Goal: Transaction & Acquisition: Purchase product/service

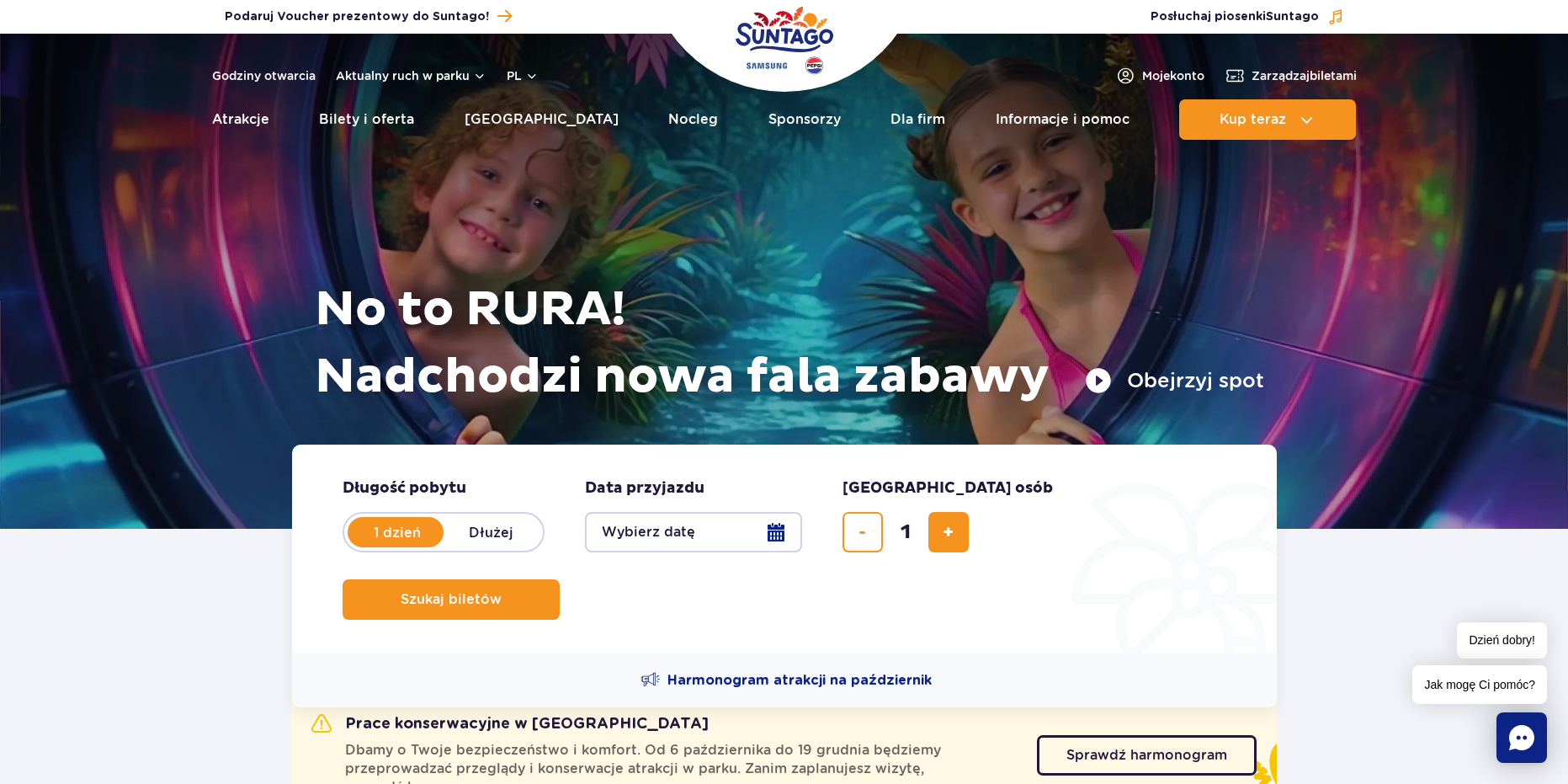
click at [705, 518] on button "Wybierz datę" at bounding box center [693, 532] width 217 height 40
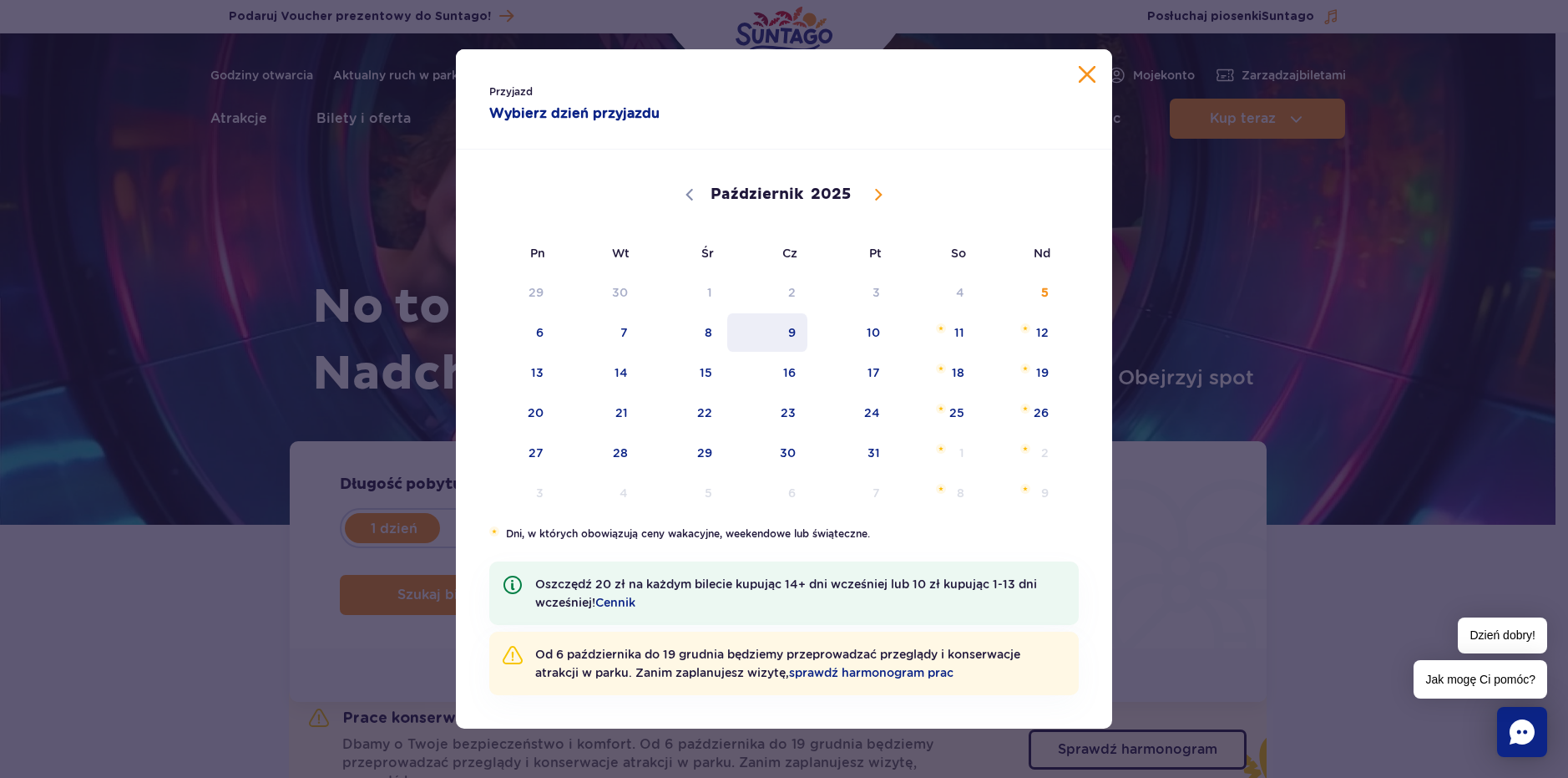
click at [792, 341] on span "9" at bounding box center [767, 333] width 84 height 39
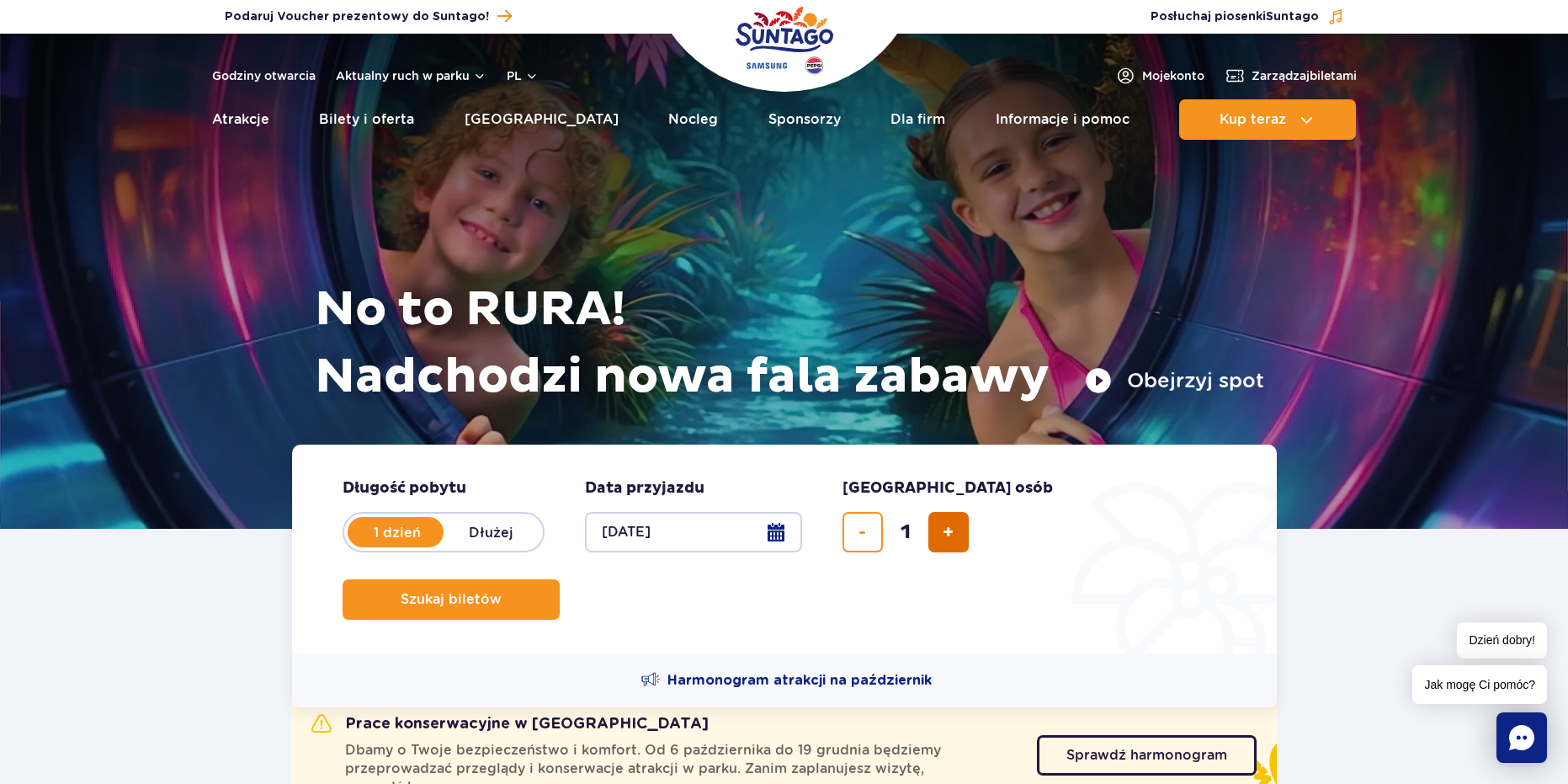
click at [936, 534] on button "dodaj bilet" at bounding box center [948, 532] width 40 height 40
type input "2"
click at [560, 579] on button "Szukaj biletów" at bounding box center [451, 599] width 217 height 40
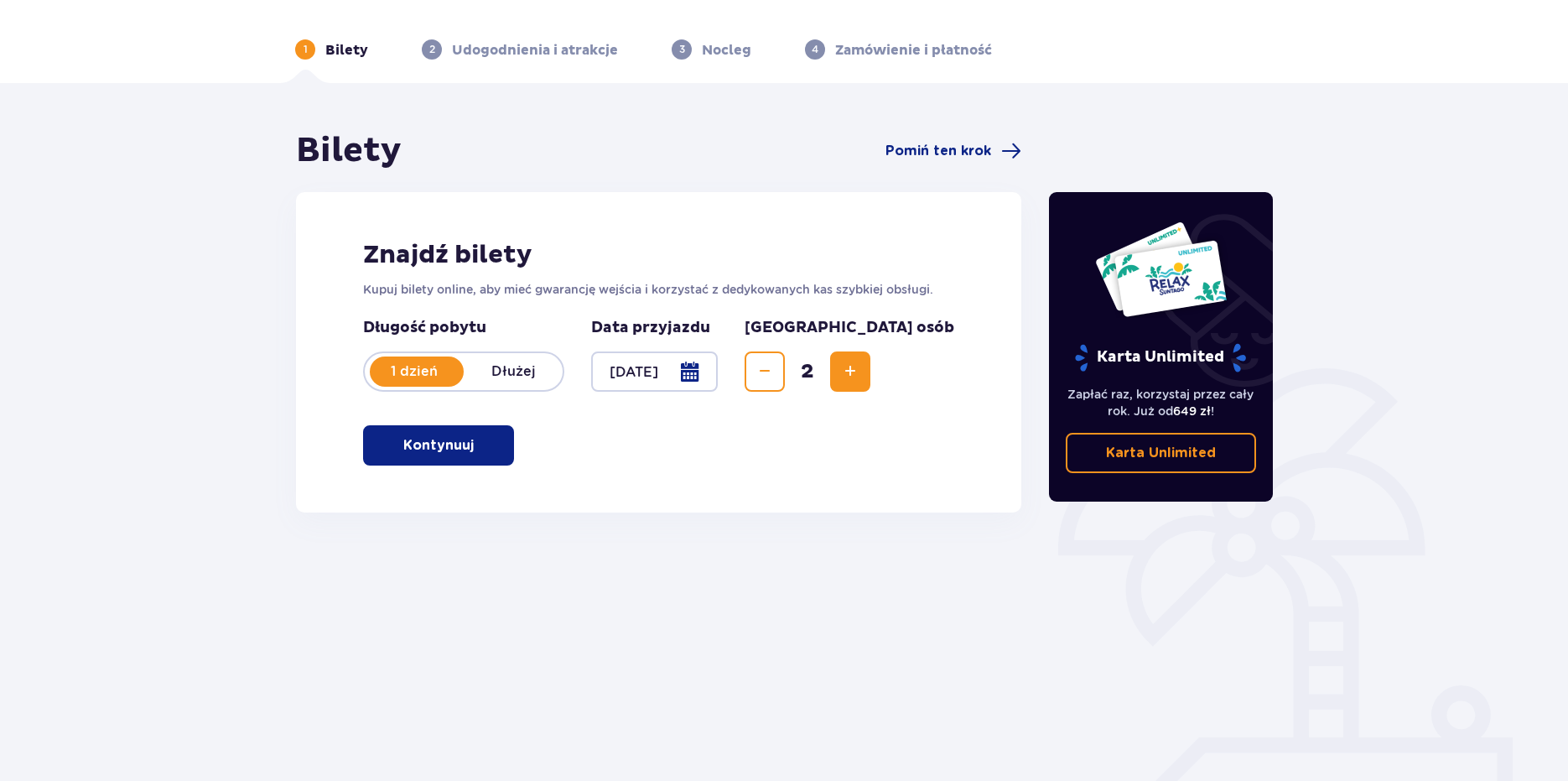
scroll to position [74, 0]
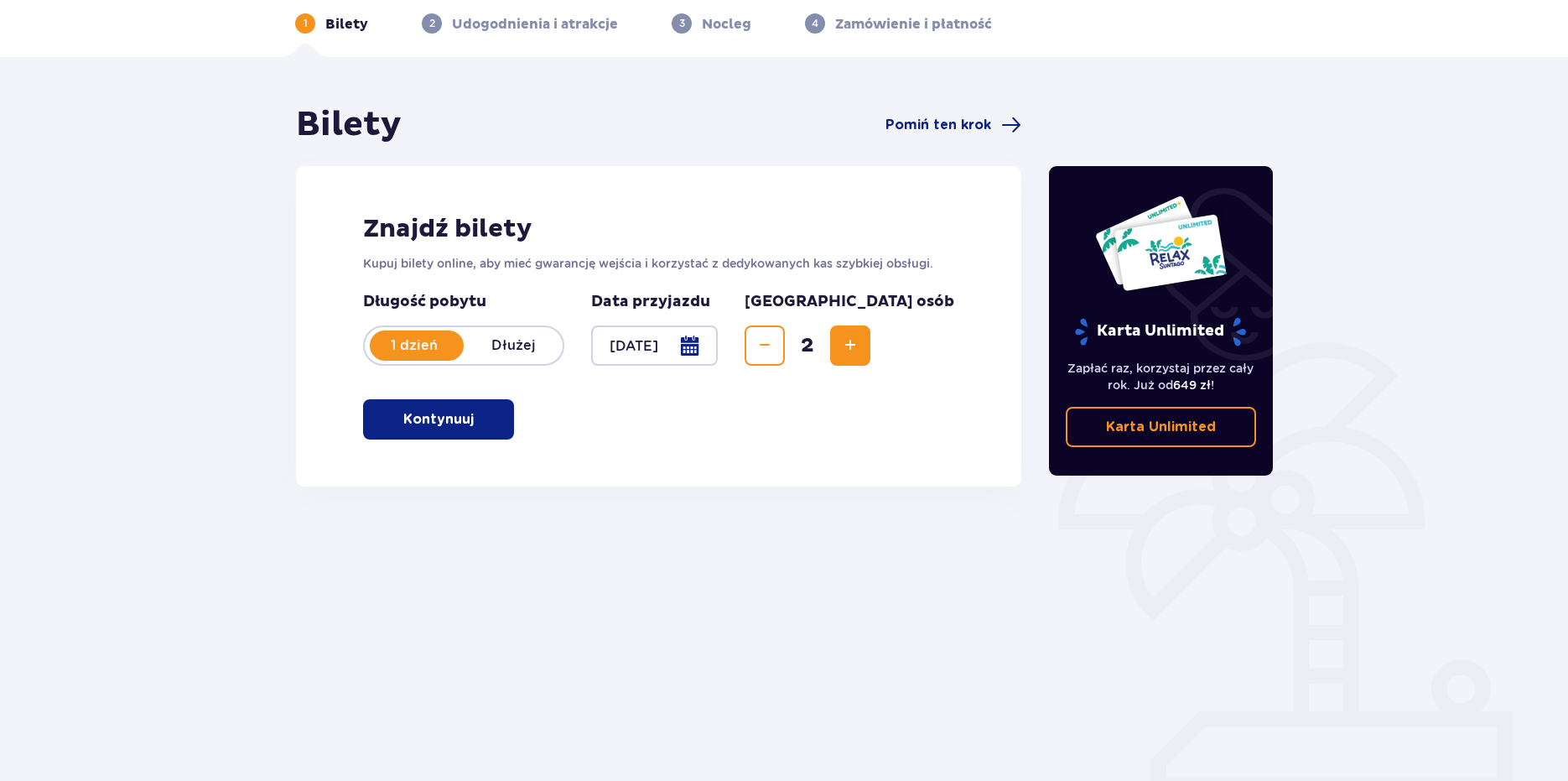
click at [483, 422] on span "button" at bounding box center [477, 419] width 20 height 20
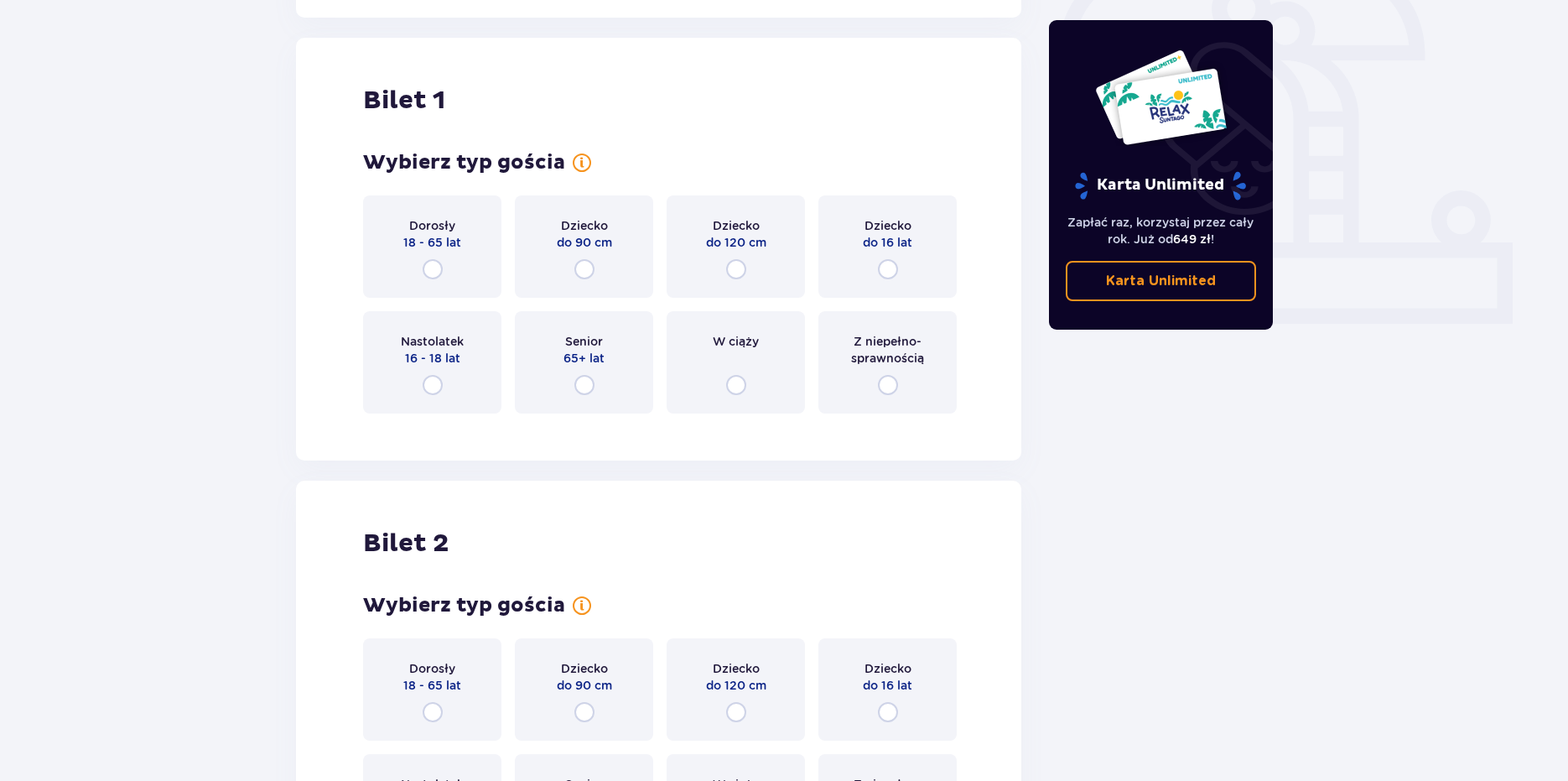
scroll to position [560, 0]
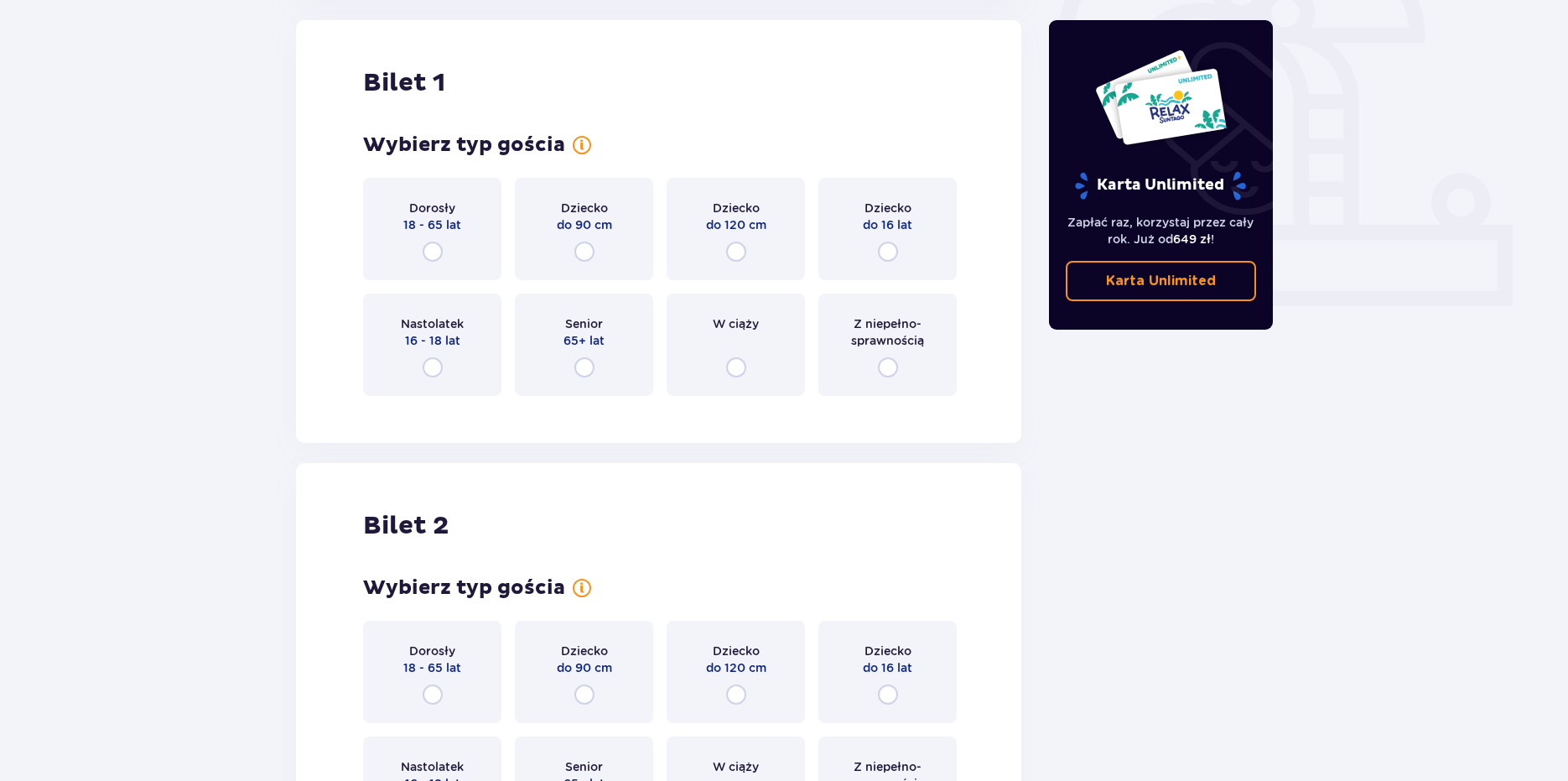
click at [436, 258] on input "radio" at bounding box center [433, 251] width 20 height 20
radio input "true"
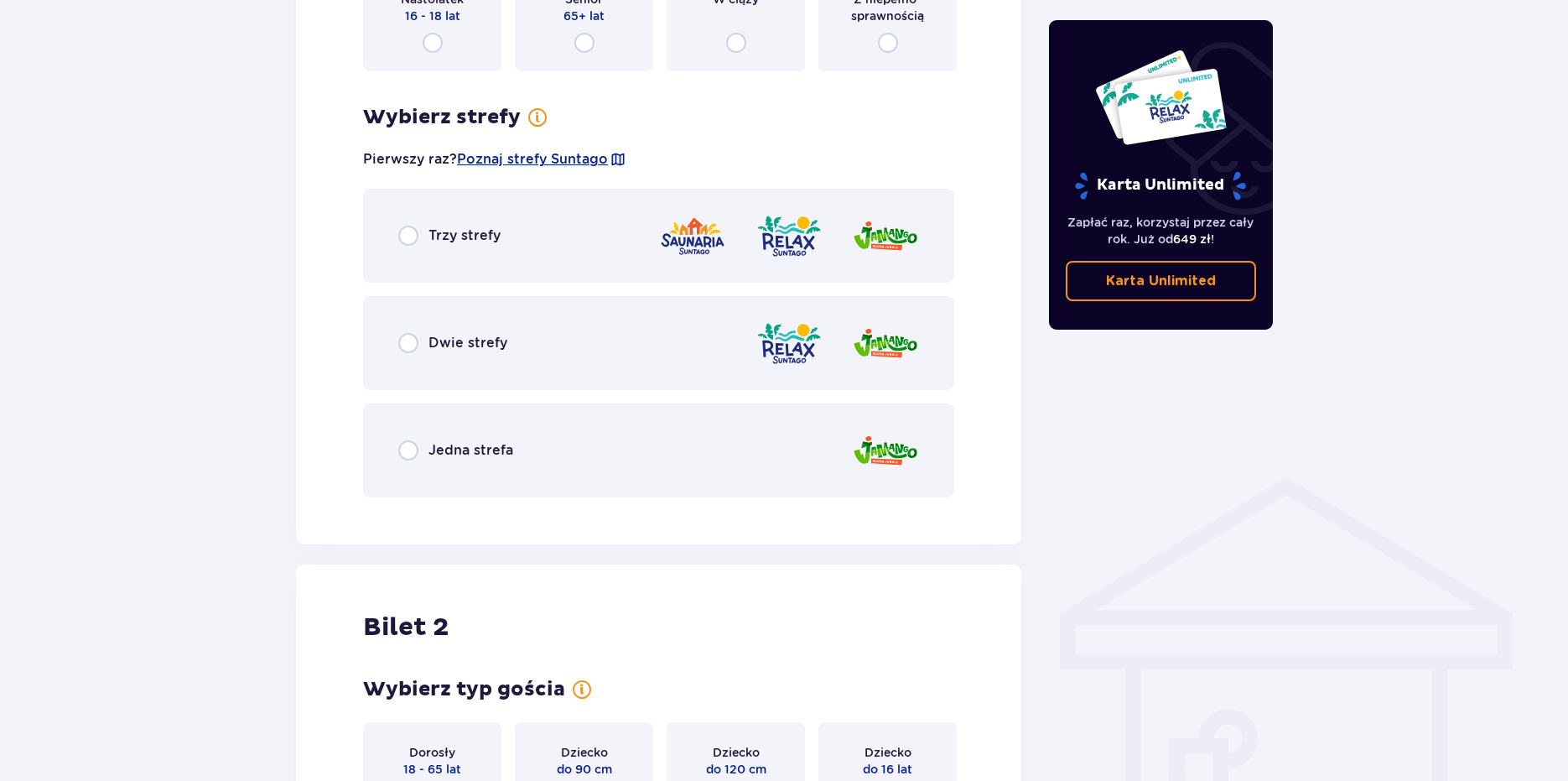
scroll to position [886, 0]
click at [448, 240] on span "Trzy strefy" at bounding box center [465, 235] width 72 height 19
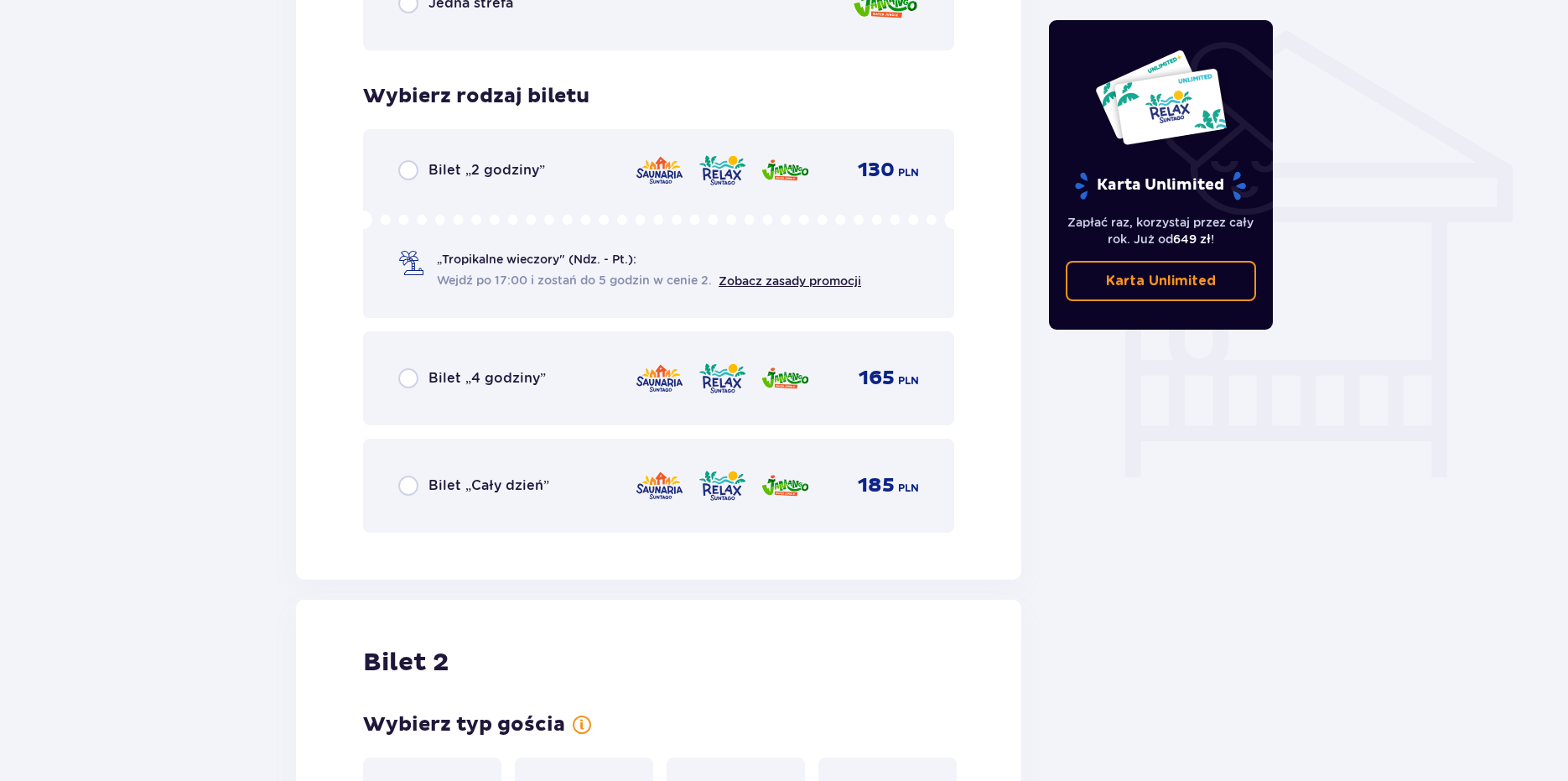
scroll to position [1395, 0]
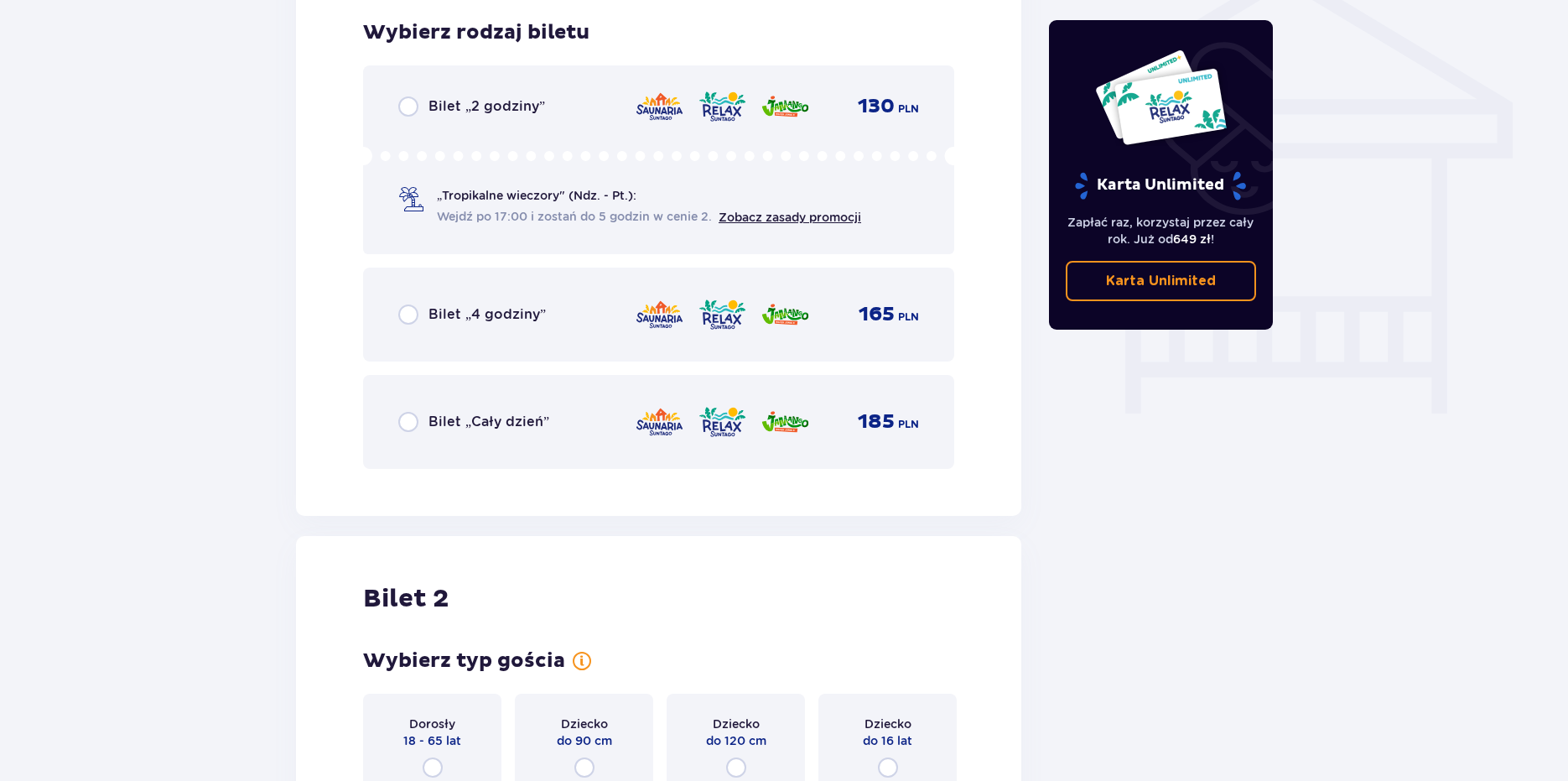
click at [544, 436] on div "Bilet „Cały dzień” 185 PLN" at bounding box center [658, 422] width 521 height 35
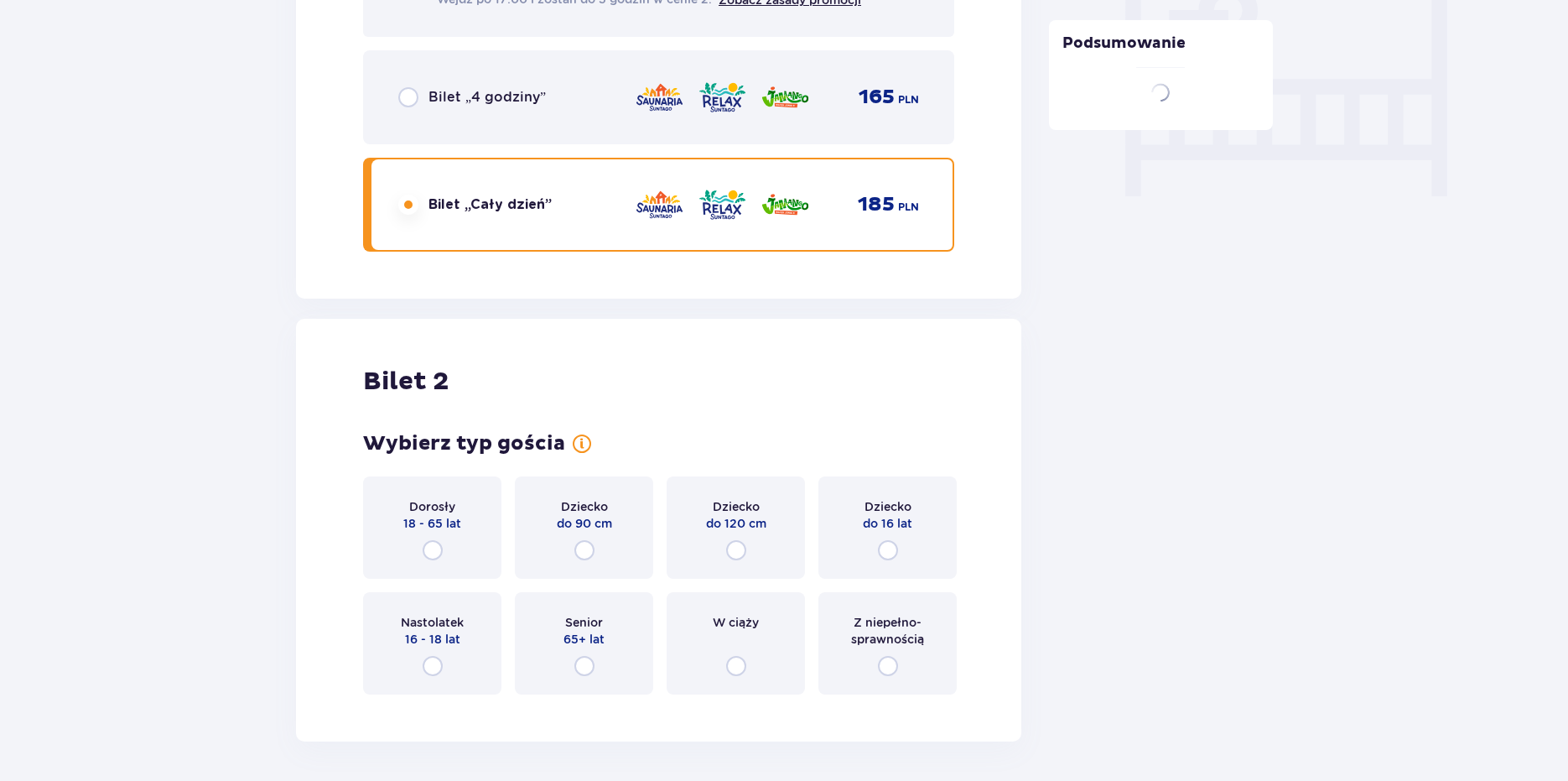
scroll to position [1754, 0]
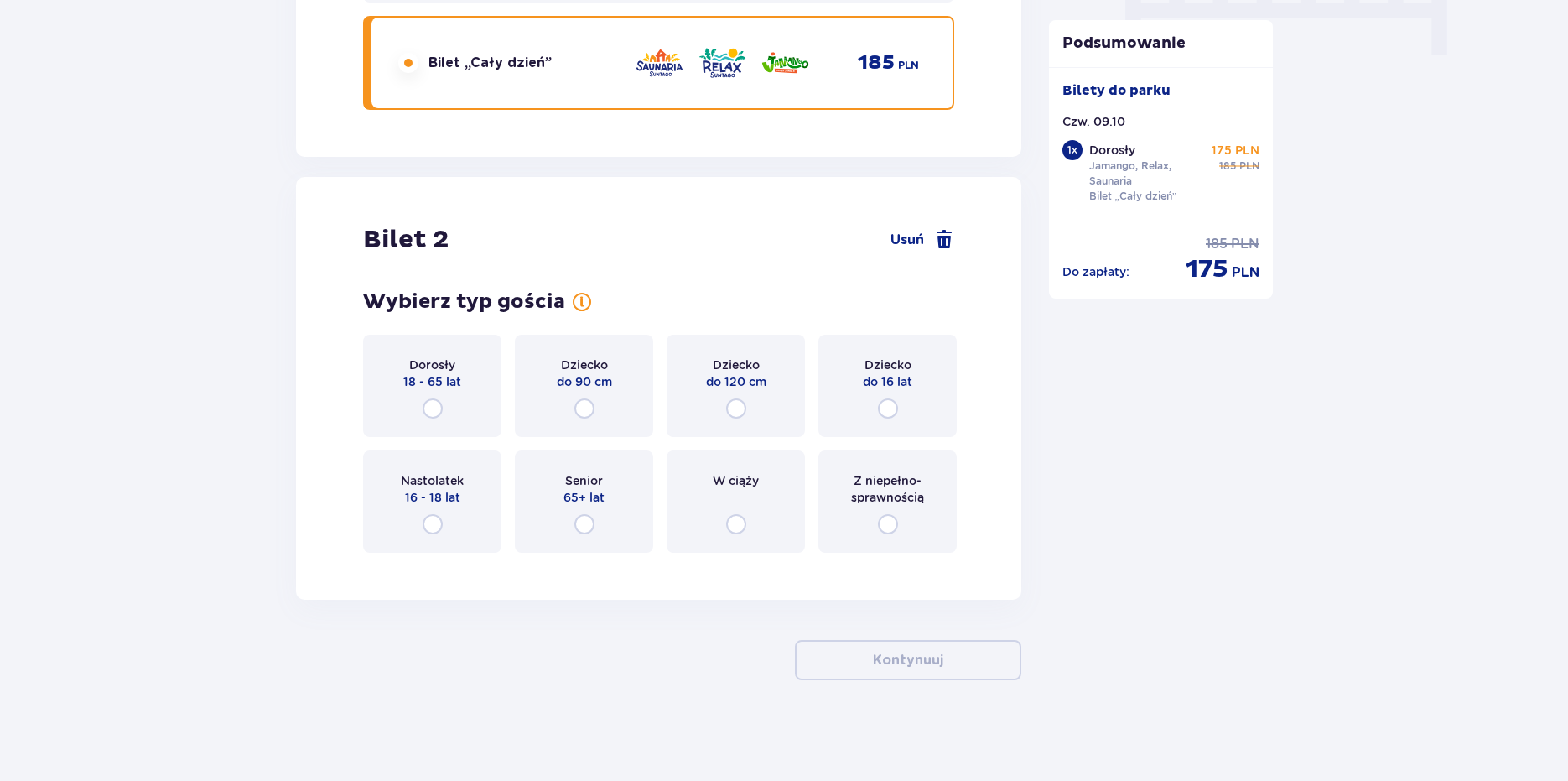
click at [433, 404] on input "radio" at bounding box center [433, 408] width 20 height 20
radio input "true"
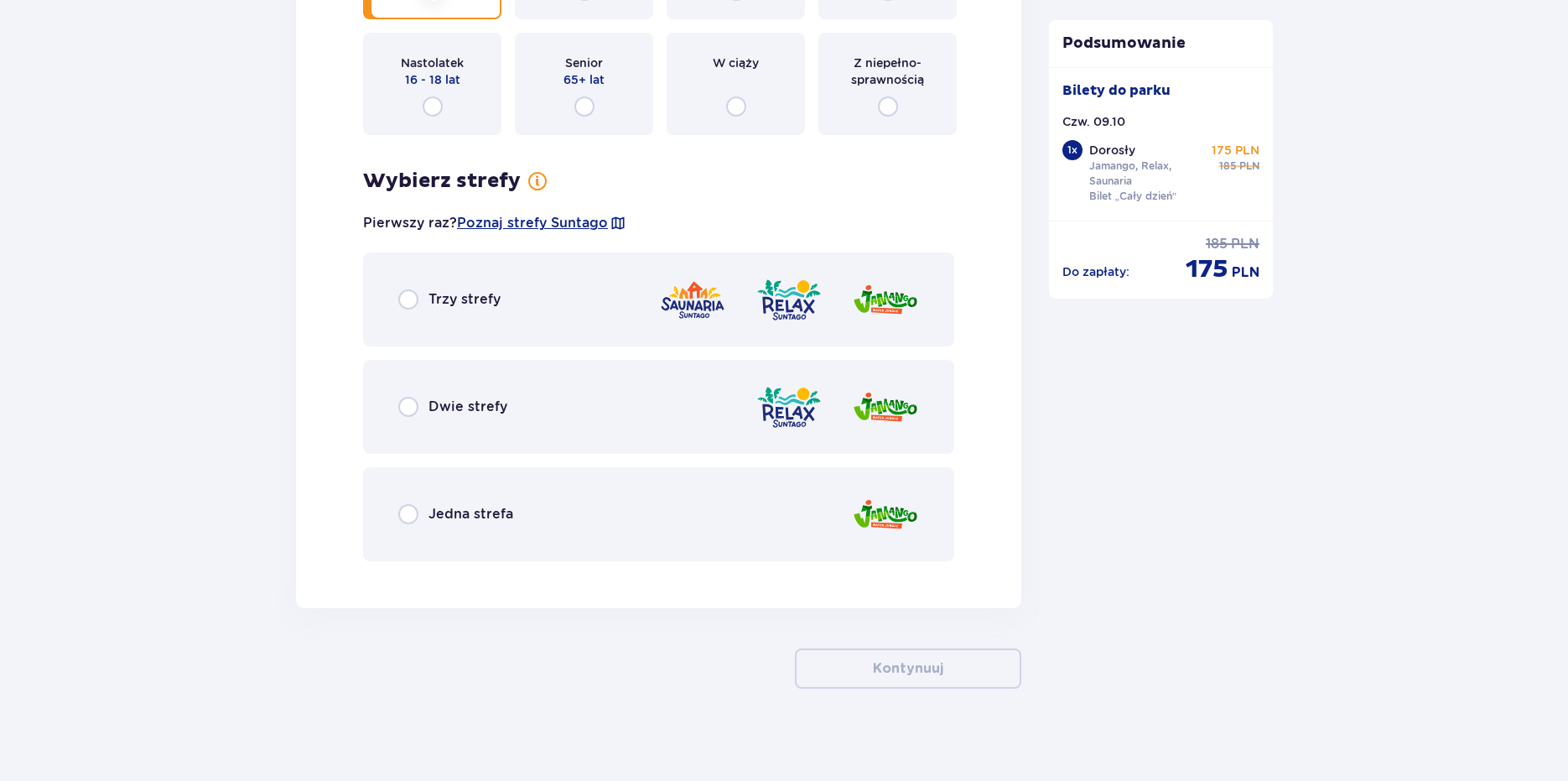
scroll to position [2180, 0]
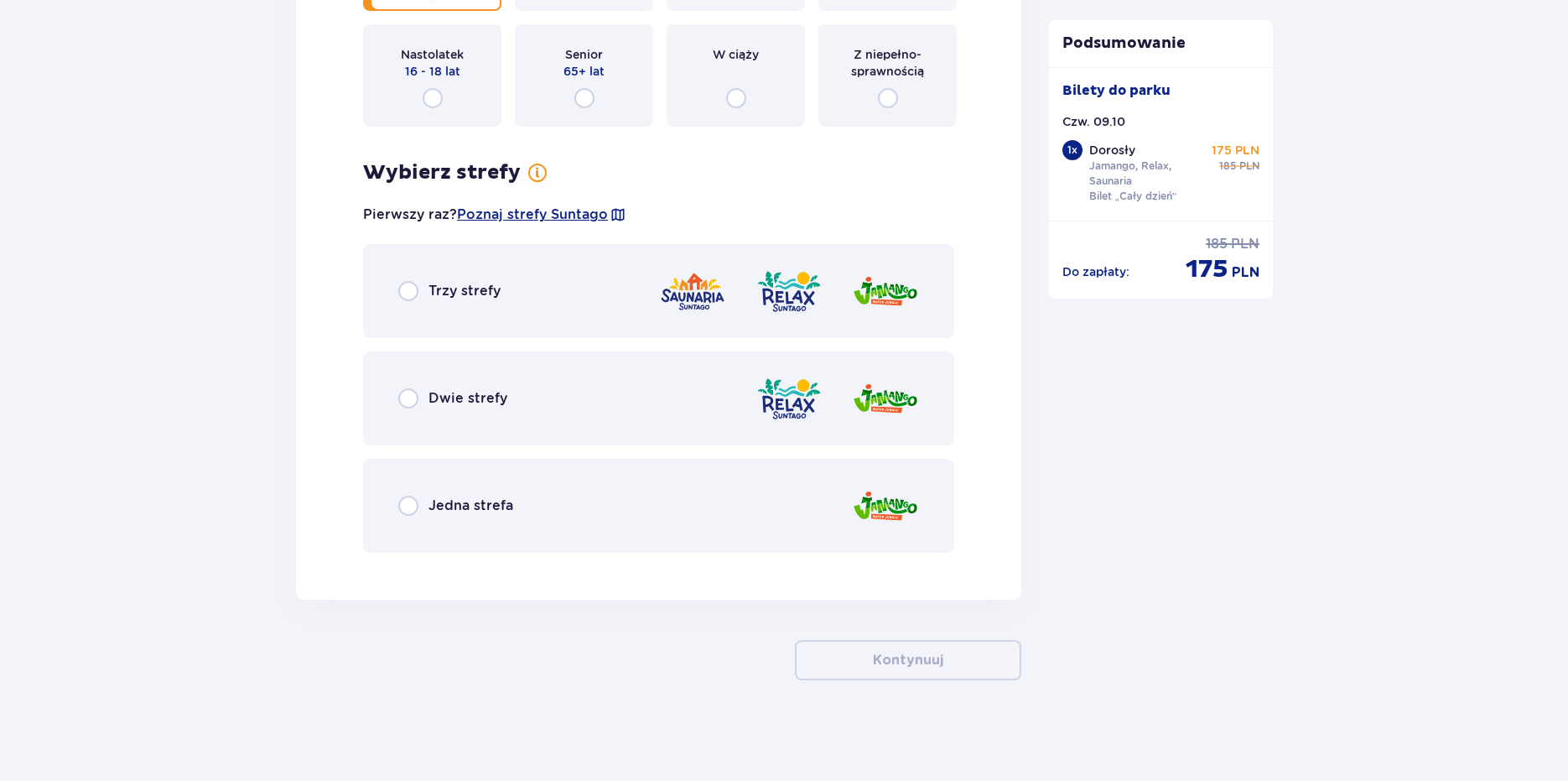
click at [690, 298] on img at bounding box center [692, 291] width 67 height 48
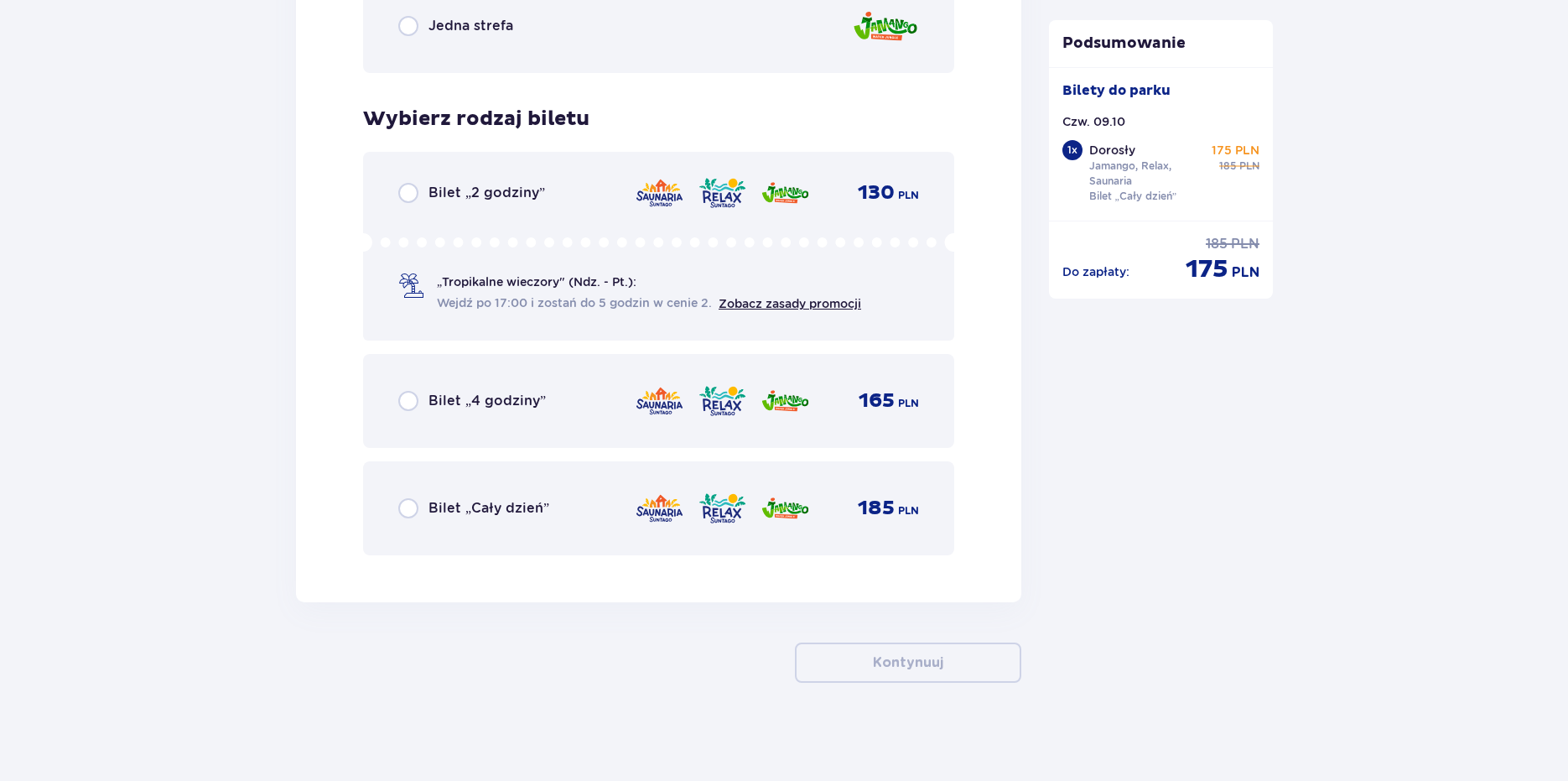
scroll to position [2662, 0]
click at [656, 494] on img at bounding box center [659, 506] width 49 height 35
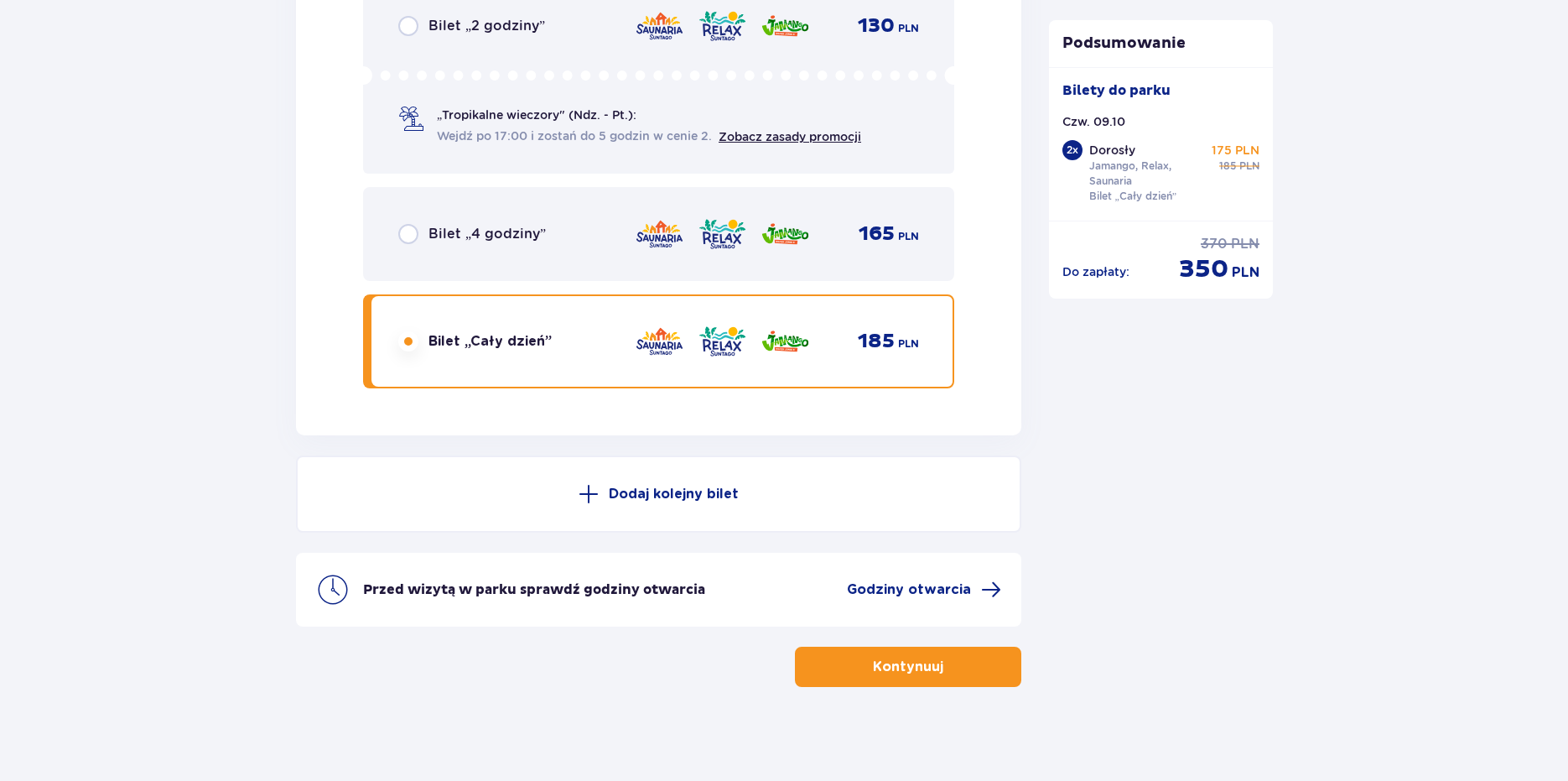
scroll to position [2833, 0]
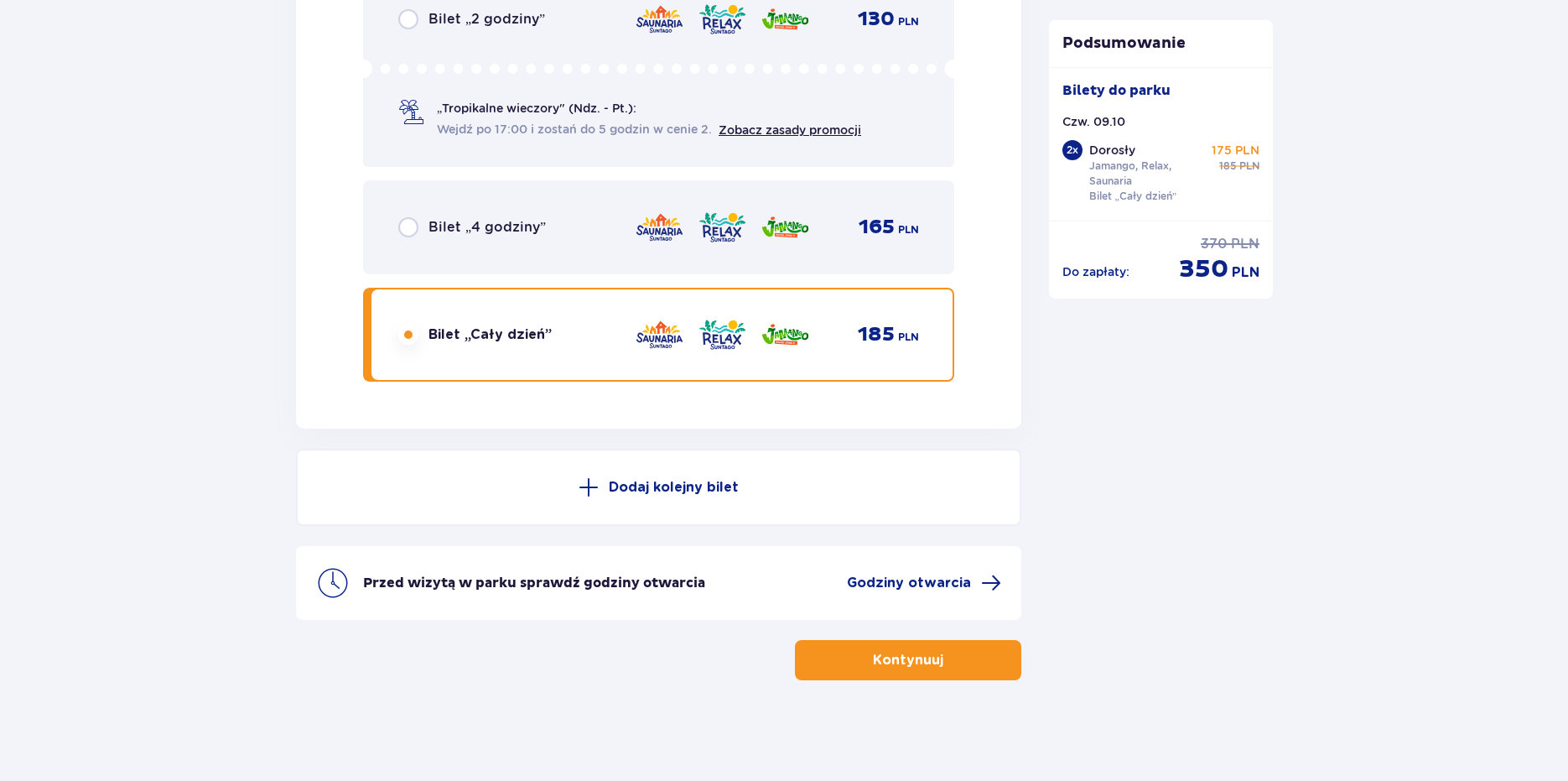
click at [966, 661] on button "Kontynuuj" at bounding box center [908, 659] width 226 height 40
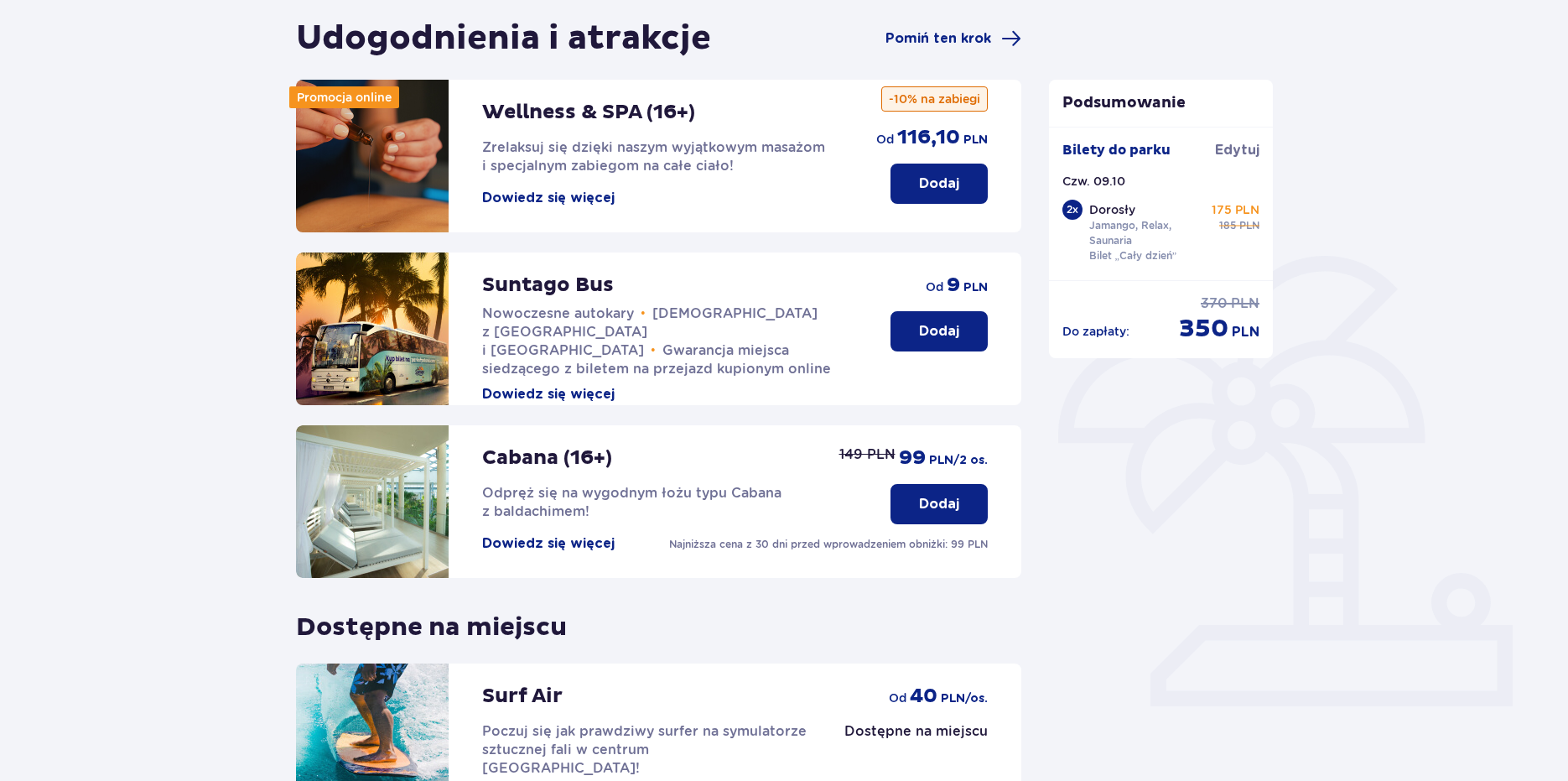
scroll to position [168, 0]
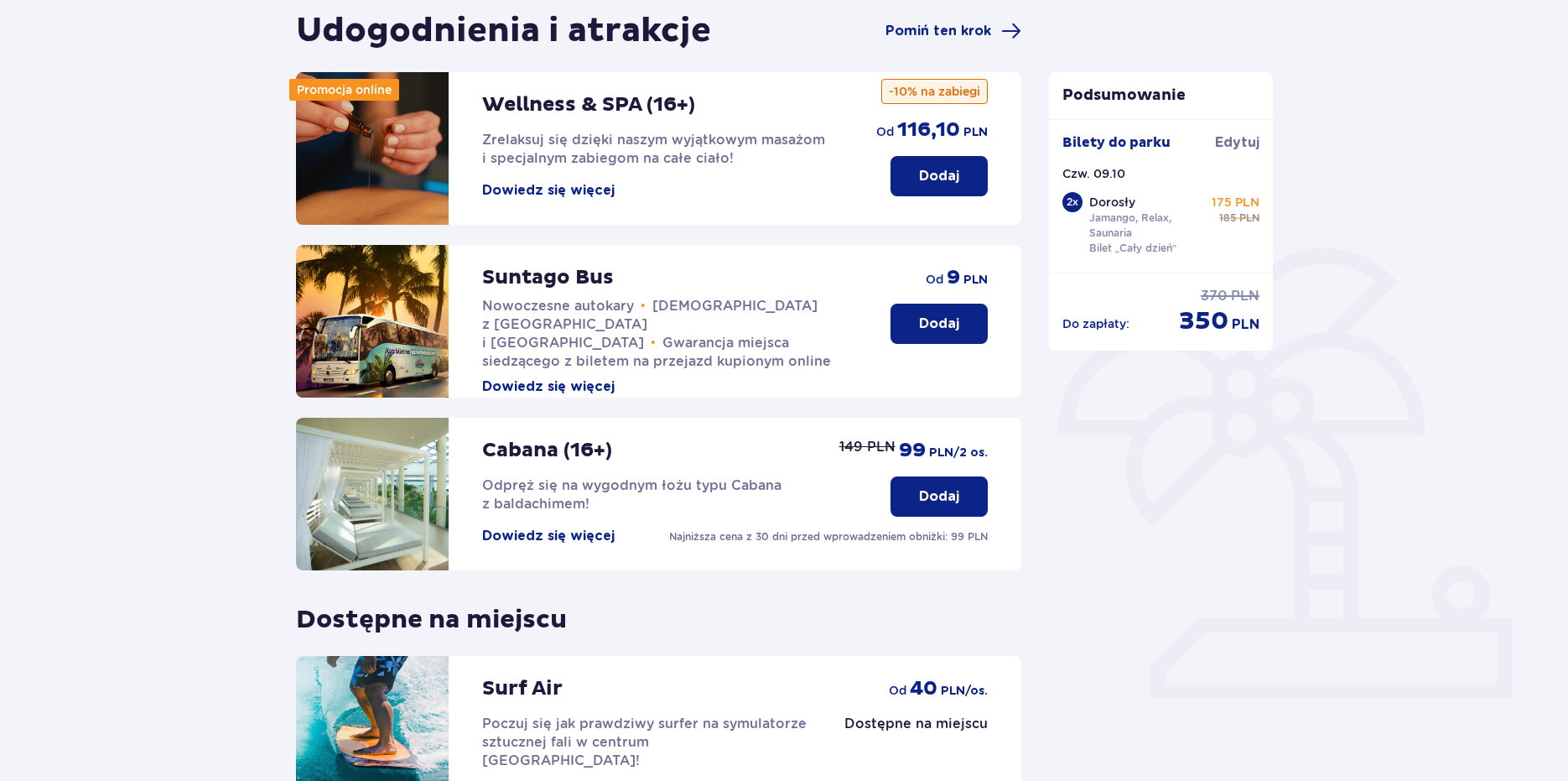
click at [960, 336] on button "Dodaj" at bounding box center [939, 323] width 97 height 40
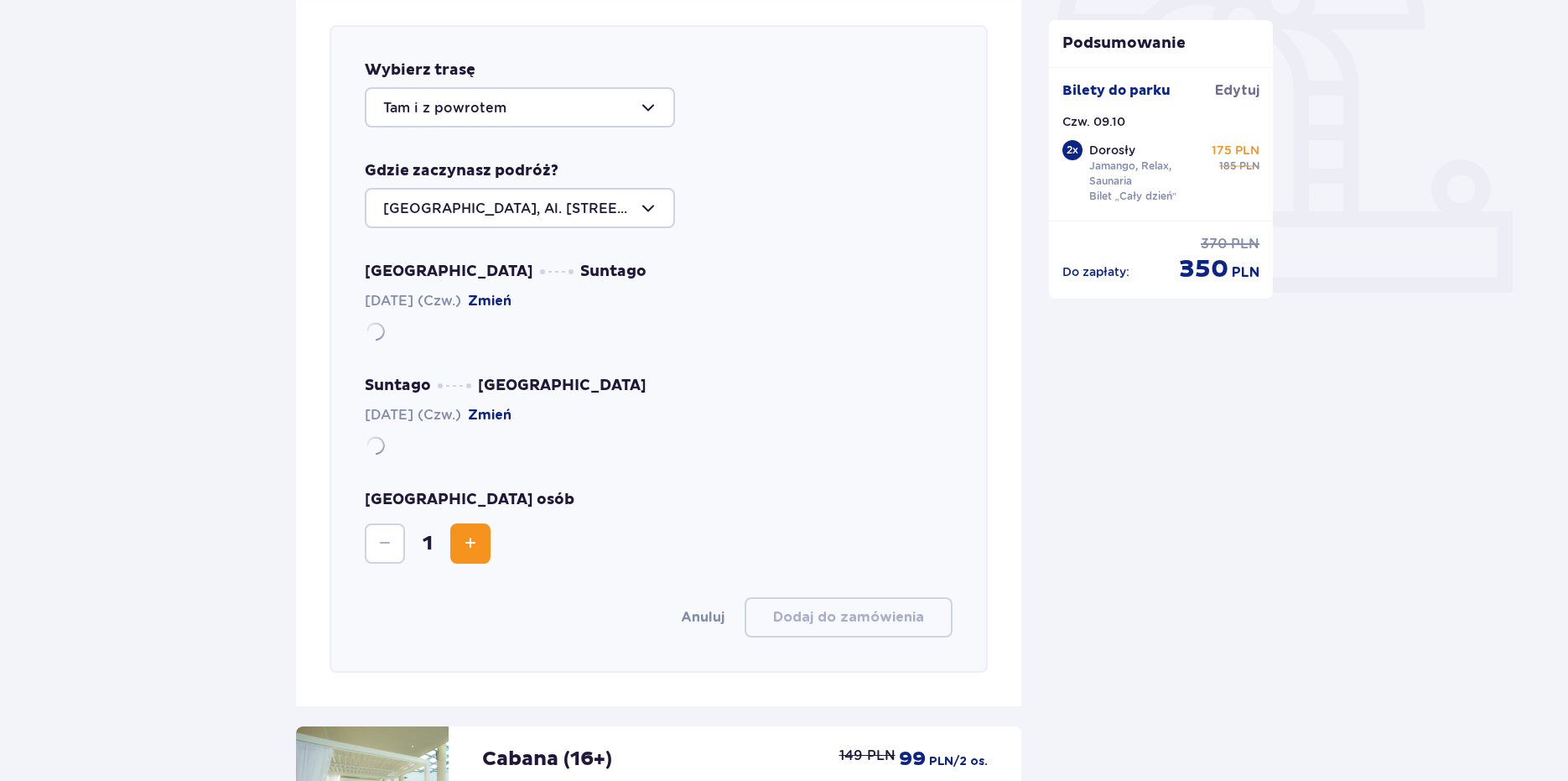
scroll to position [579, 0]
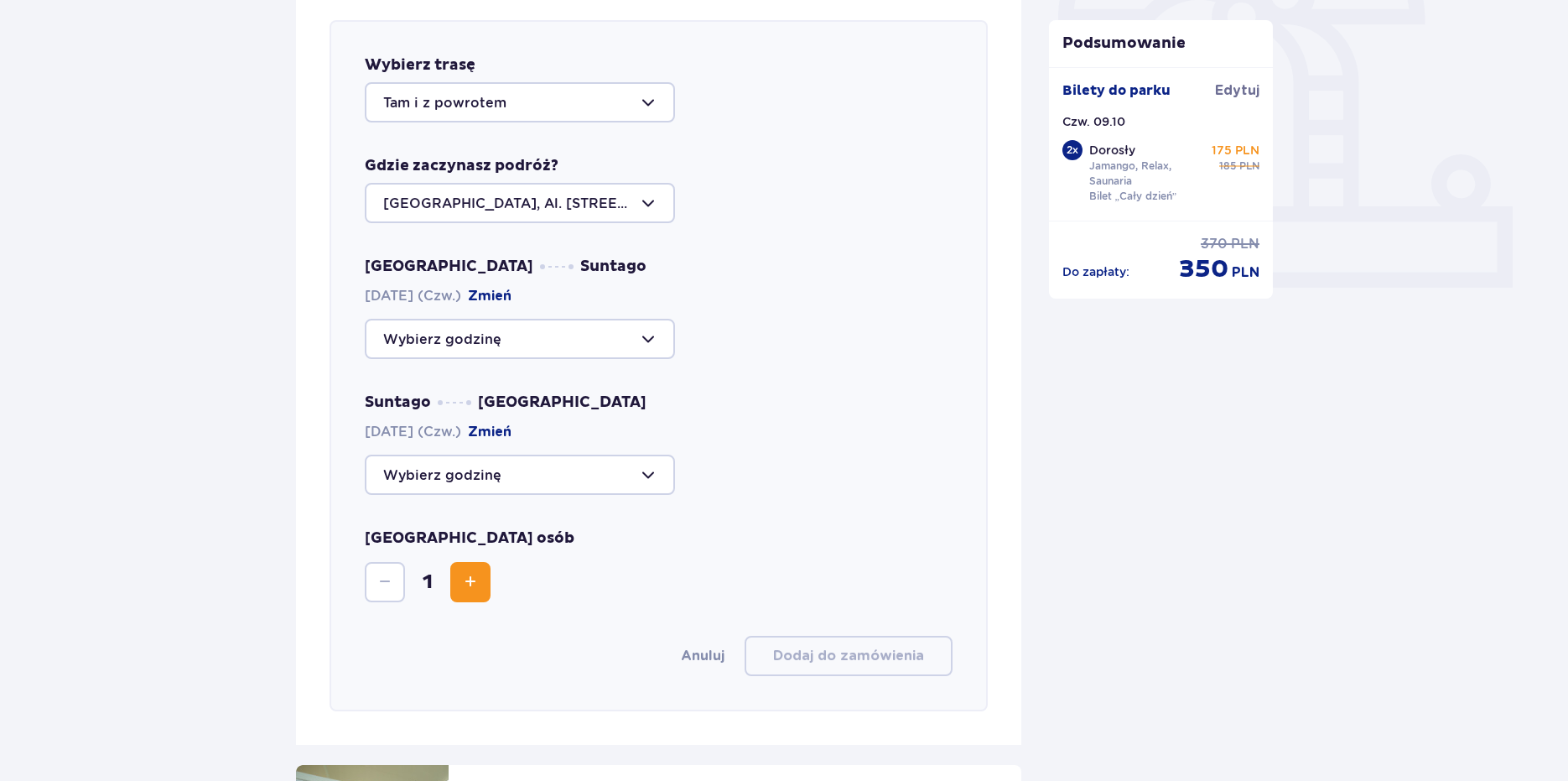
click at [521, 82] on div "Wybierz trasę Tam i z powrotem" at bounding box center [659, 89] width 588 height 67
click at [528, 101] on div at bounding box center [520, 102] width 310 height 40
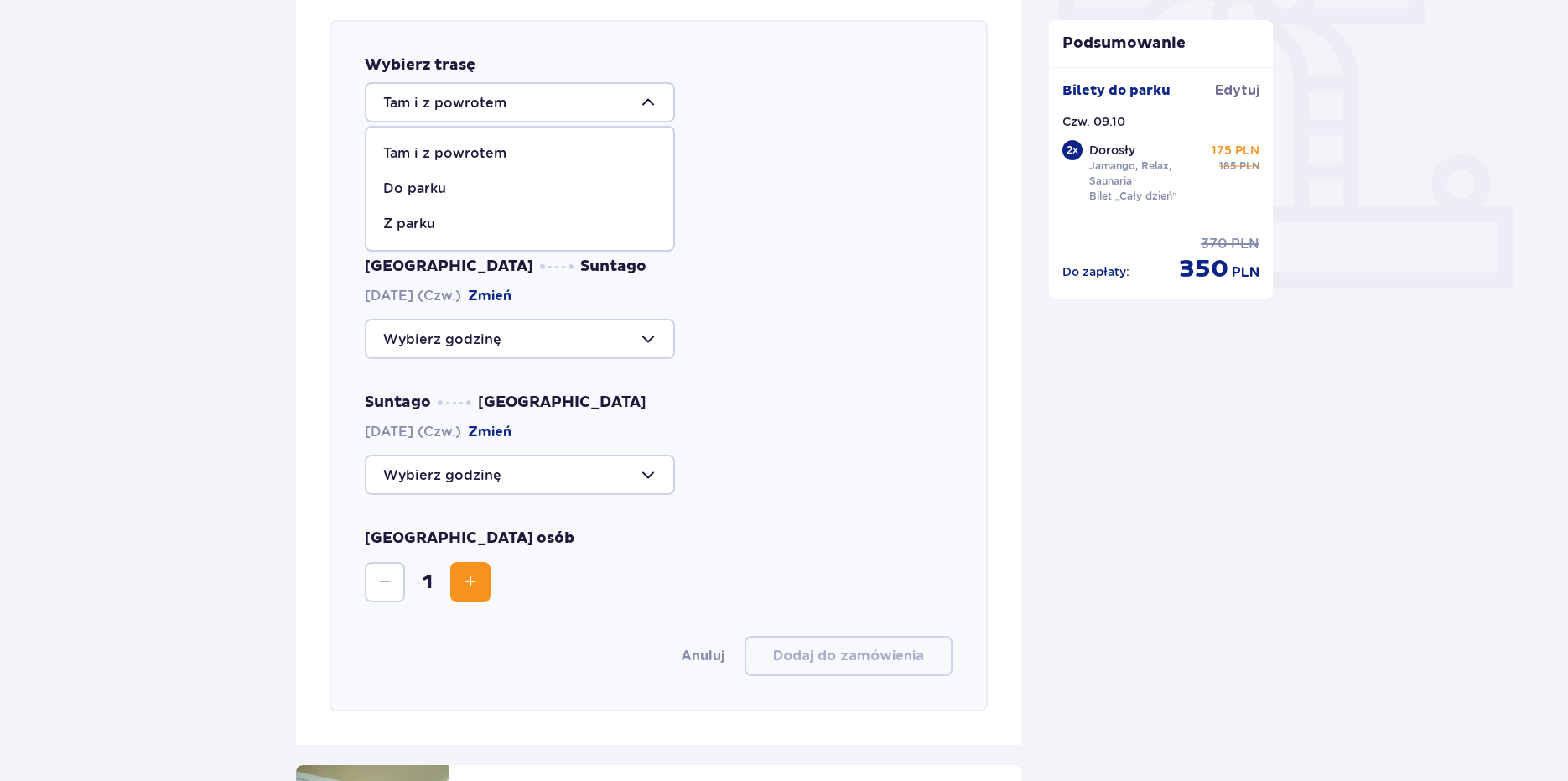
click at [484, 148] on p "Tam i z powrotem" at bounding box center [444, 153] width 123 height 19
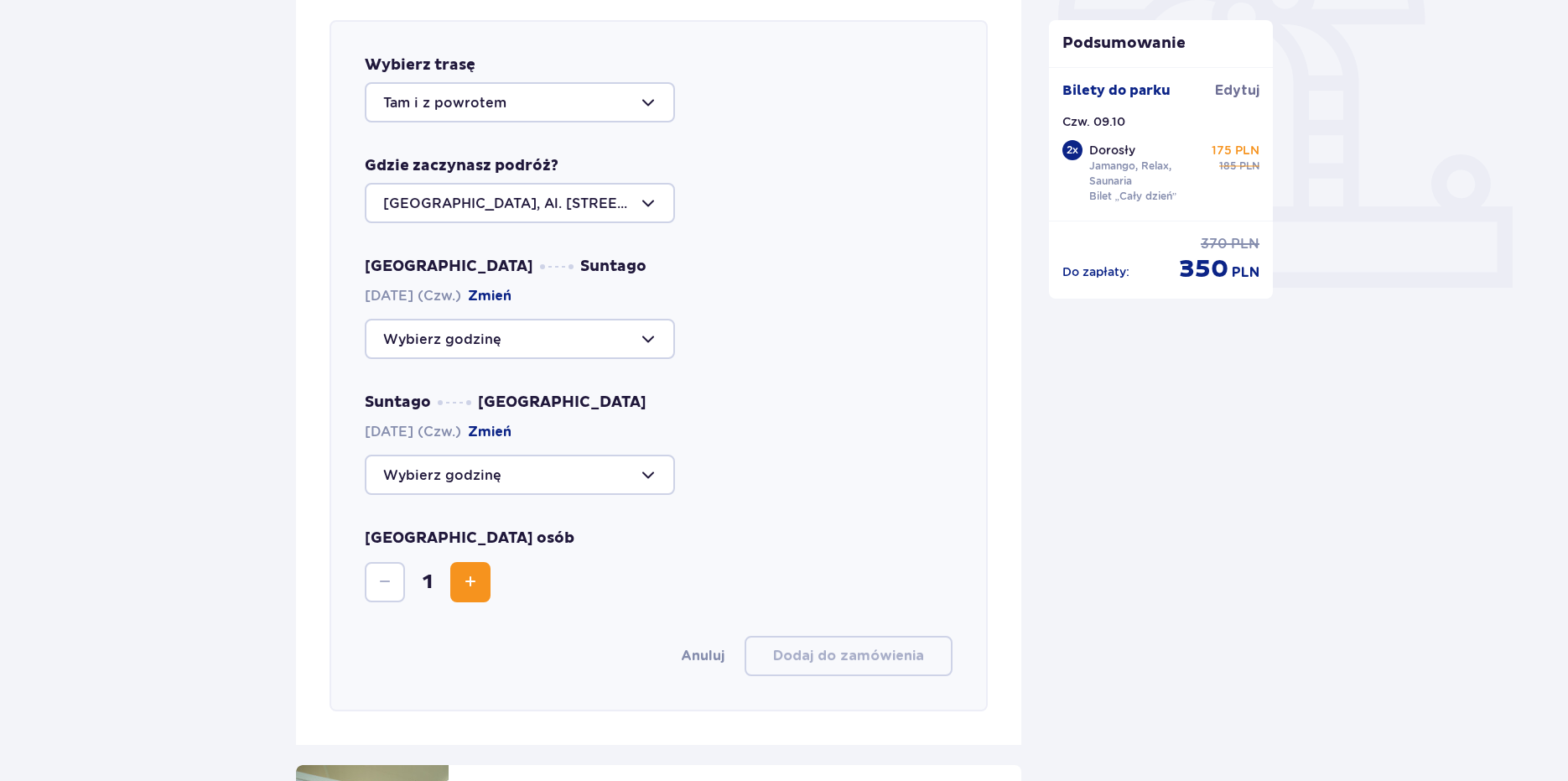
click at [543, 357] on div at bounding box center [520, 338] width 310 height 40
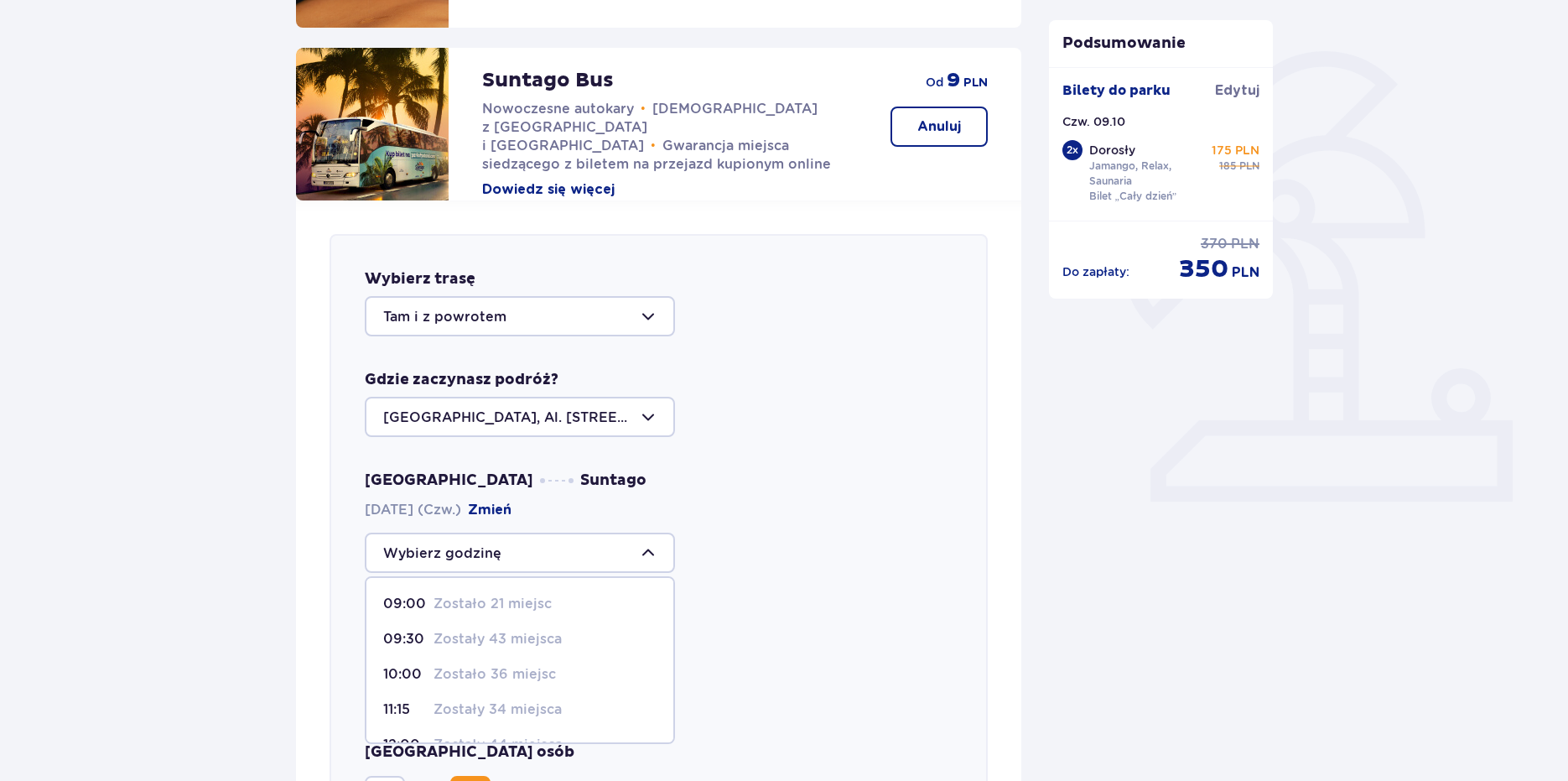
scroll to position [327, 0]
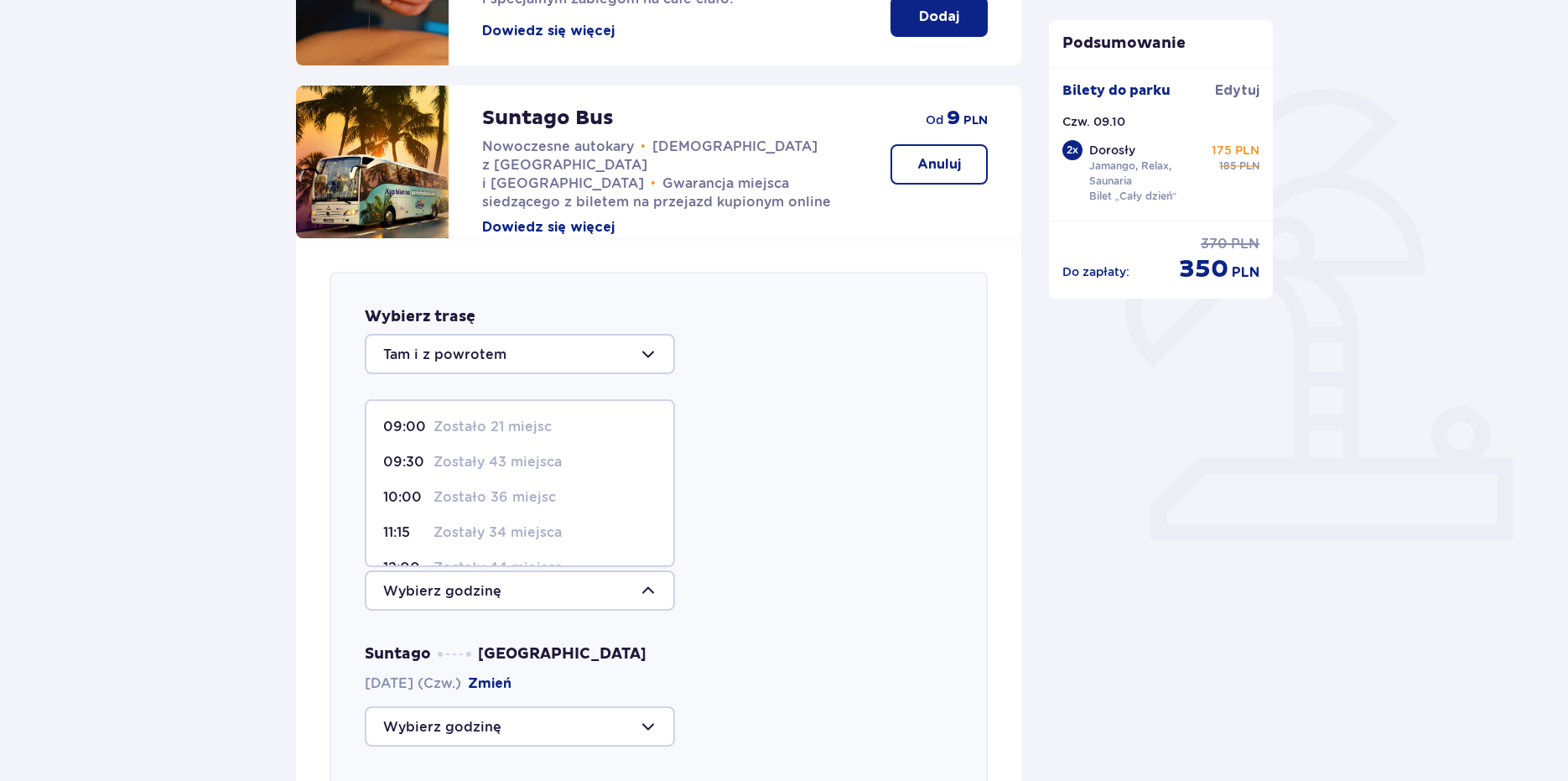
click at [460, 432] on p "Zostało 21 miejsc" at bounding box center [492, 427] width 118 height 19
type input "09:00"
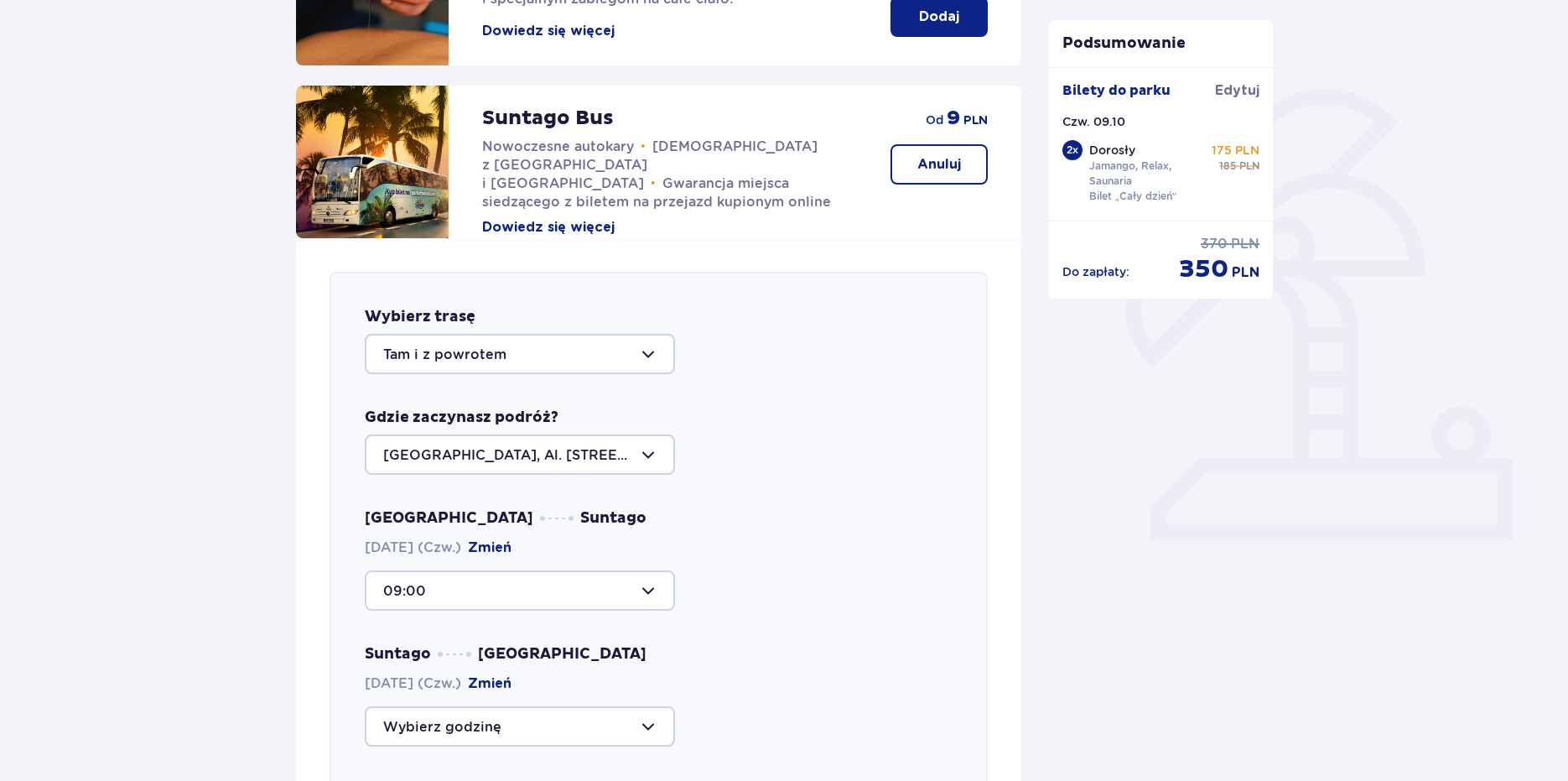
scroll to position [579, 0]
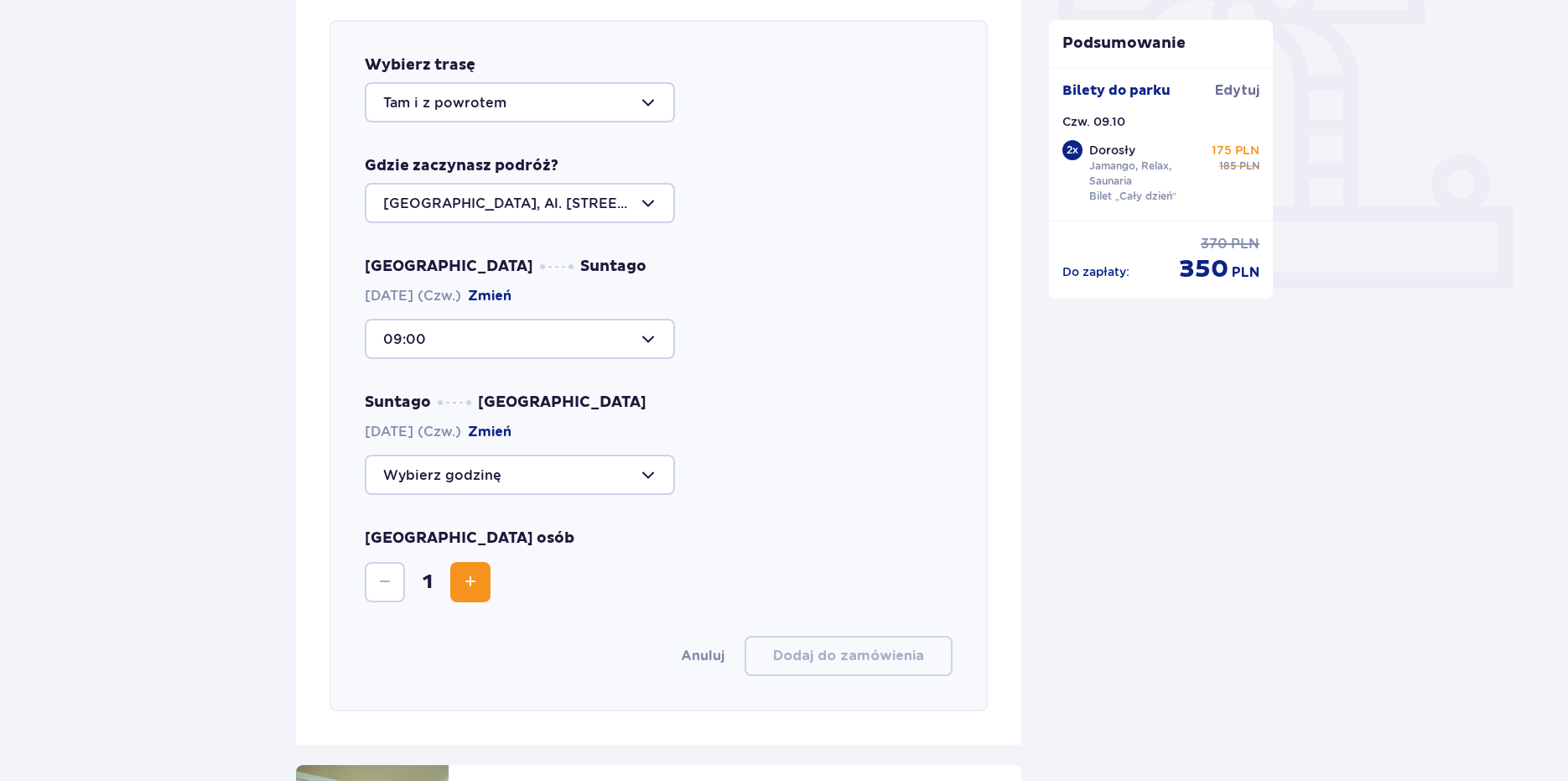
click at [535, 464] on div at bounding box center [520, 474] width 310 height 40
click at [572, 635] on div "21:15 Zostało 30 miejsc" at bounding box center [520, 638] width 274 height 19
type input "21:15"
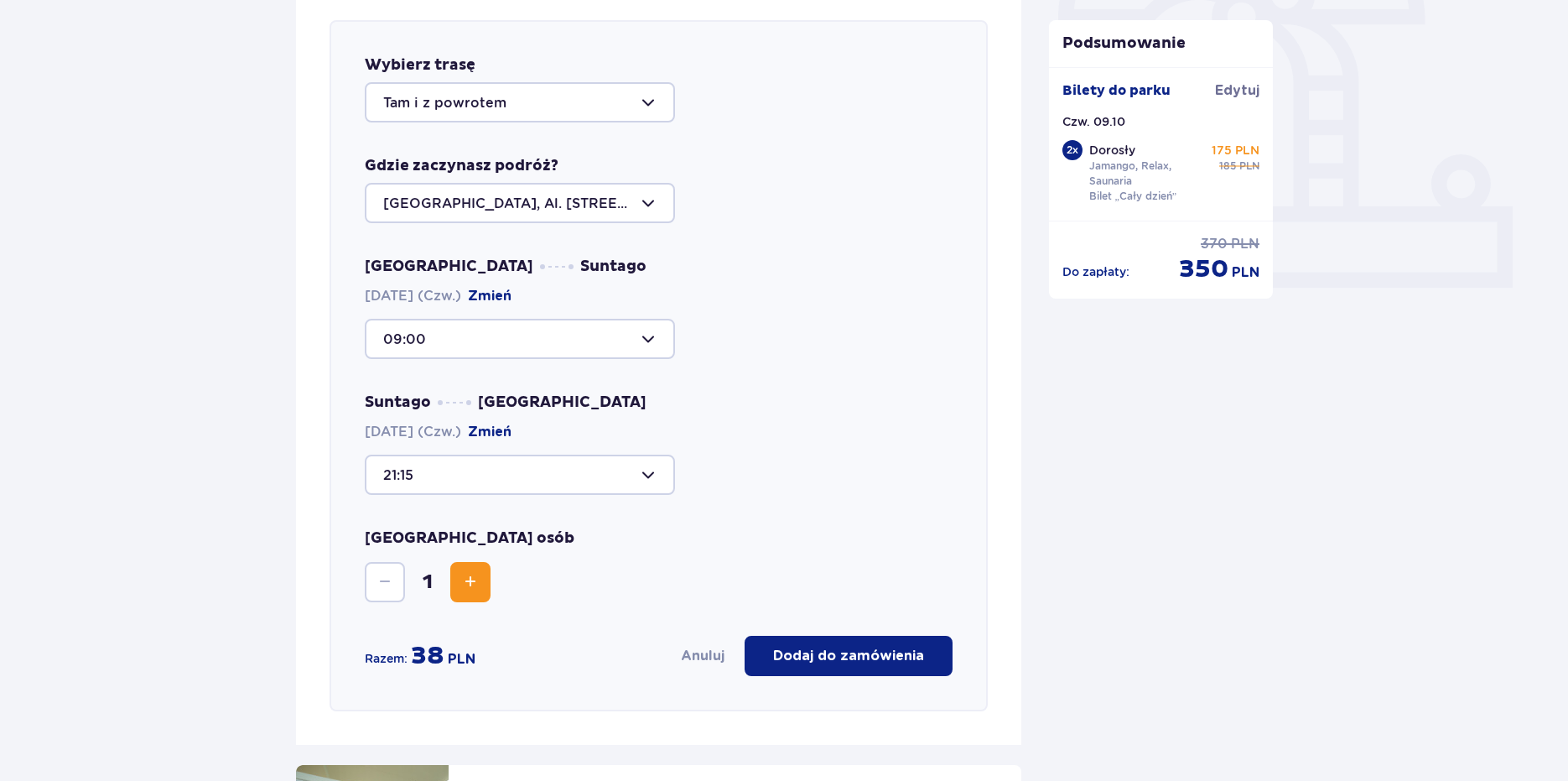
click at [471, 583] on span "Zwiększ" at bounding box center [470, 582] width 20 height 20
click at [852, 669] on button "Dodaj do zamówienia" at bounding box center [849, 655] width 208 height 40
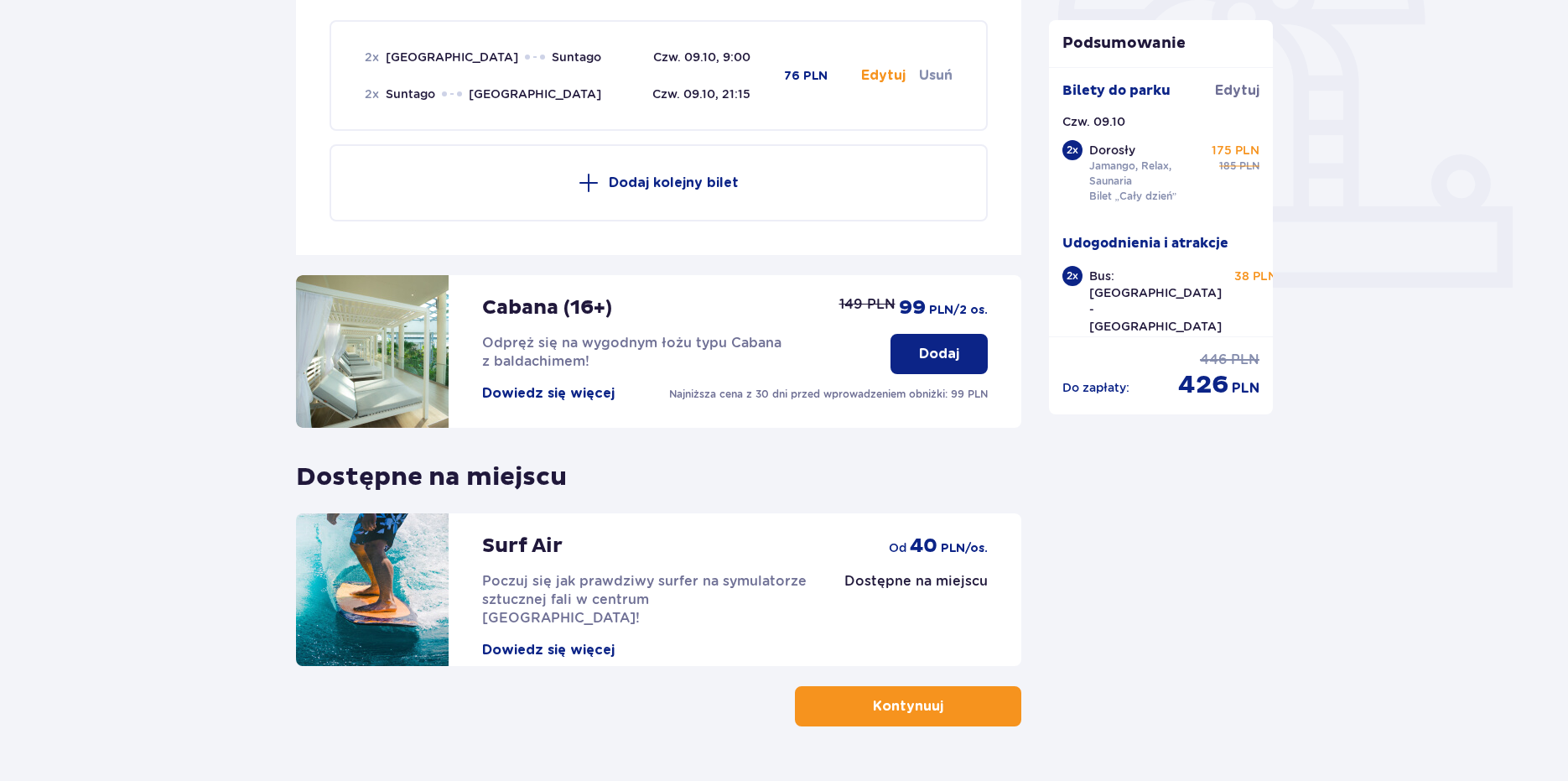
scroll to position [624, 0]
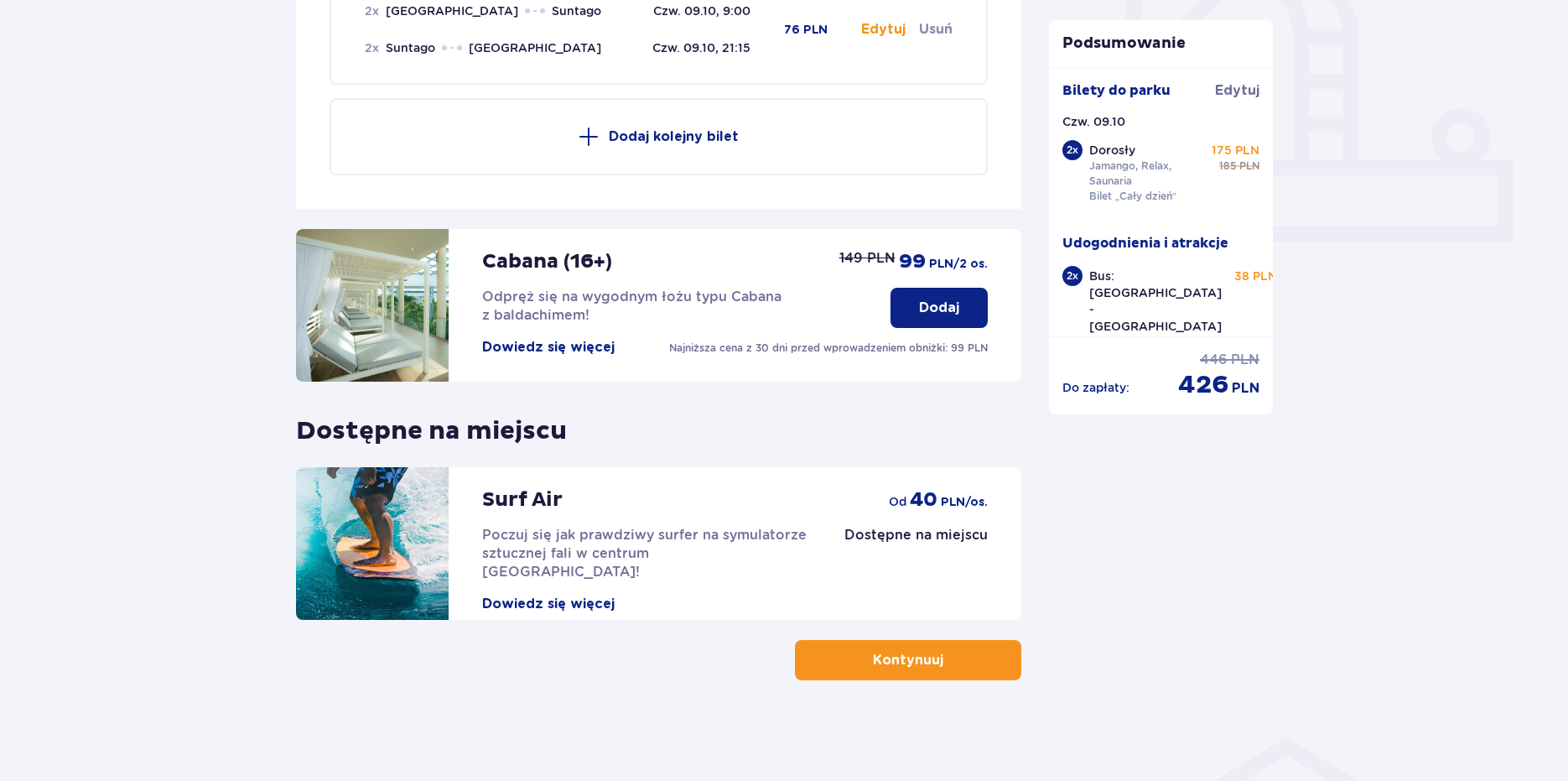
click at [974, 643] on button "Kontynuuj" at bounding box center [908, 659] width 226 height 40
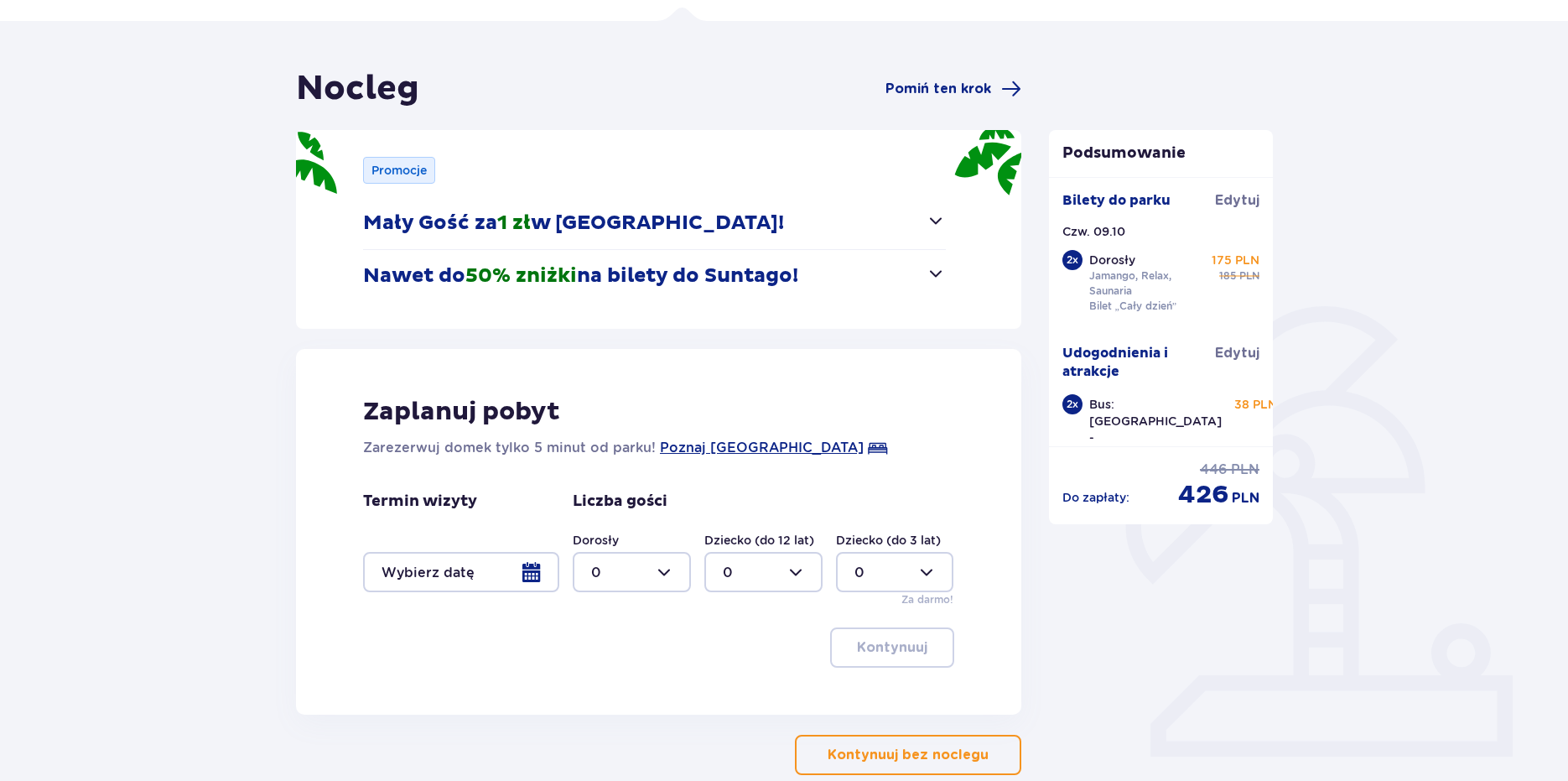
scroll to position [205, 0]
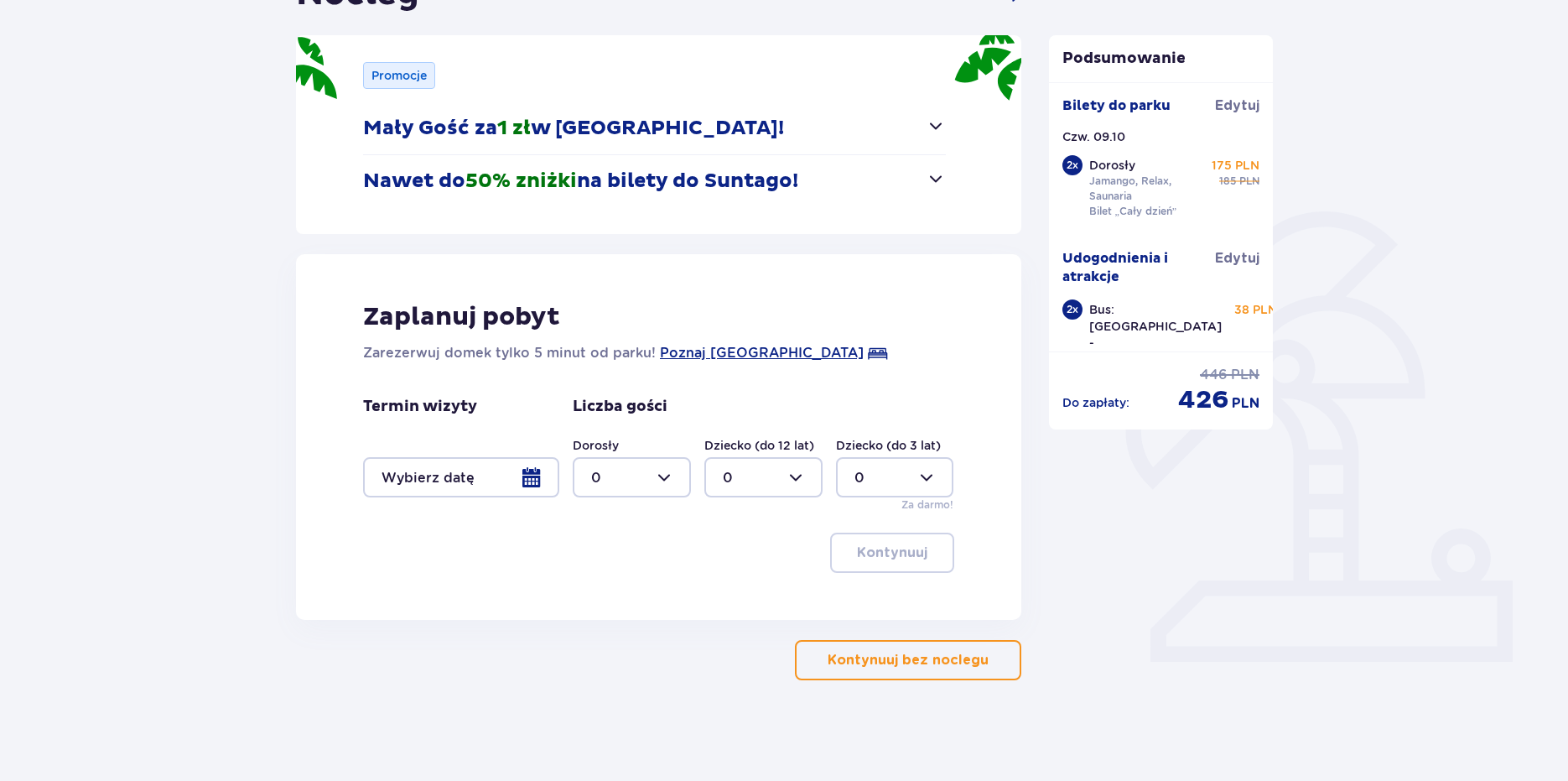
click at [945, 645] on button "Kontynuuj bez noclegu" at bounding box center [908, 659] width 226 height 40
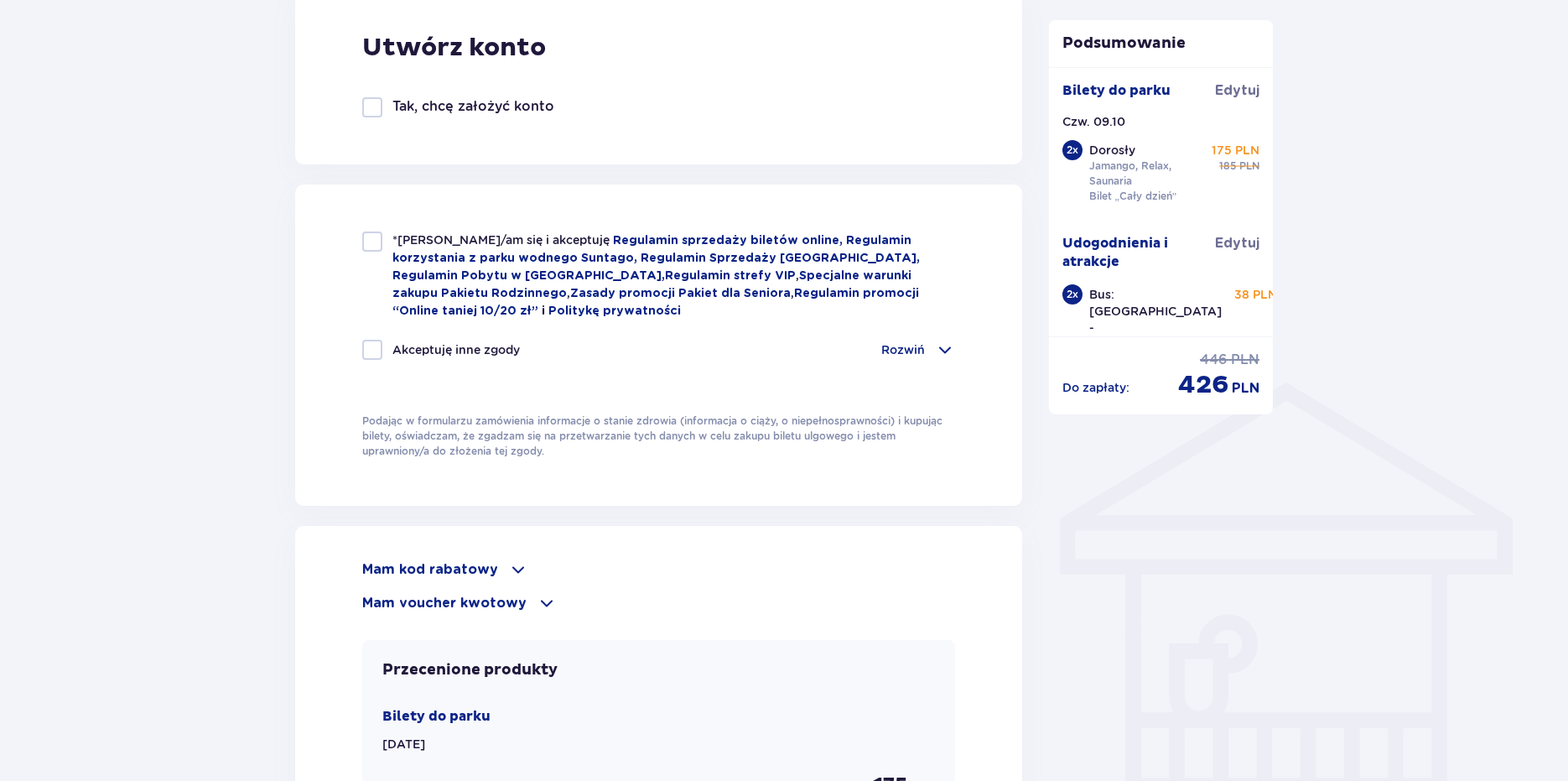
scroll to position [1090, 0]
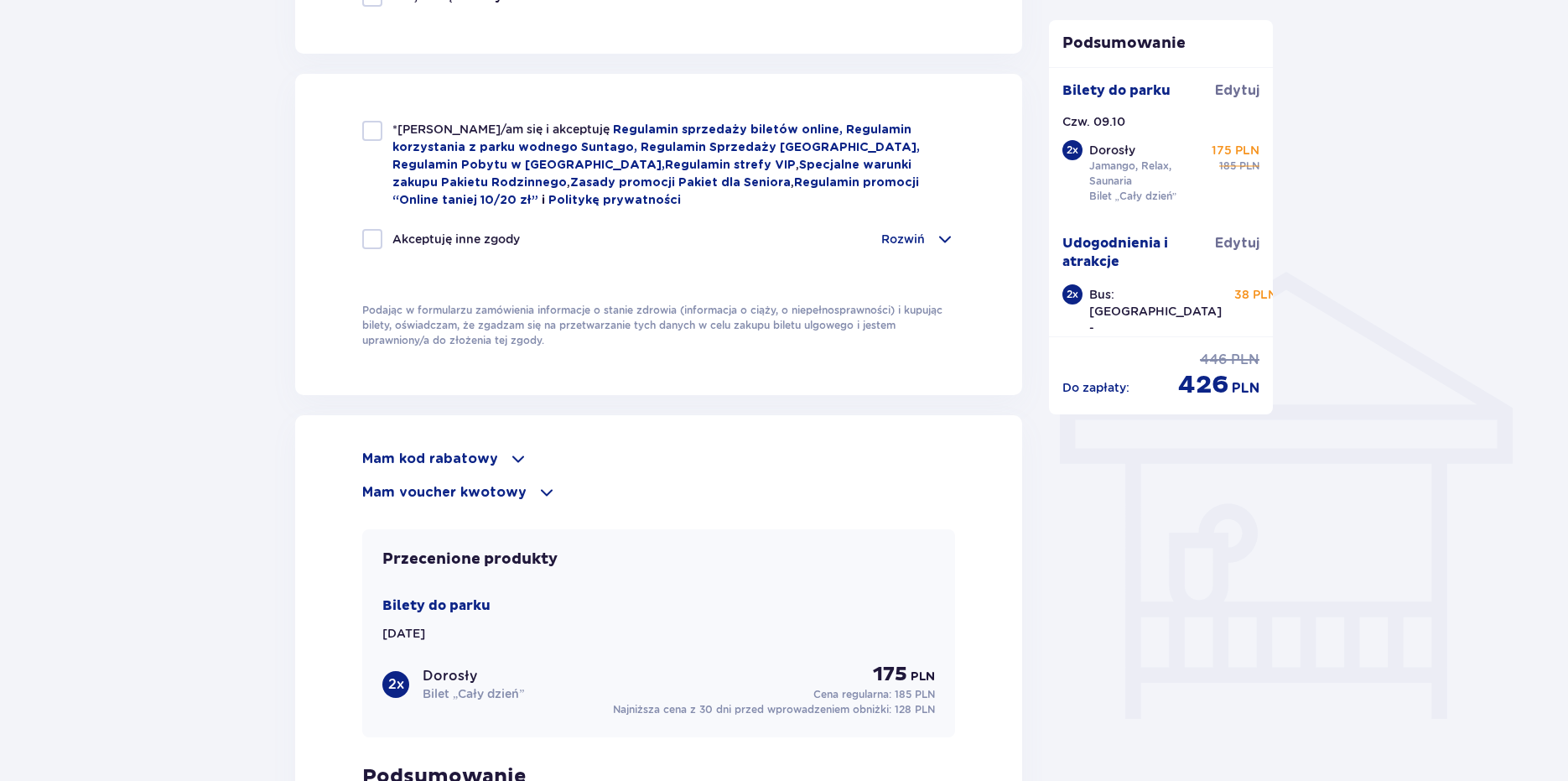
click at [448, 458] on p "Mam kod rabatowy" at bounding box center [430, 459] width 135 height 19
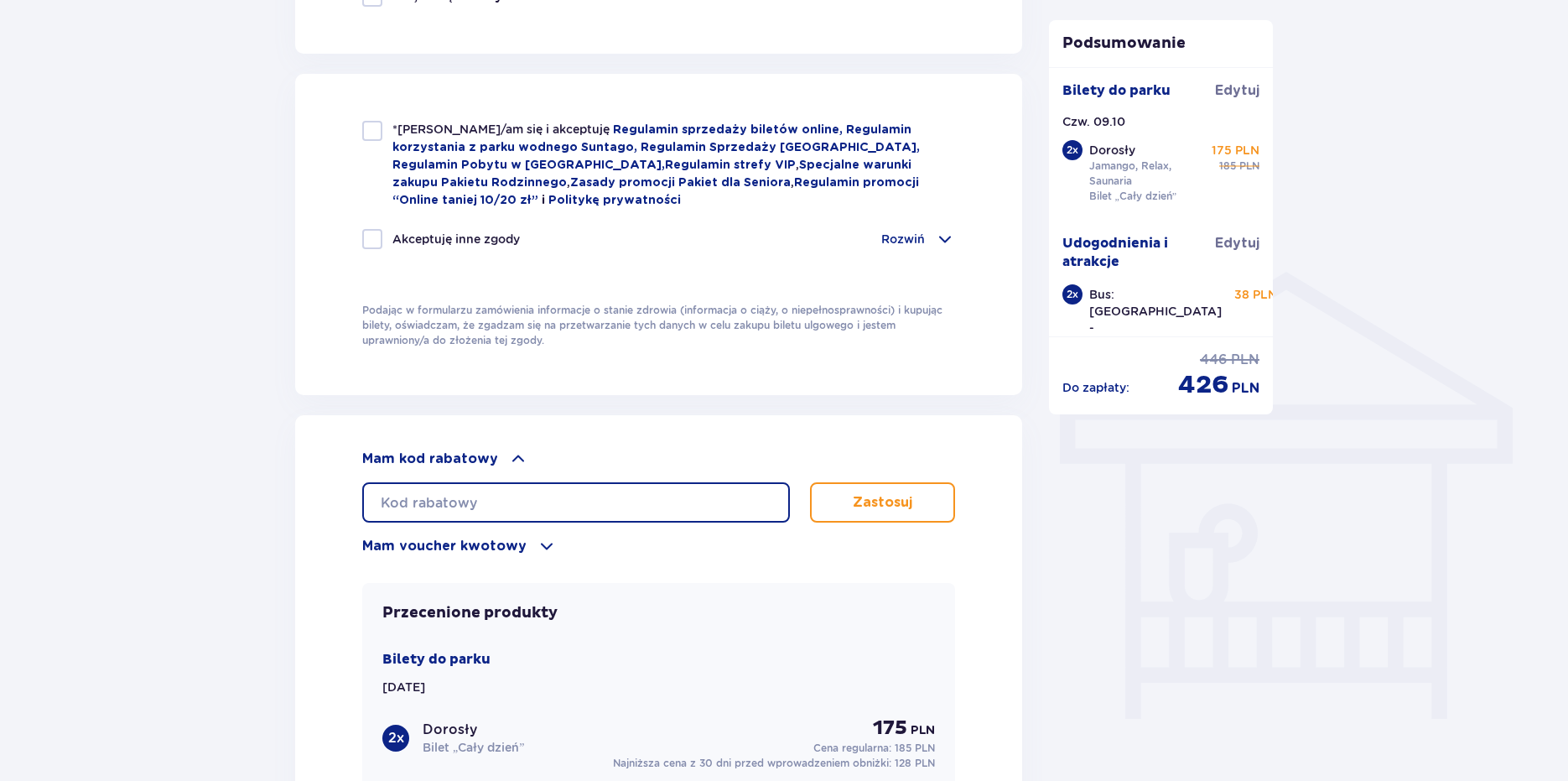
click at [469, 502] on input "text" at bounding box center [575, 502] width 428 height 40
type input "student30"
click at [913, 499] on button "Zastosuj" at bounding box center [882, 502] width 145 height 40
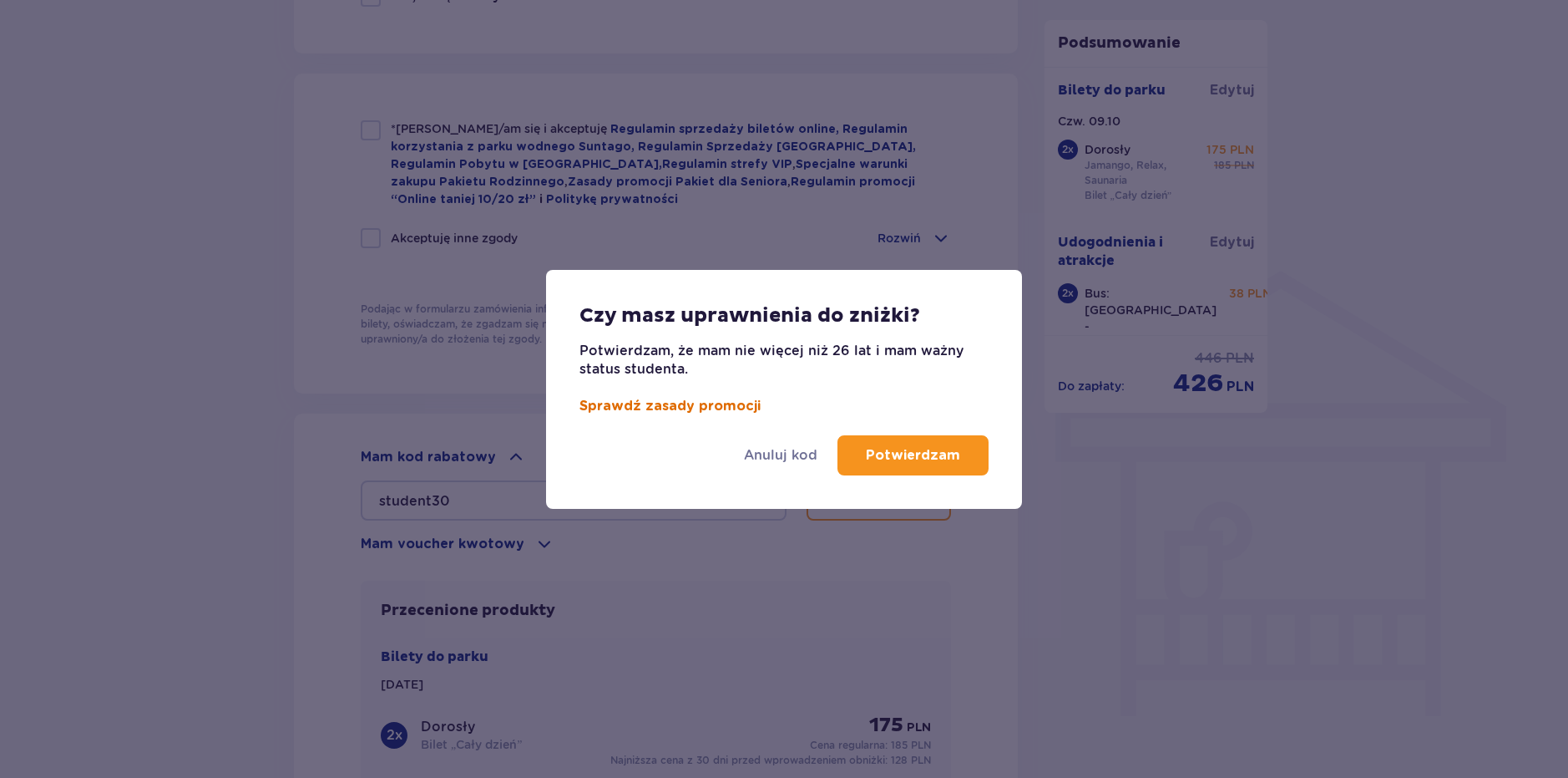
click at [727, 402] on link "Sprawdź zasady promocji" at bounding box center [669, 406] width 181 height 13
click at [973, 448] on button "Potwierdzam" at bounding box center [913, 455] width 151 height 40
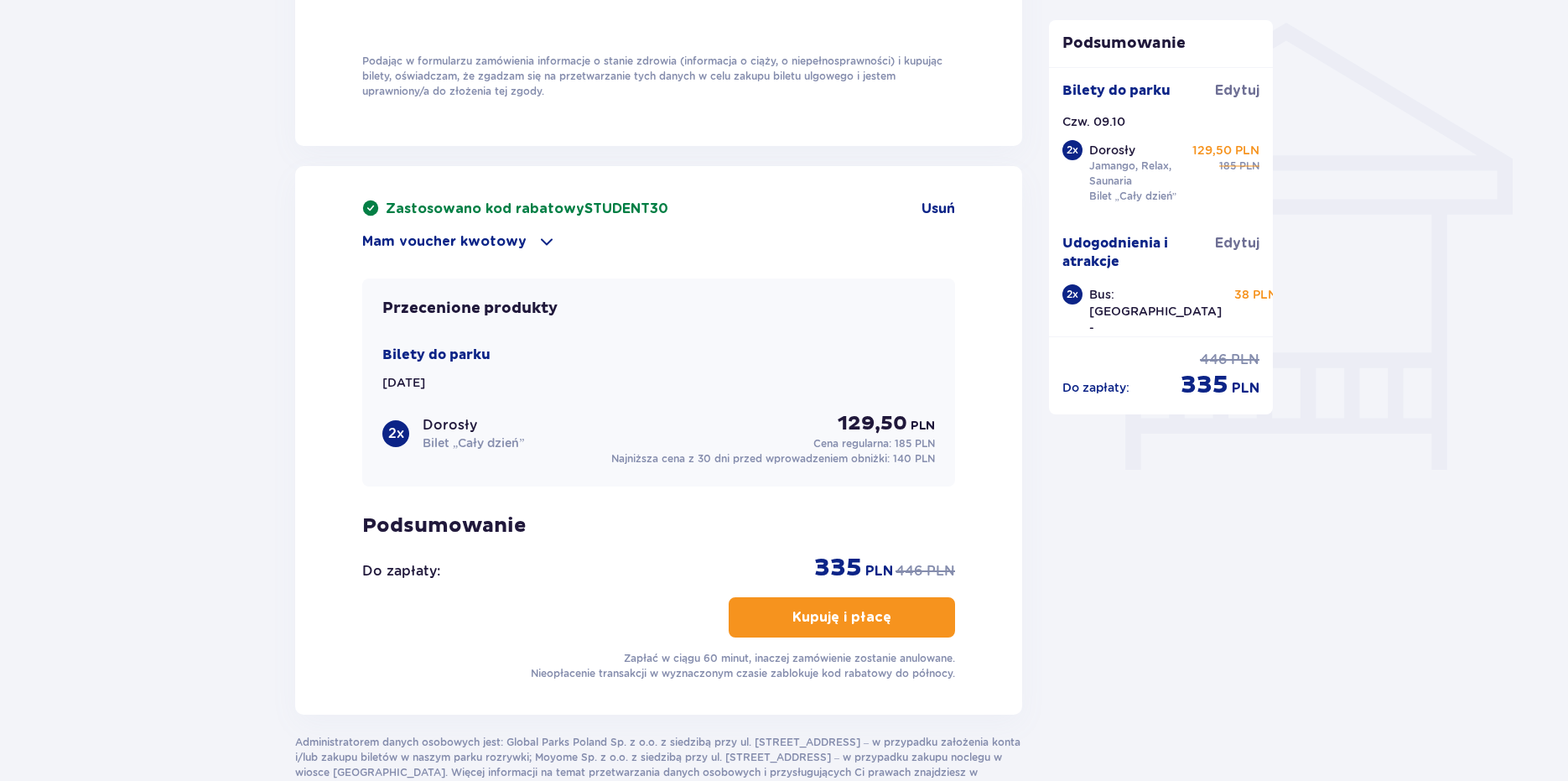
scroll to position [1201, 0]
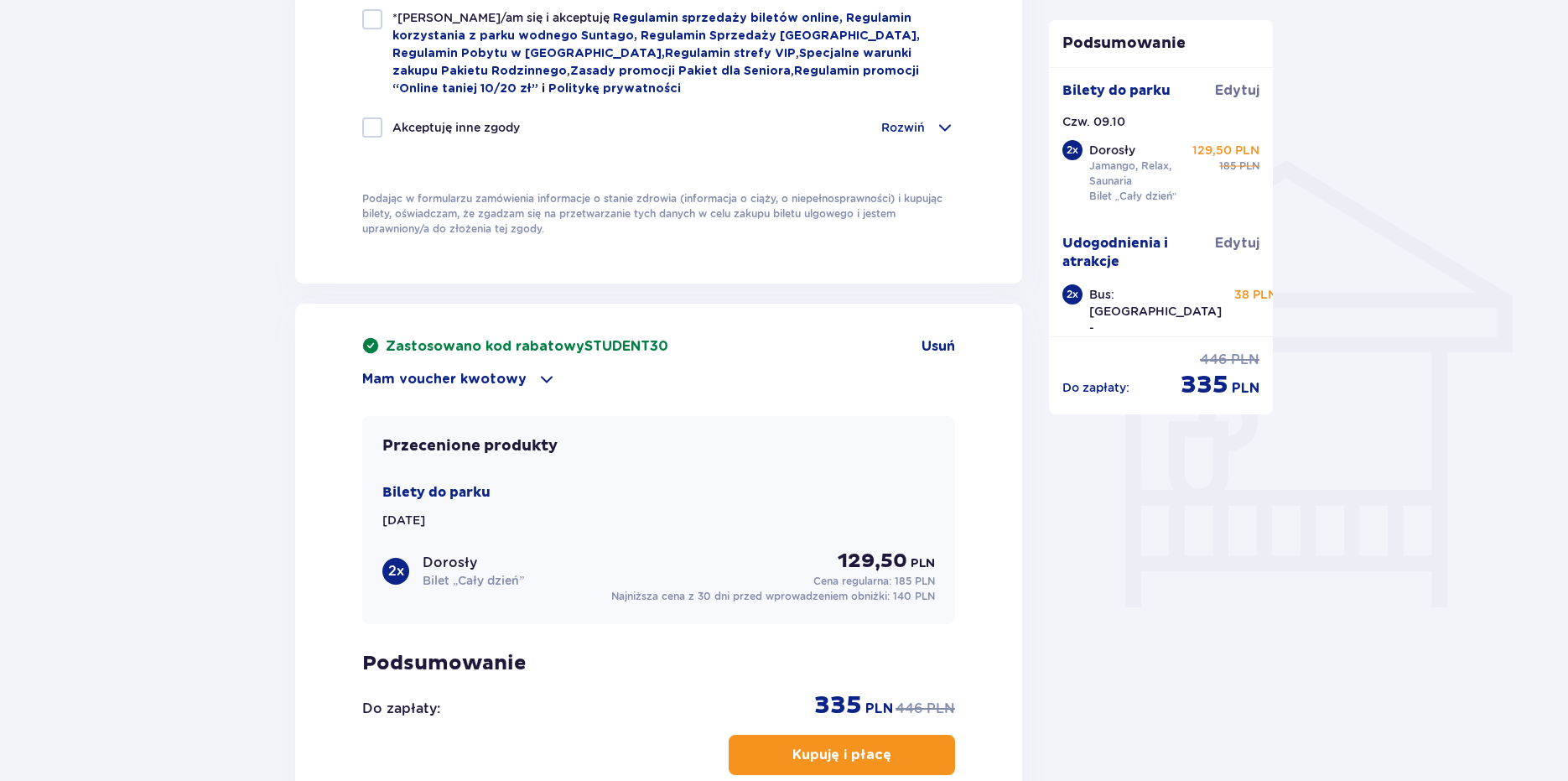
click at [641, 346] on span "STUDENT30" at bounding box center [626, 346] width 84 height 13
click at [615, 339] on span "STUDENT30" at bounding box center [626, 346] width 84 height 13
click at [934, 339] on span "Usuń" at bounding box center [938, 346] width 33 height 19
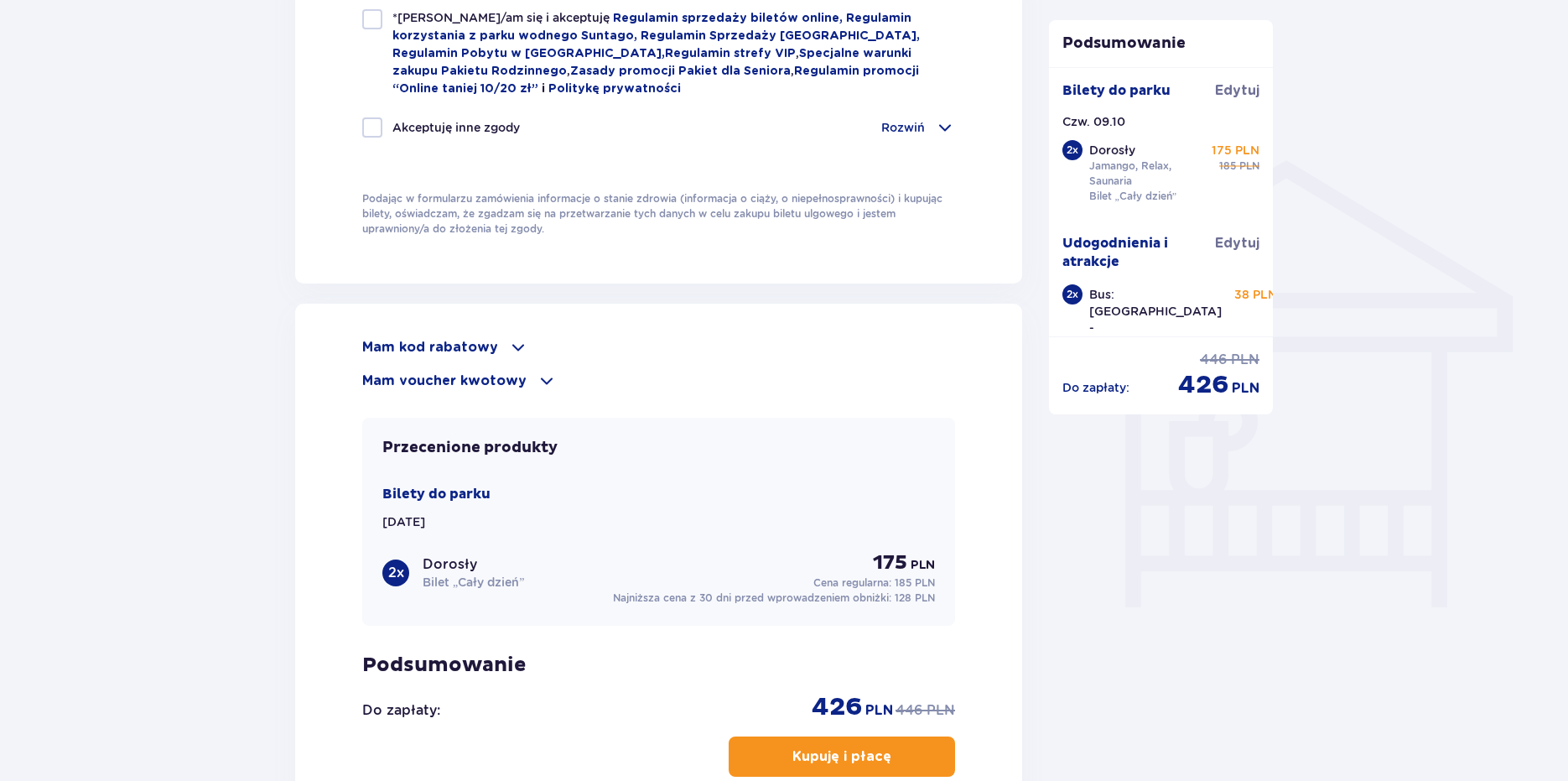
click at [613, 337] on div "Mam kod rabatowy" at bounding box center [658, 347] width 593 height 20
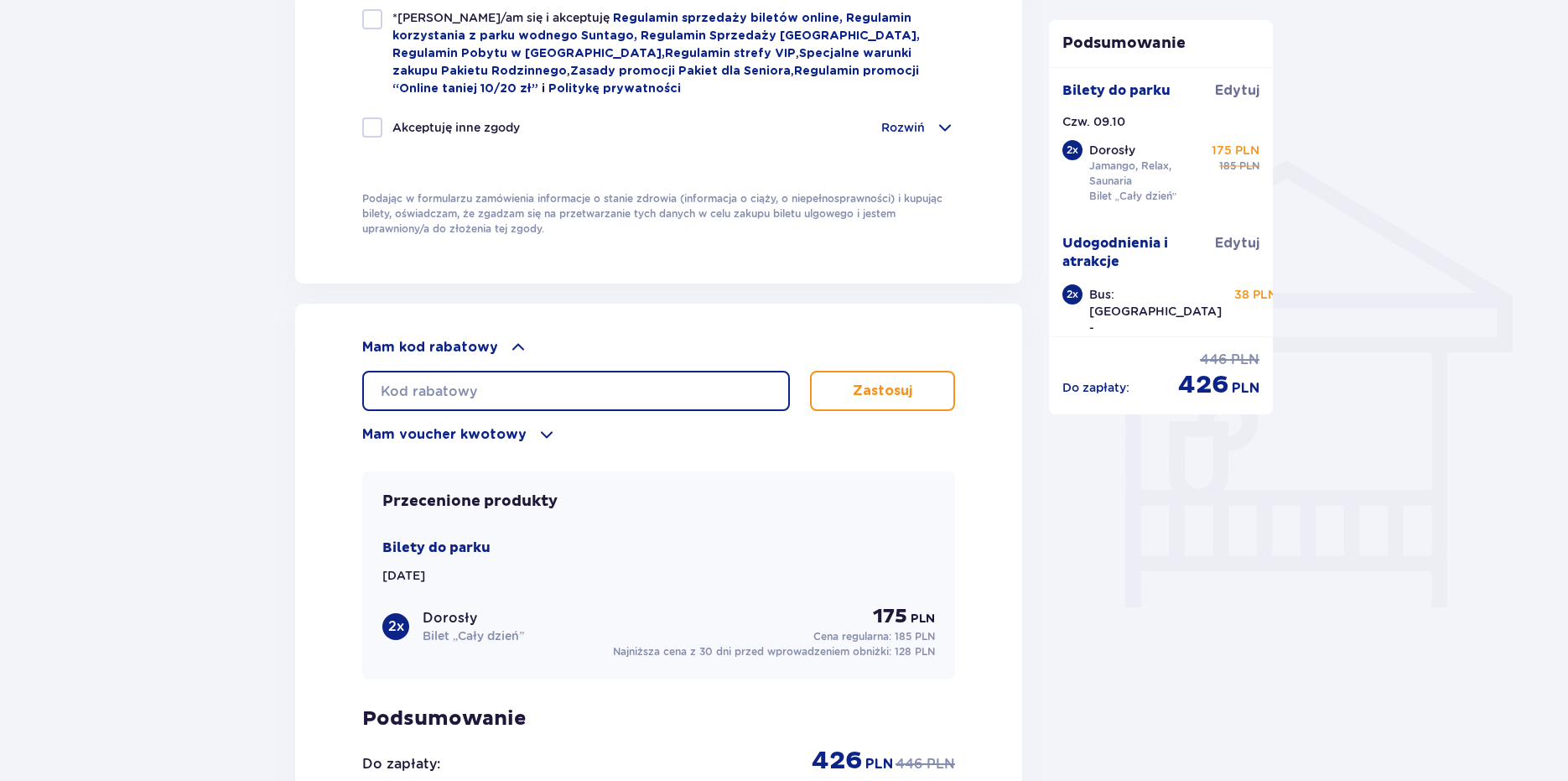
click at [632, 390] on input "text" at bounding box center [575, 390] width 428 height 40
type input "student30"
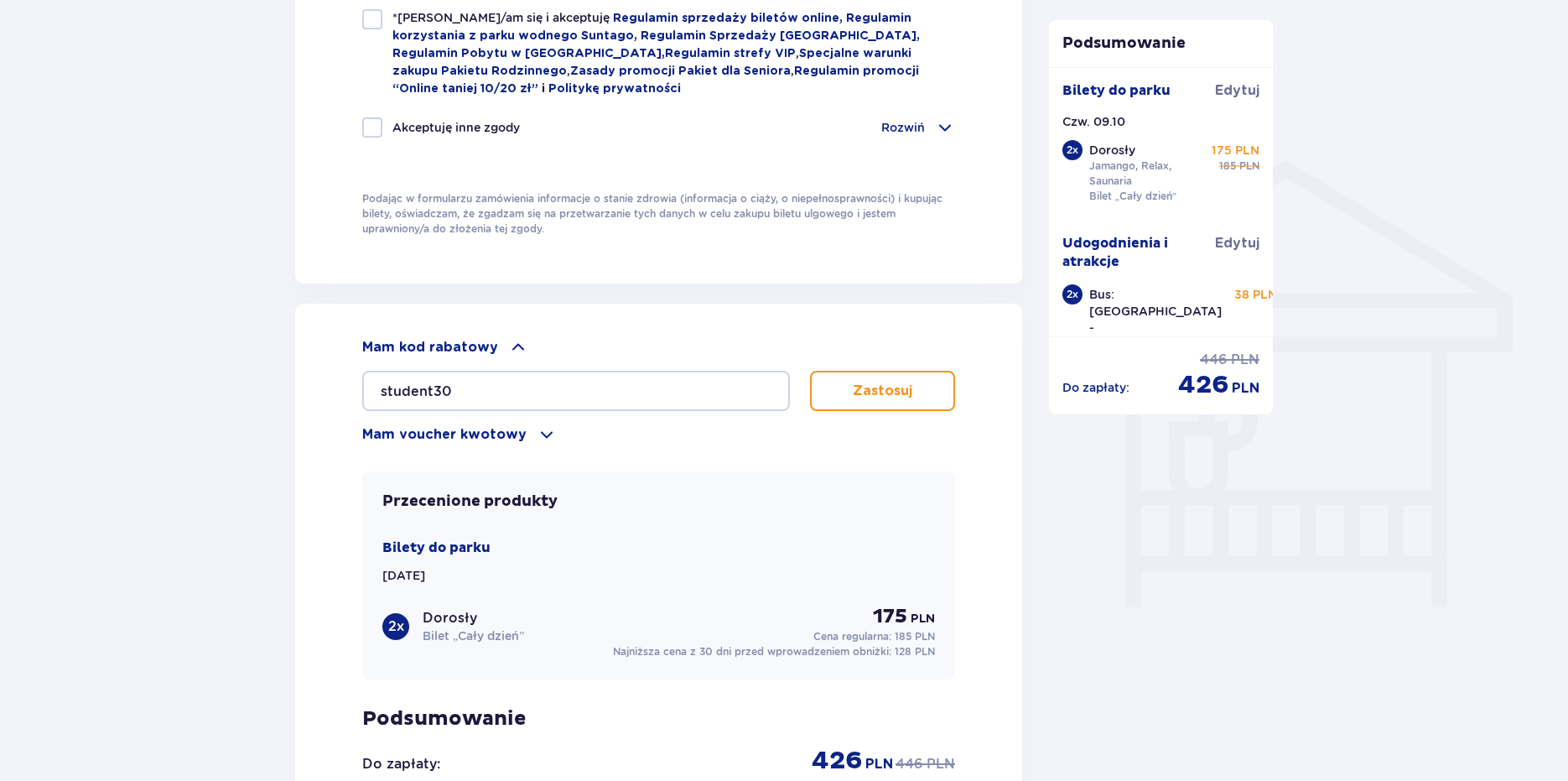
click at [866, 389] on p "Zastosuj" at bounding box center [882, 390] width 59 height 19
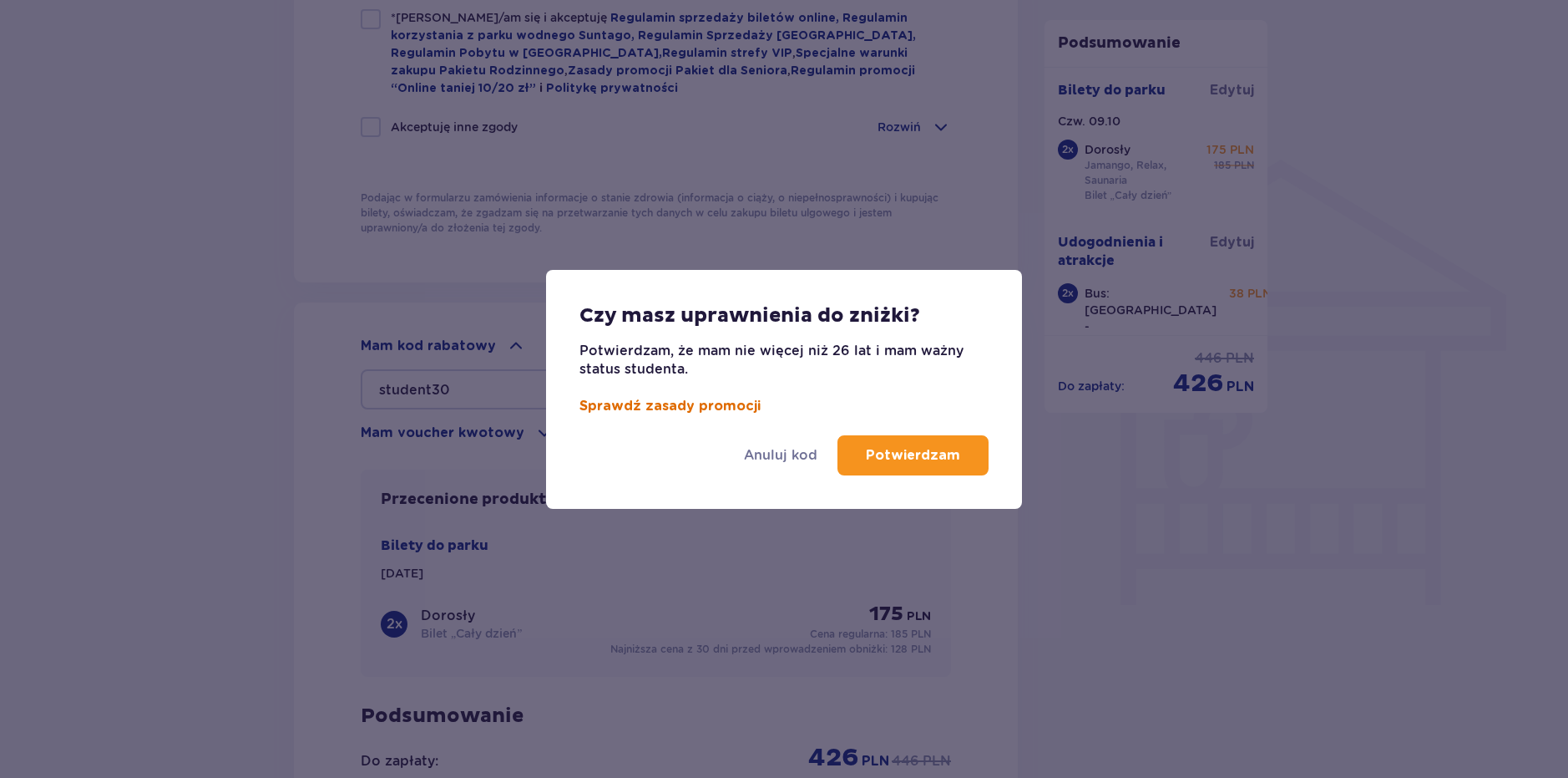
click at [696, 399] on link "Sprawdź zasady promocji" at bounding box center [669, 406] width 181 height 13
click at [948, 463] on p "Potwierdzam" at bounding box center [912, 456] width 94 height 18
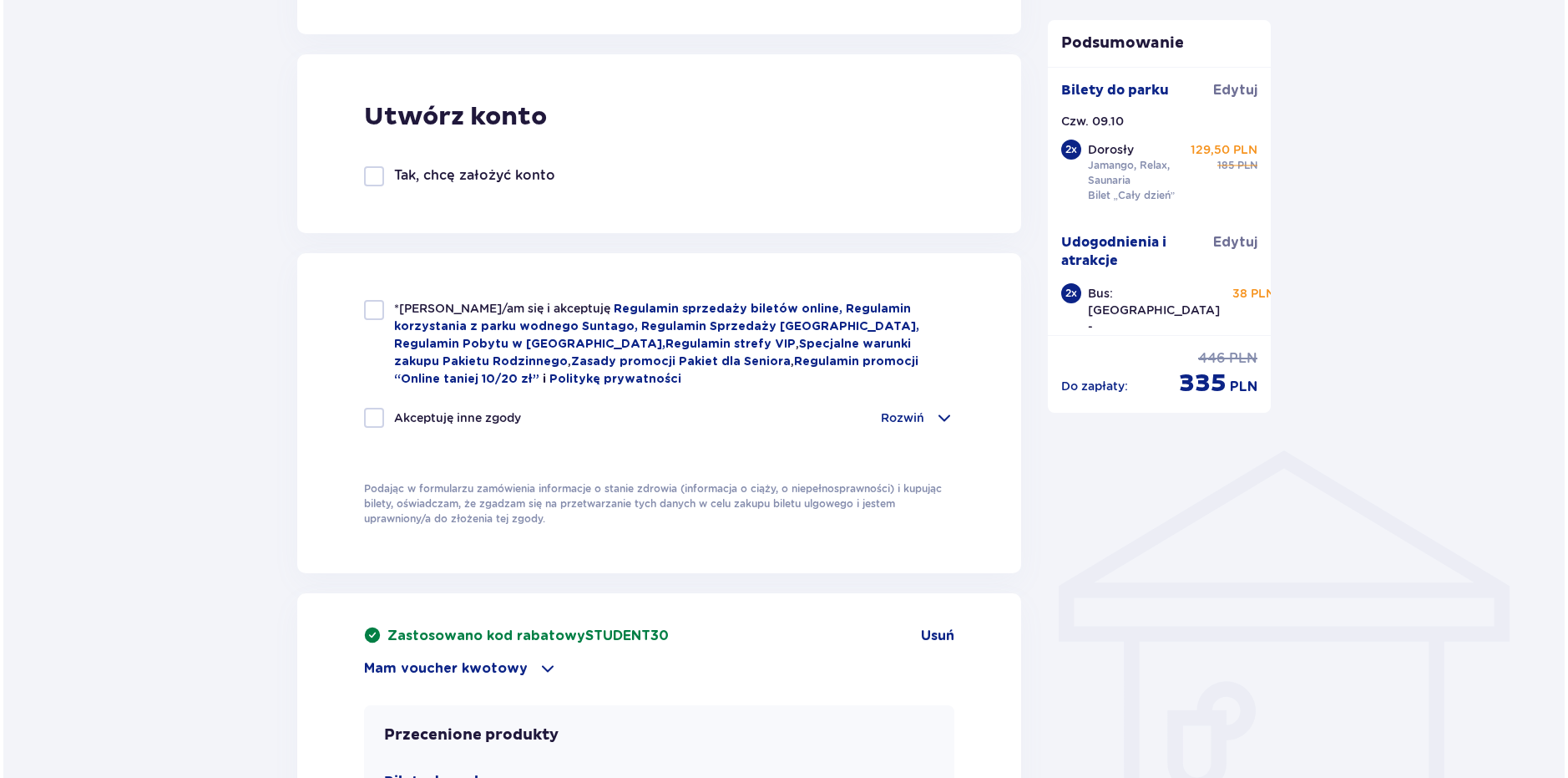
scroll to position [863, 0]
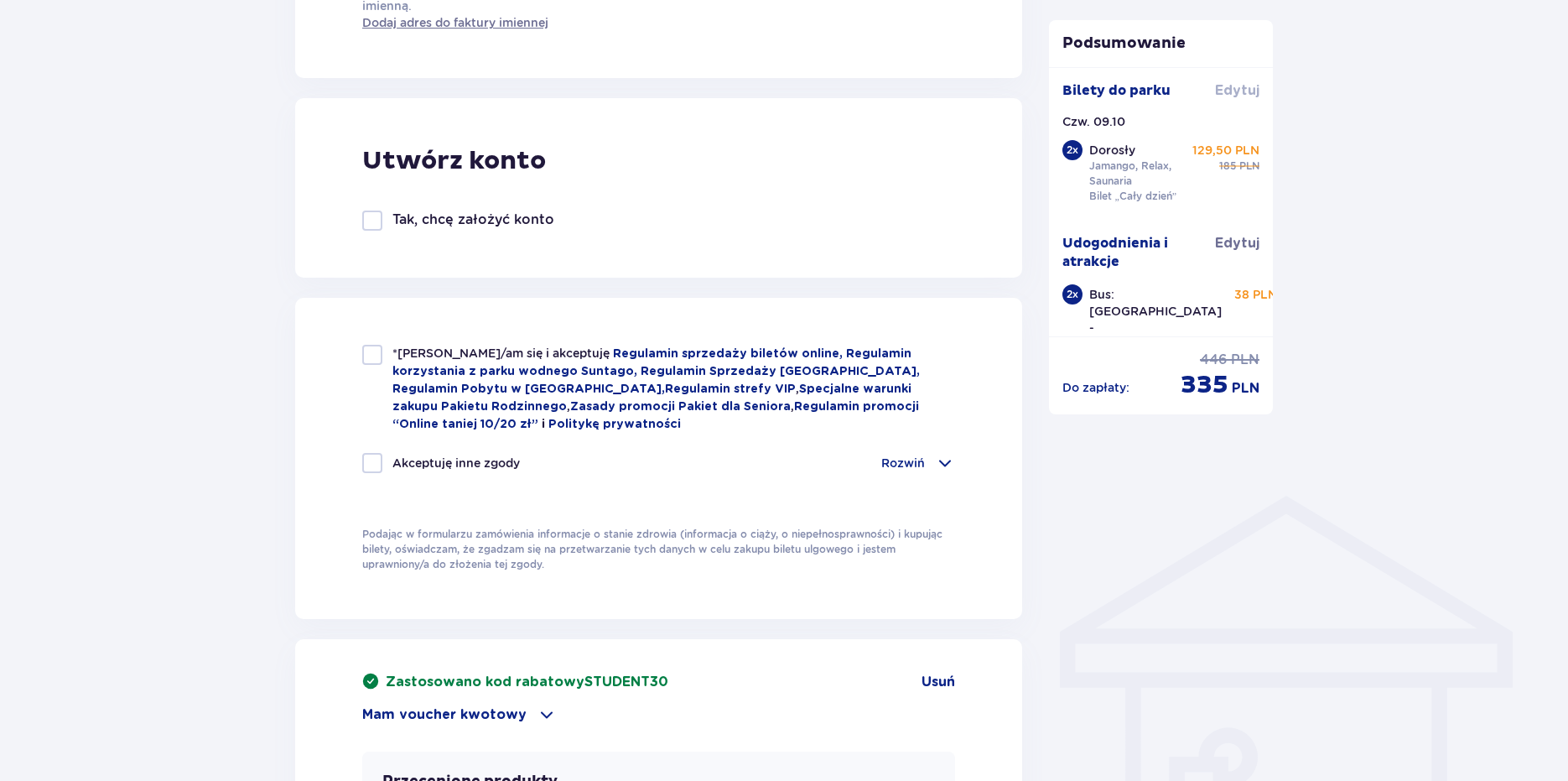
click at [1222, 93] on span "Edytuj" at bounding box center [1238, 91] width 45 height 19
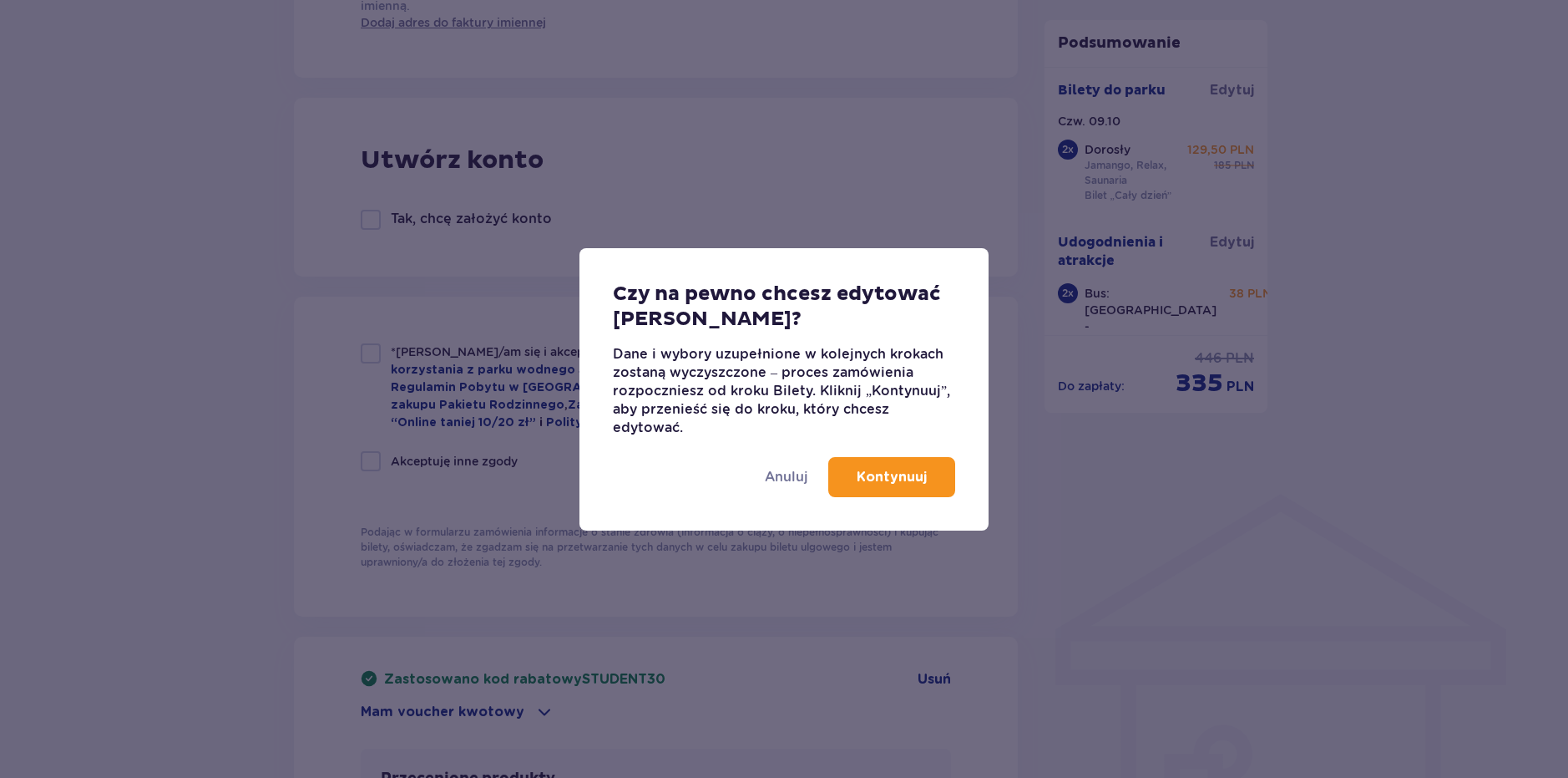
click at [877, 483] on p "Kontynuuj" at bounding box center [891, 477] width 70 height 18
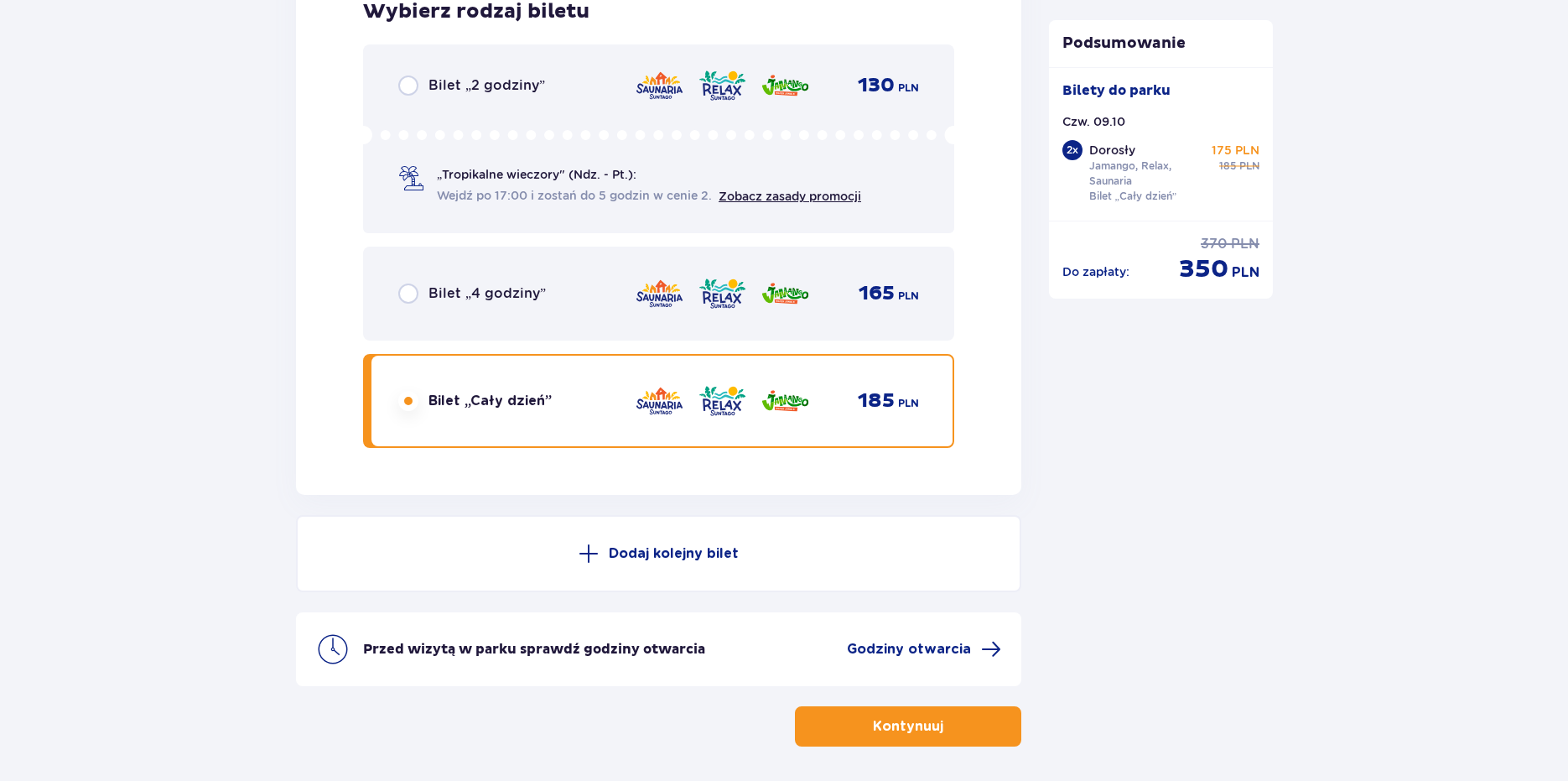
scroll to position [2833, 0]
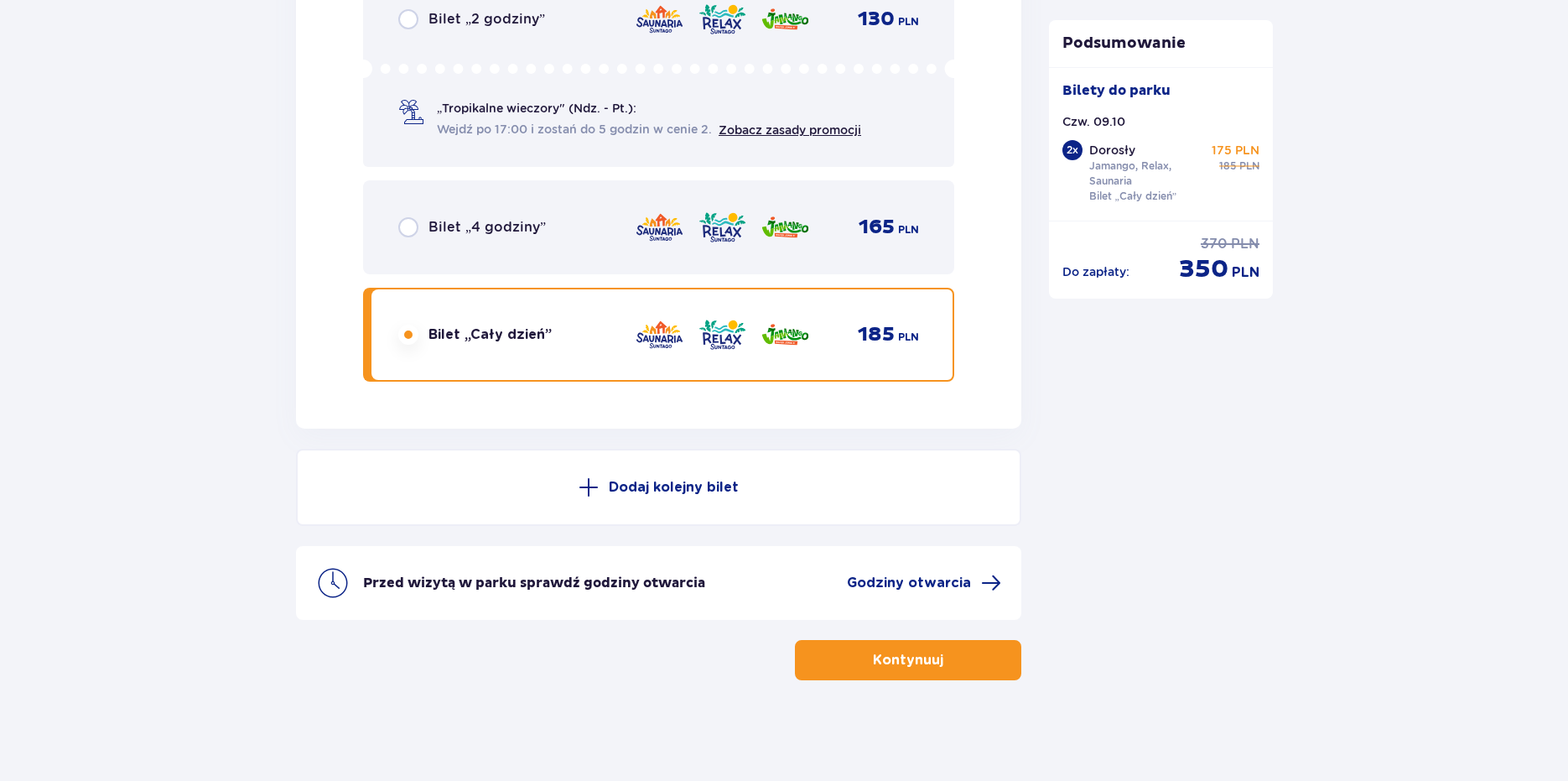
click at [960, 659] on button "Kontynuuj" at bounding box center [908, 659] width 226 height 40
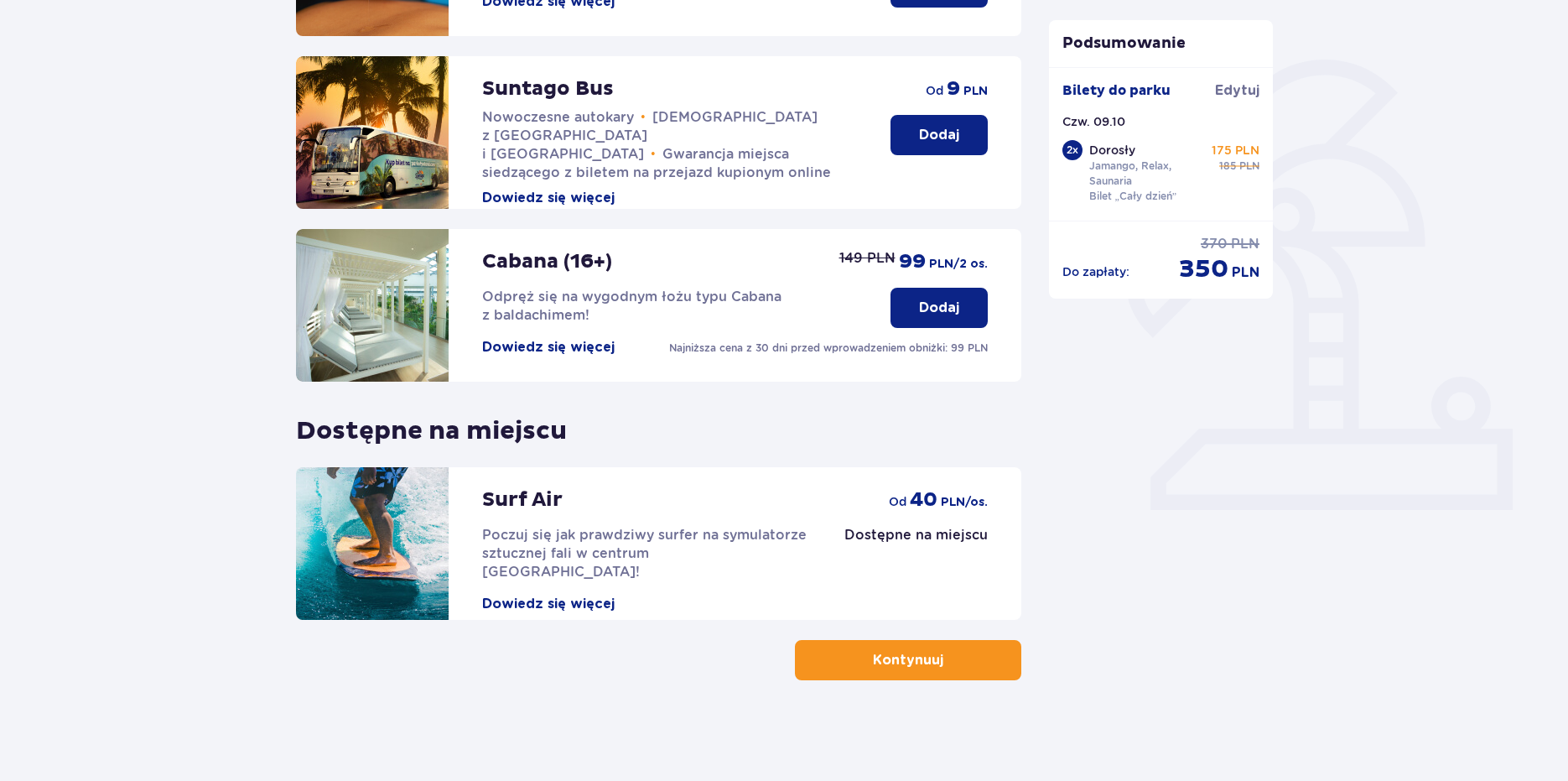
click at [963, 134] on button "Dodaj" at bounding box center [939, 134] width 97 height 40
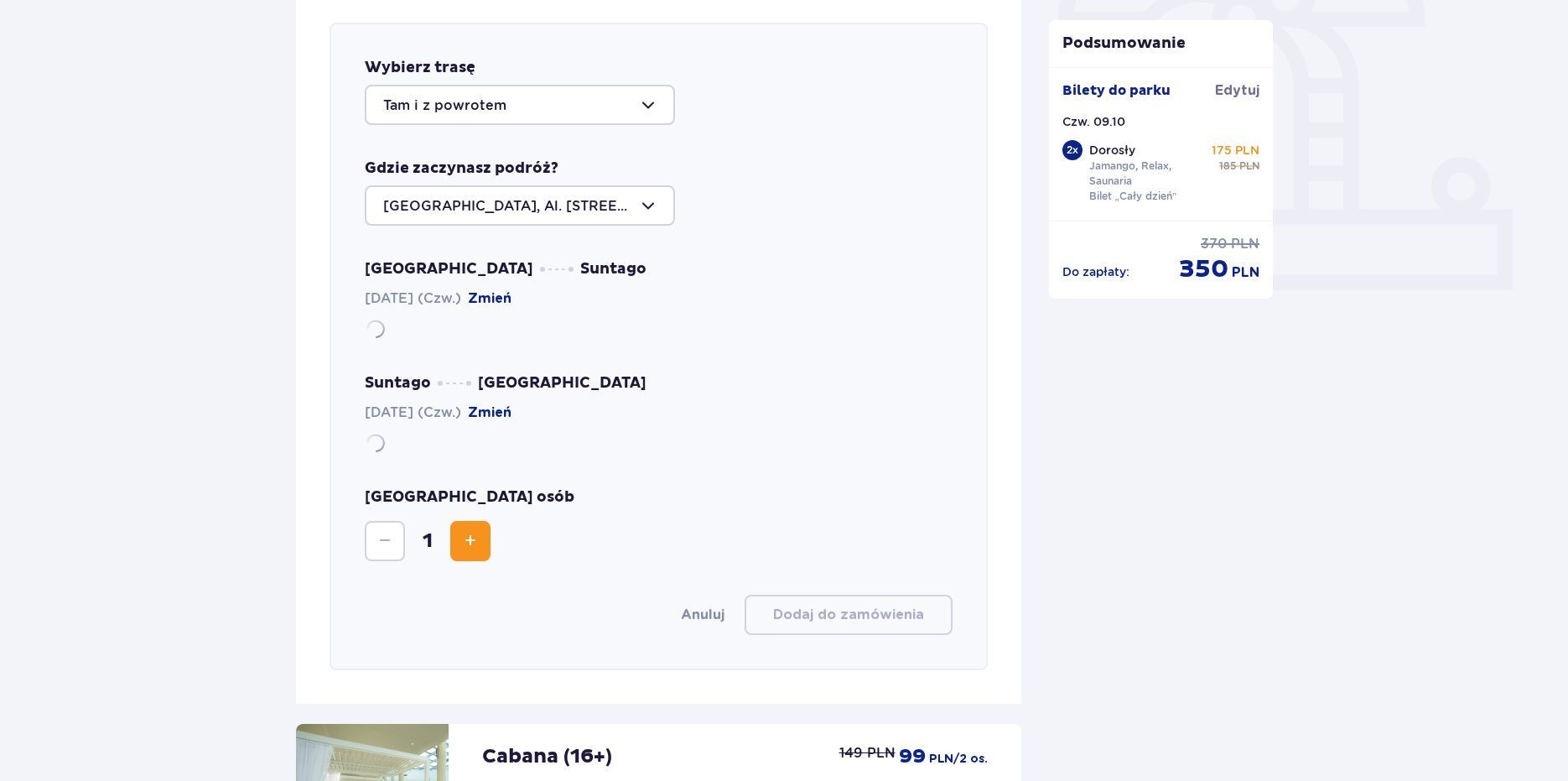
scroll to position [579, 0]
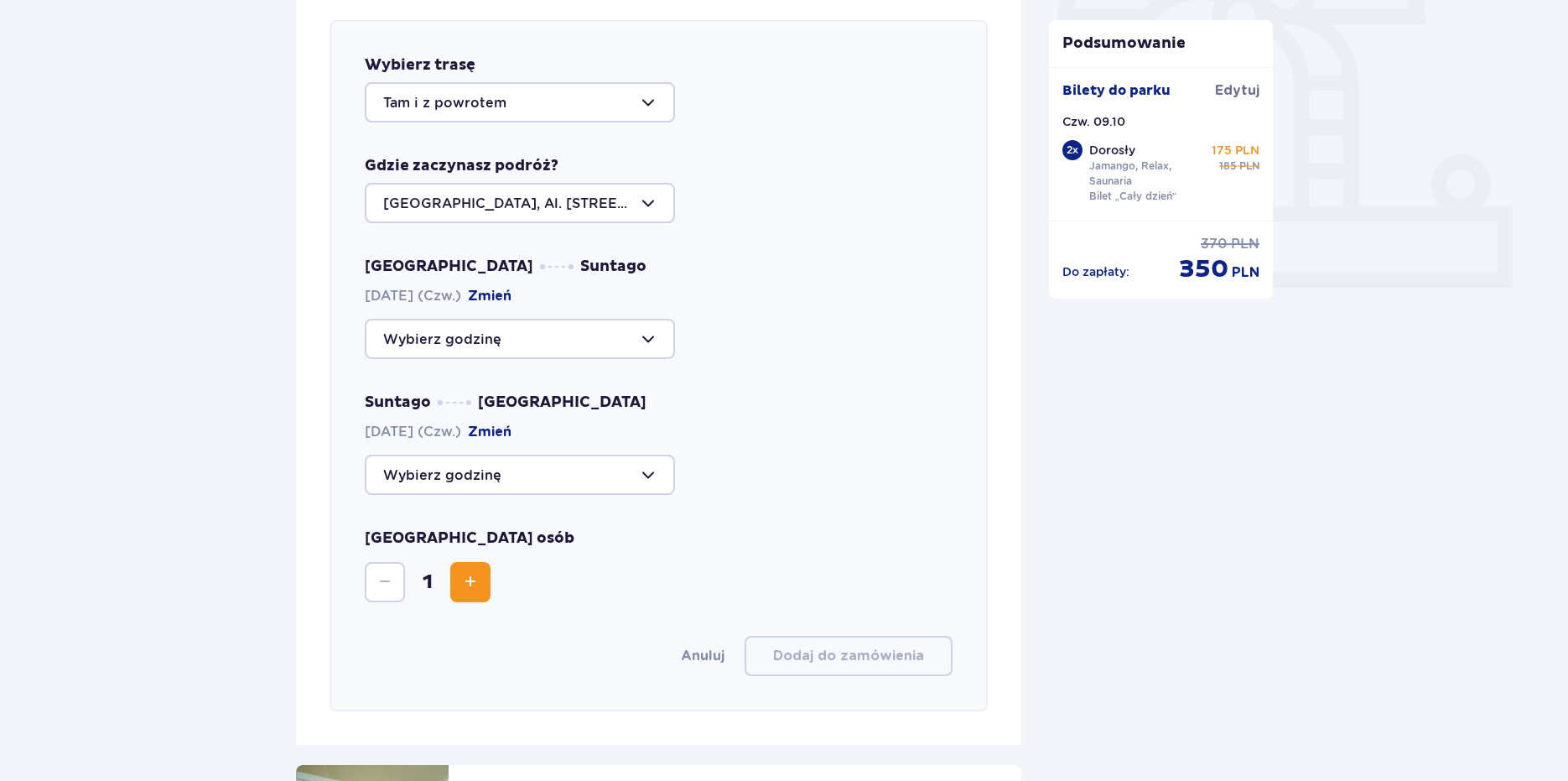
click at [480, 579] on span "Zwiększ" at bounding box center [470, 582] width 20 height 20
click at [552, 336] on div at bounding box center [520, 338] width 310 height 40
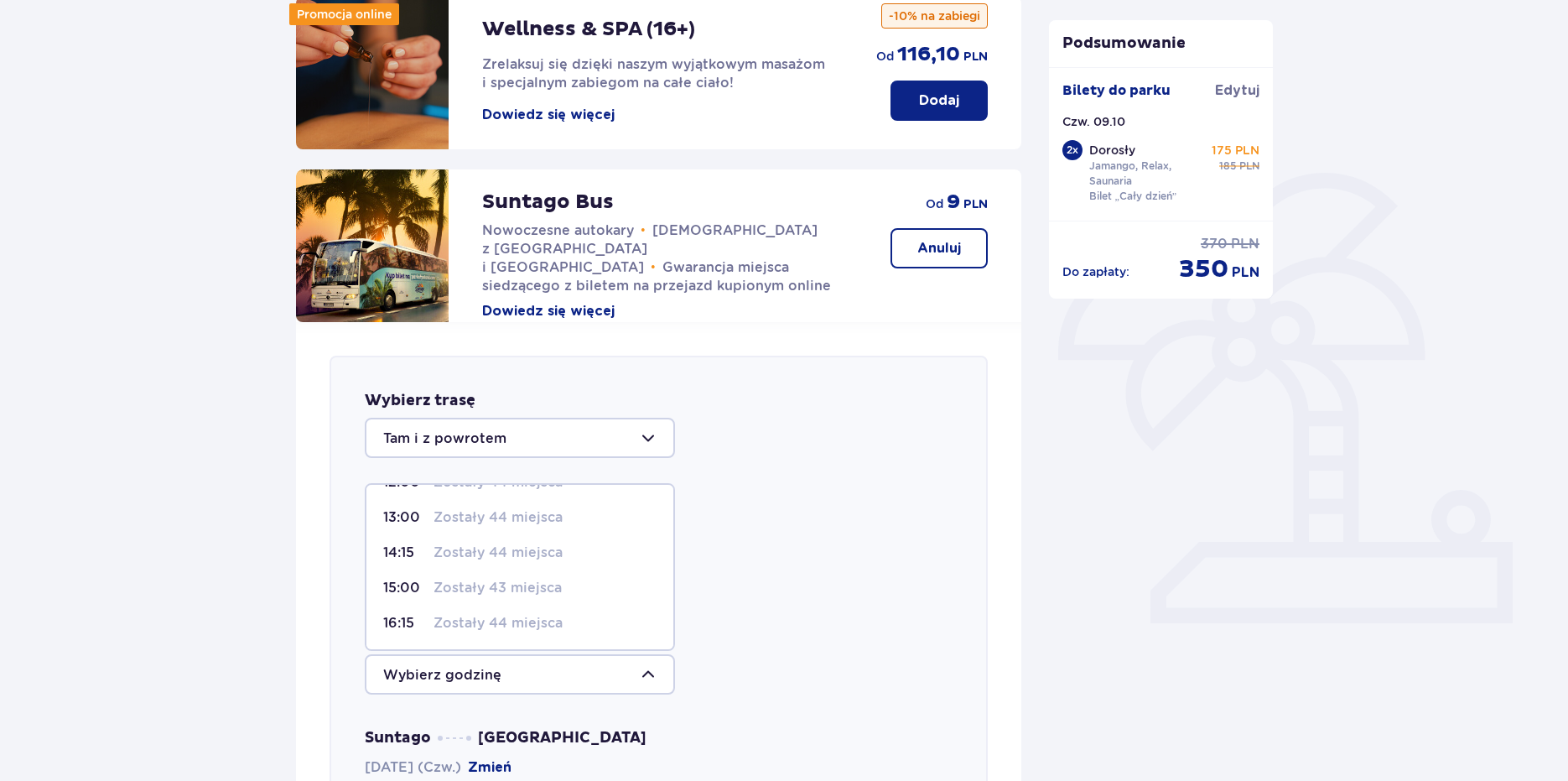
scroll to position [0, 0]
click at [450, 515] on p "Zostało 21 miejsc" at bounding box center [492, 511] width 118 height 19
type input "09:00"
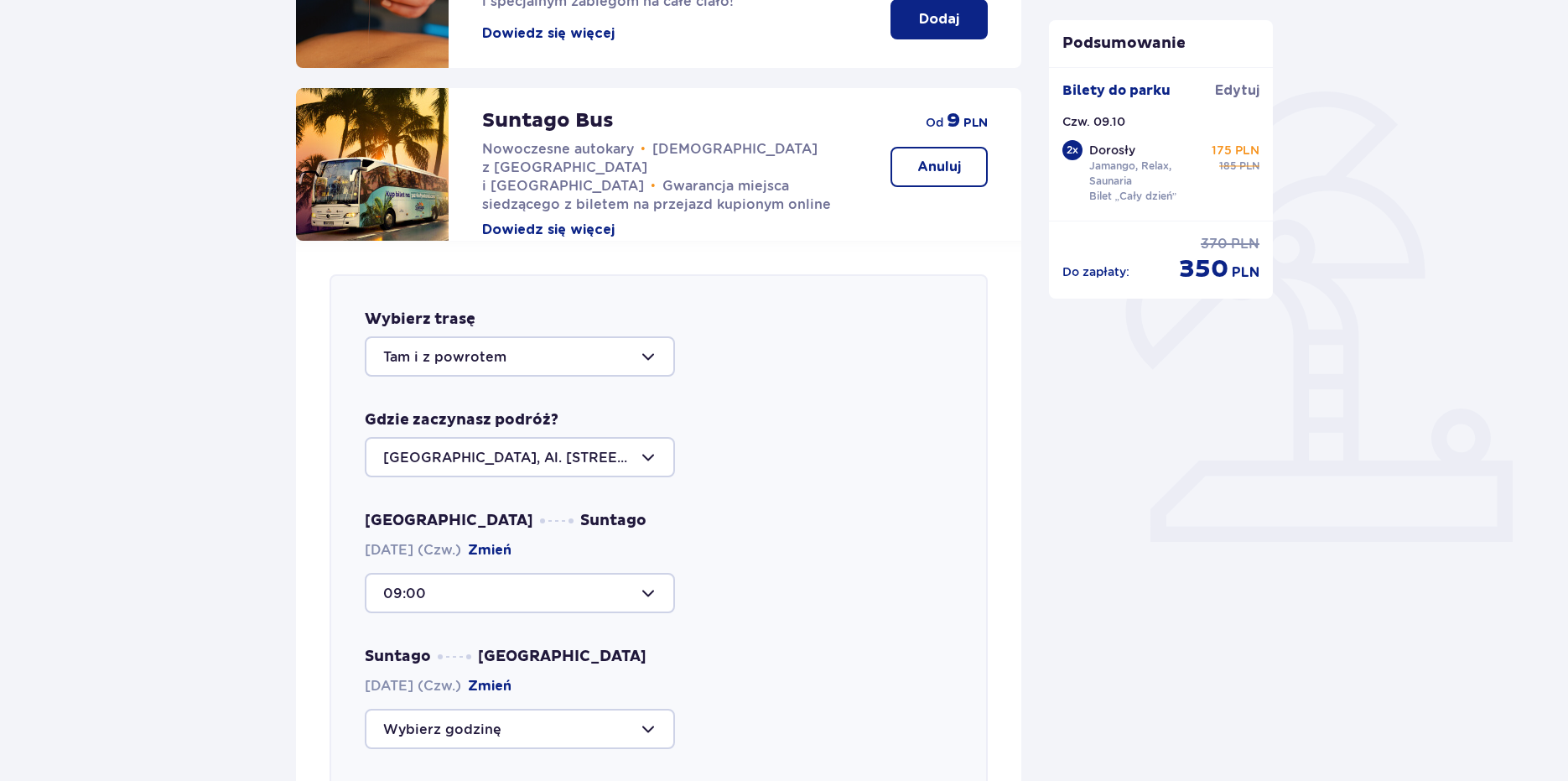
scroll to position [494, 0]
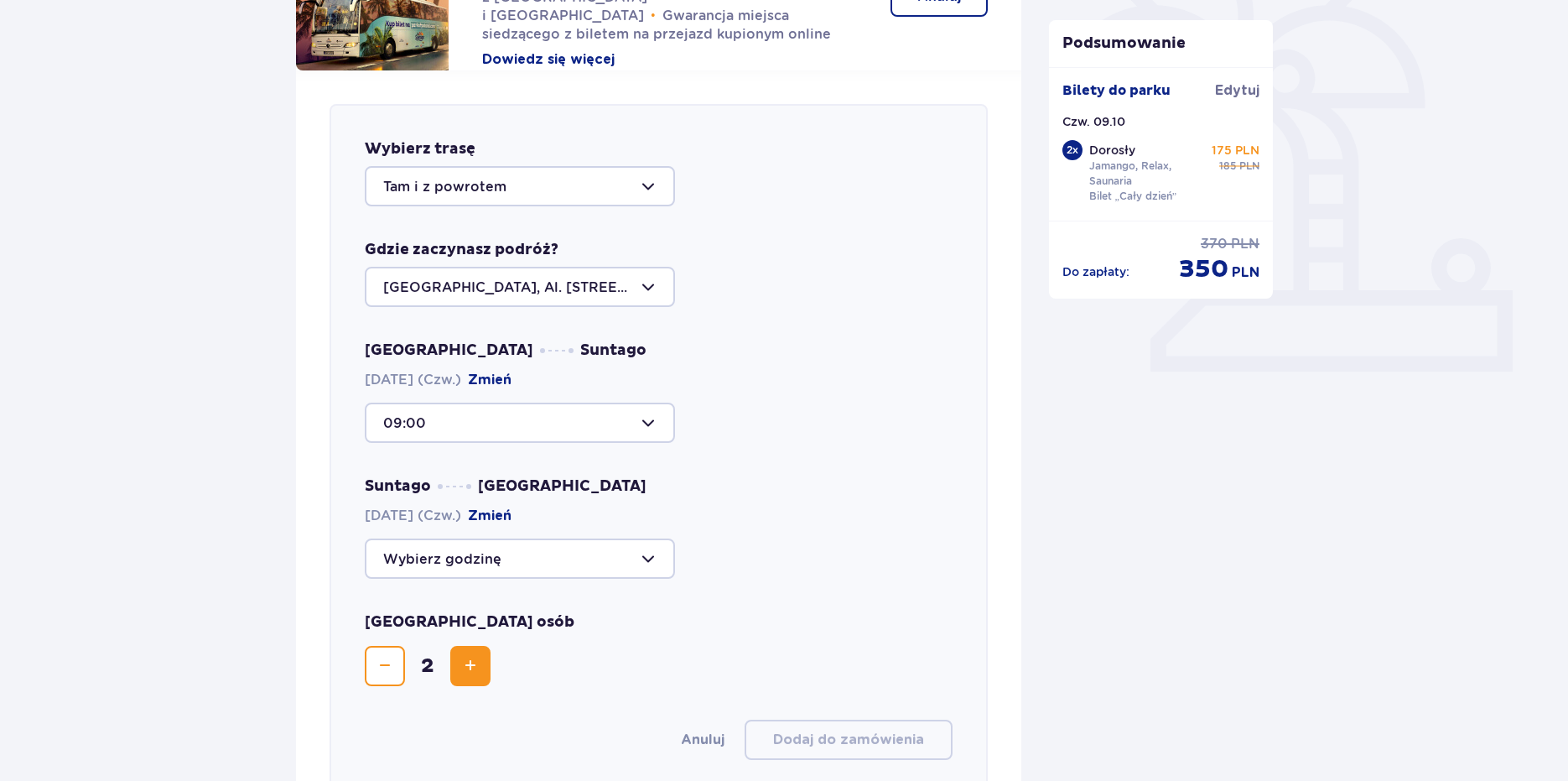
click at [573, 534] on div "Suntago [GEOGRAPHIC_DATA] [DATE] (Czw.) [GEOGRAPHIC_DATA]" at bounding box center [659, 527] width 588 height 102
click at [594, 552] on div at bounding box center [520, 557] width 310 height 40
click at [583, 728] on div "21:15 Zostało 30 miejsc" at bounding box center [520, 722] width 274 height 19
type input "21:15"
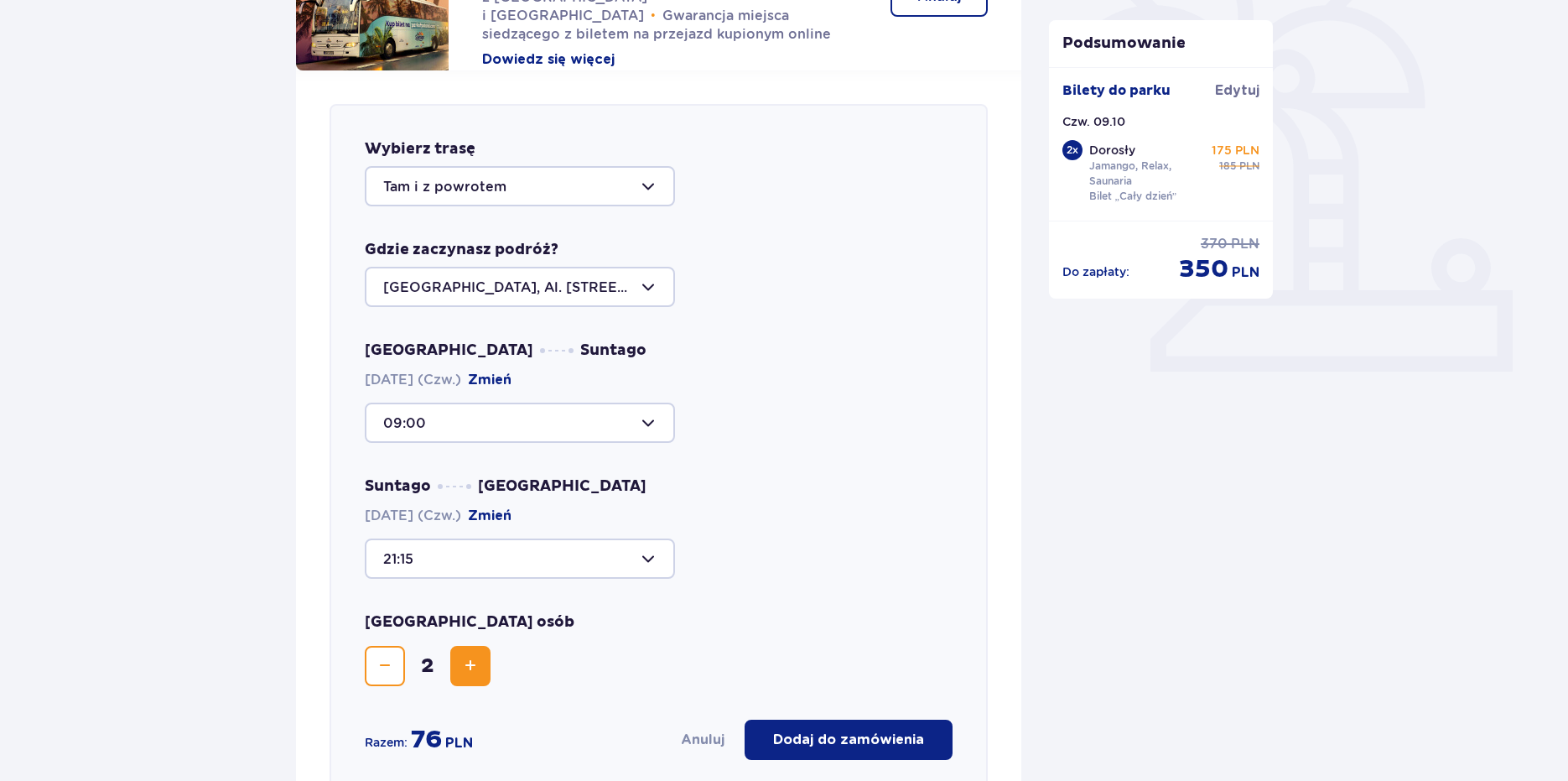
click at [829, 745] on p "Dodaj do zamówienia" at bounding box center [848, 739] width 151 height 19
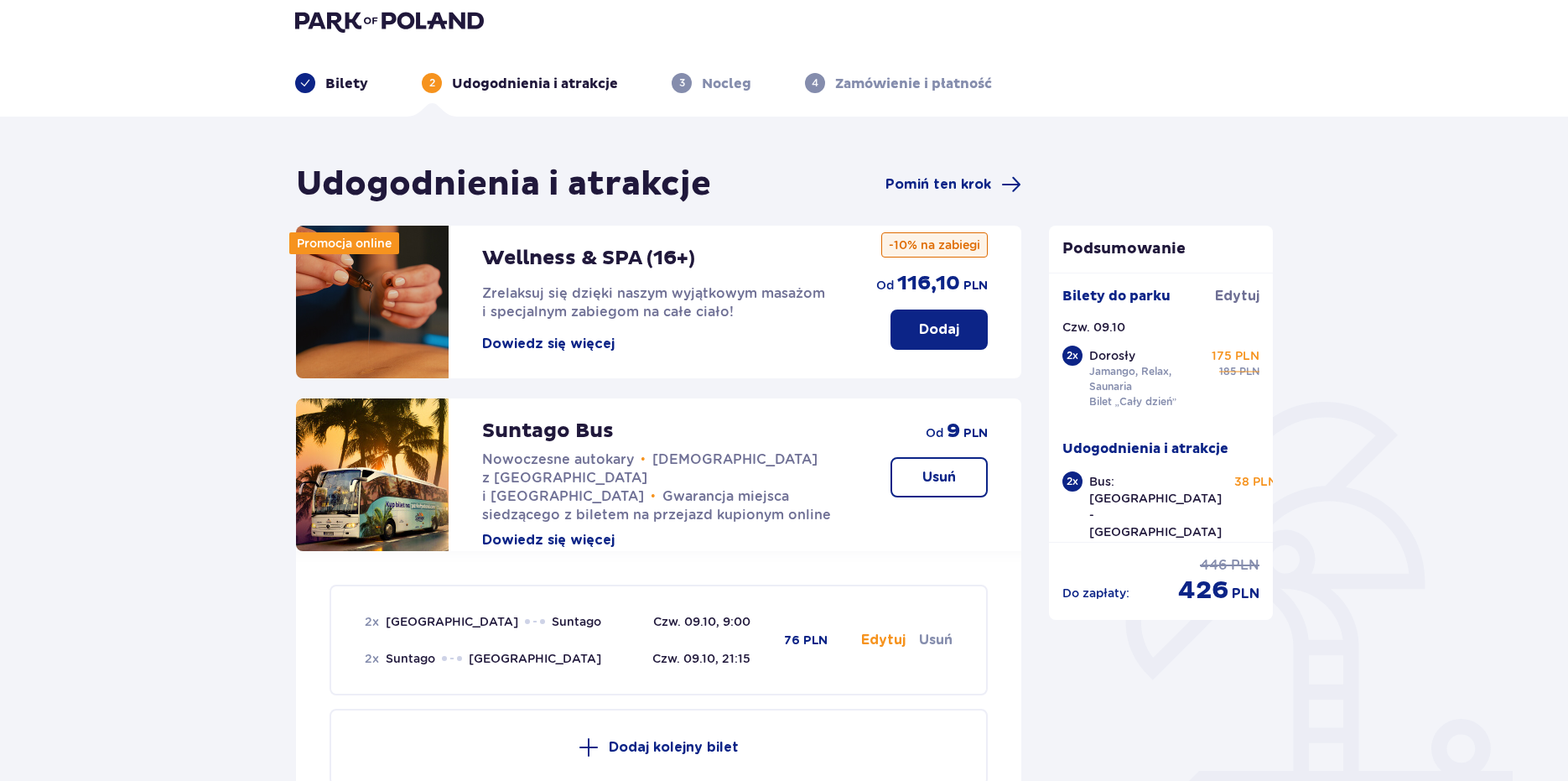
scroll to position [0, 0]
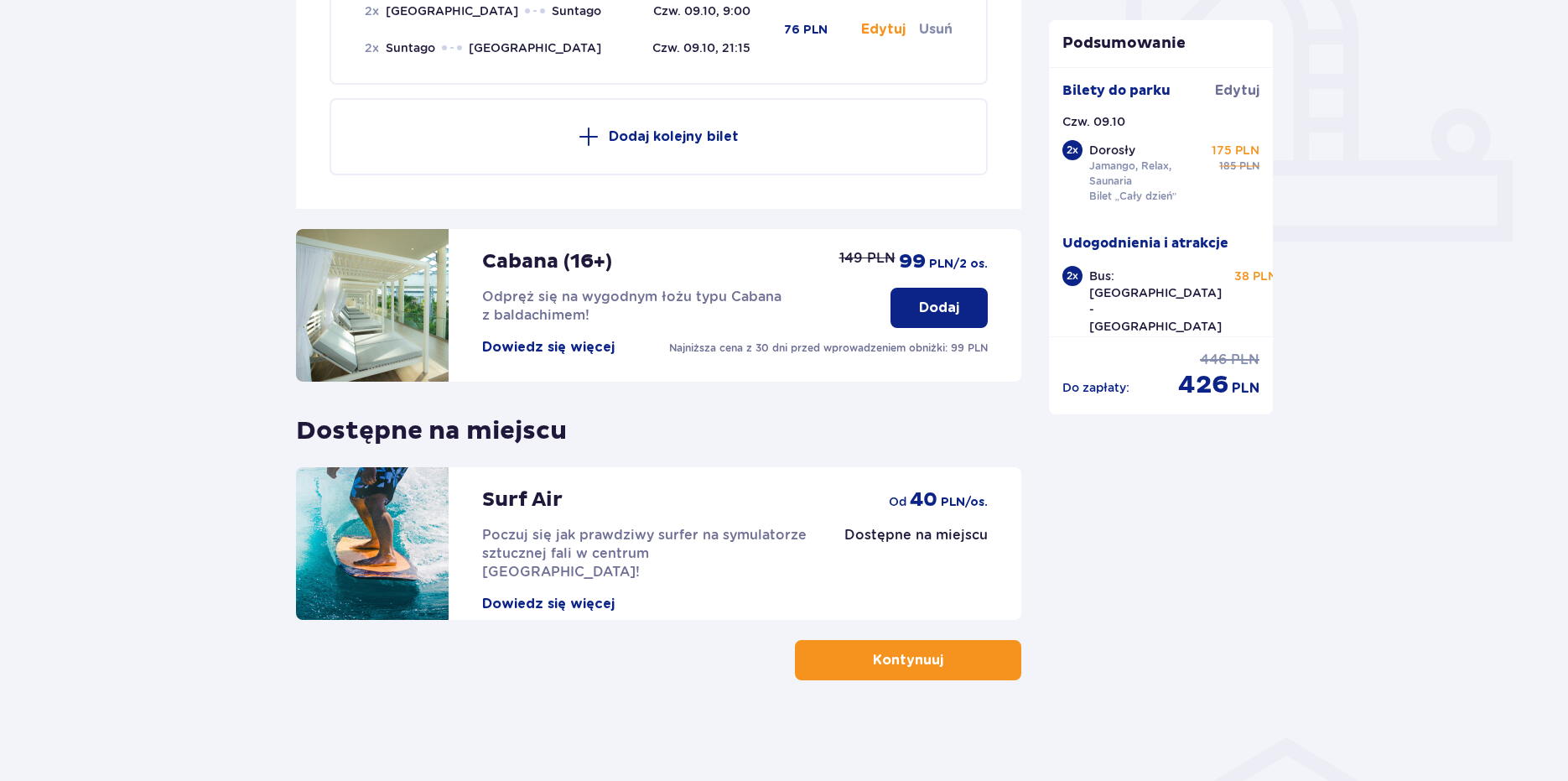
click at [989, 658] on button "Kontynuuj" at bounding box center [908, 659] width 226 height 40
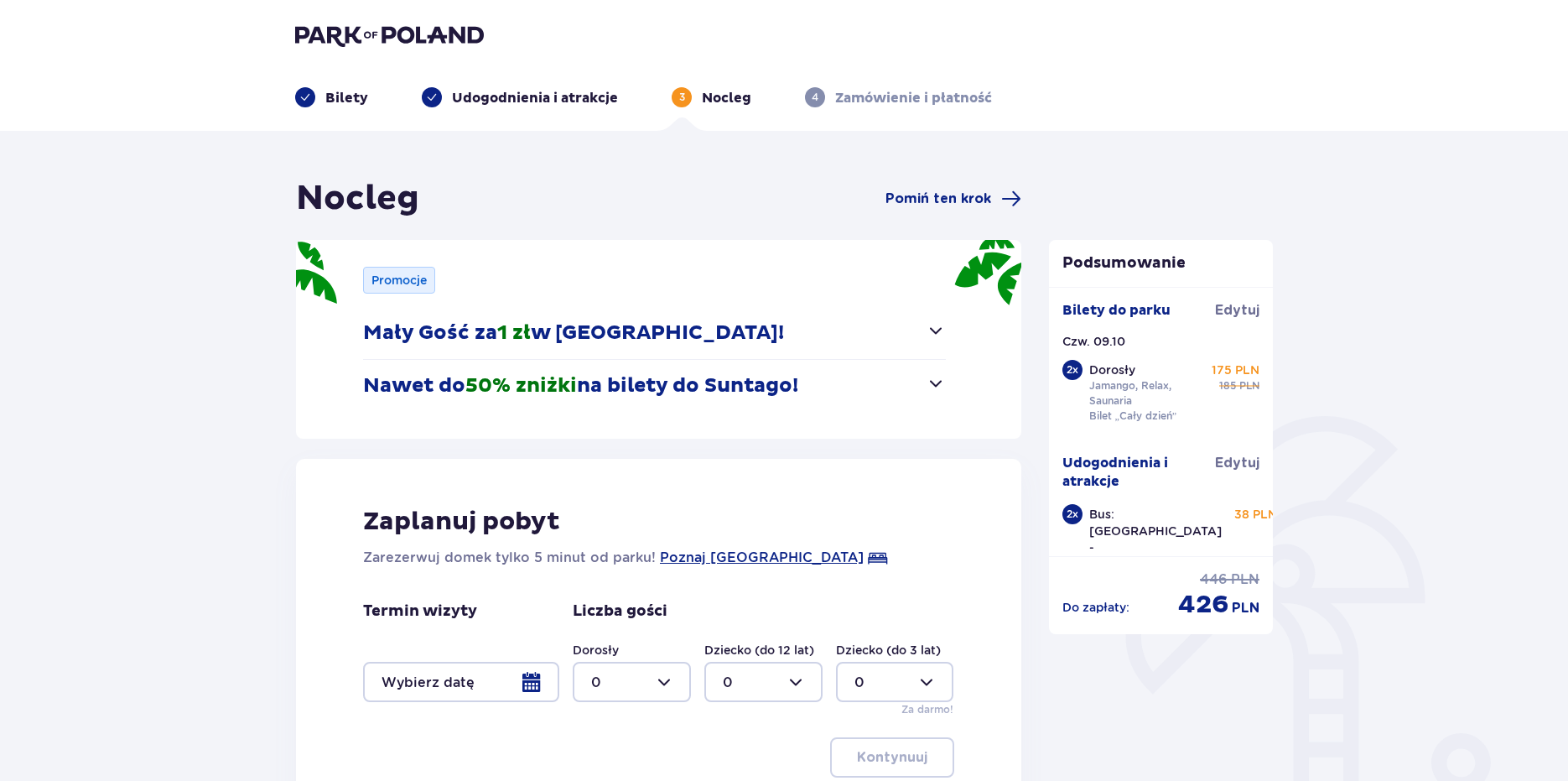
scroll to position [205, 0]
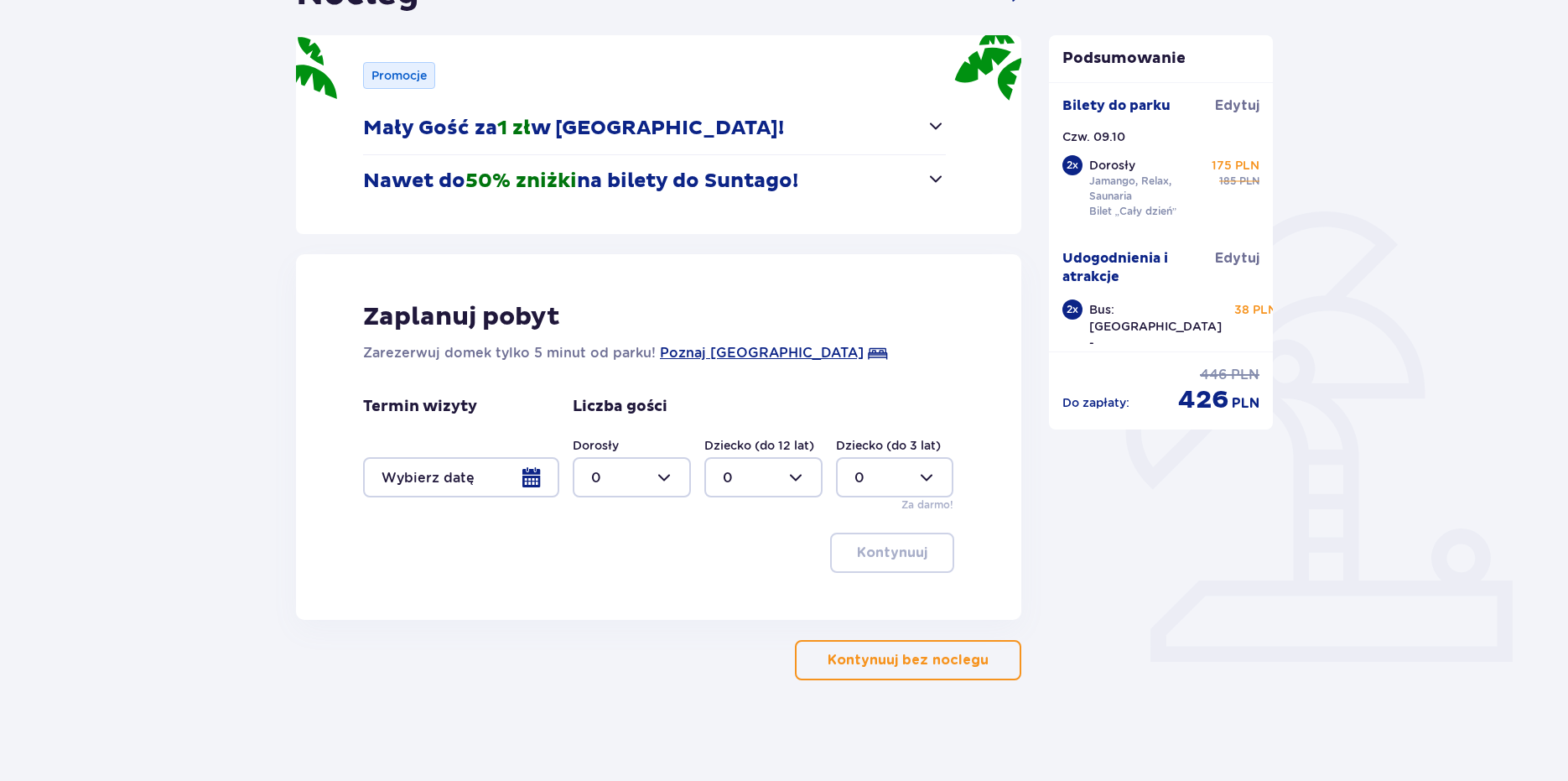
click at [469, 500] on div "Termin wizyty Liczba gości Dorosły 0 Dziecko (do 12 lat) 0 Dziecko (do 3 lat) 0…" at bounding box center [658, 455] width 591 height 116
click at [467, 491] on div at bounding box center [461, 477] width 197 height 40
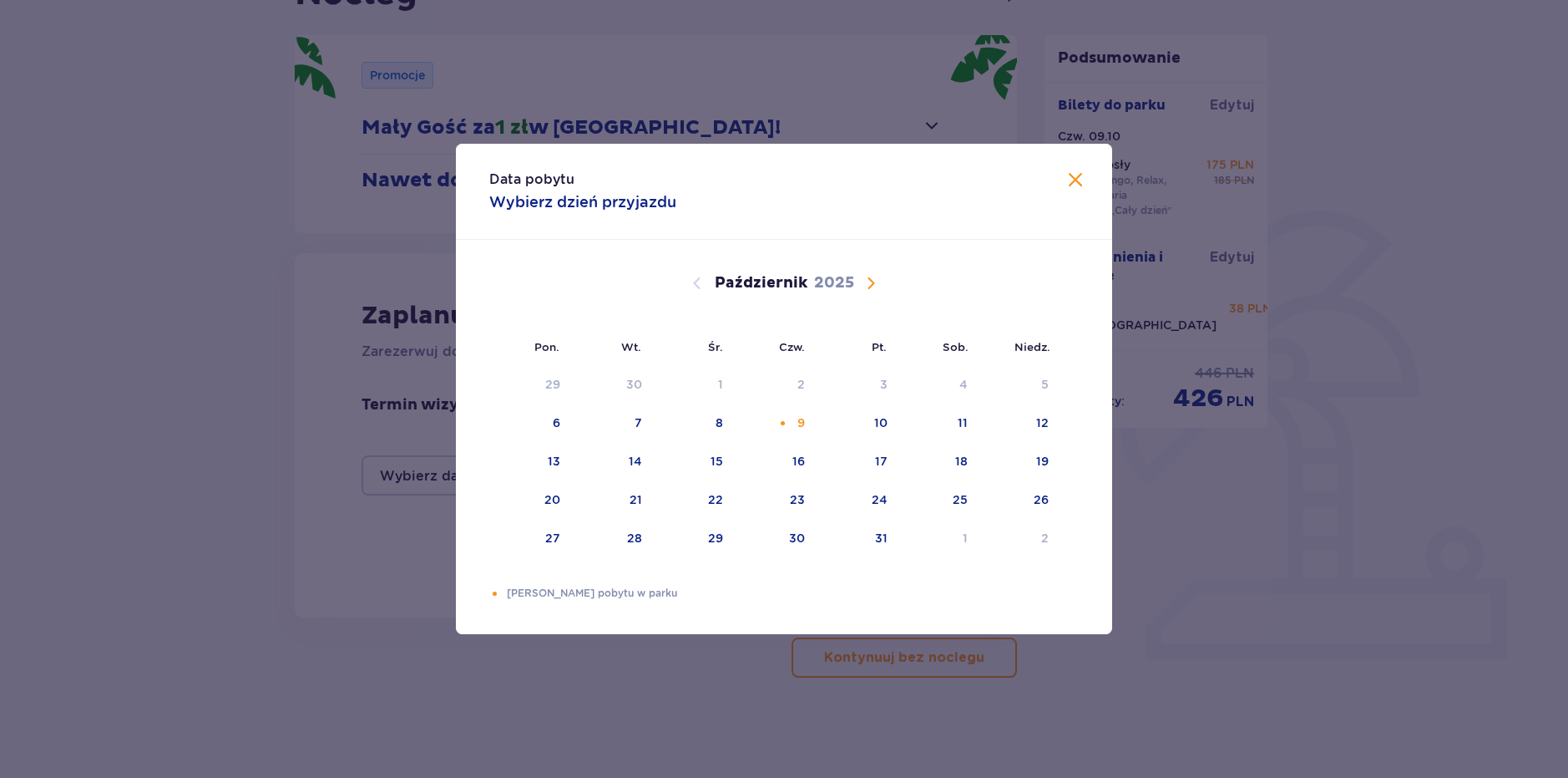
click at [1070, 181] on span "Zamknij" at bounding box center [1075, 180] width 20 height 20
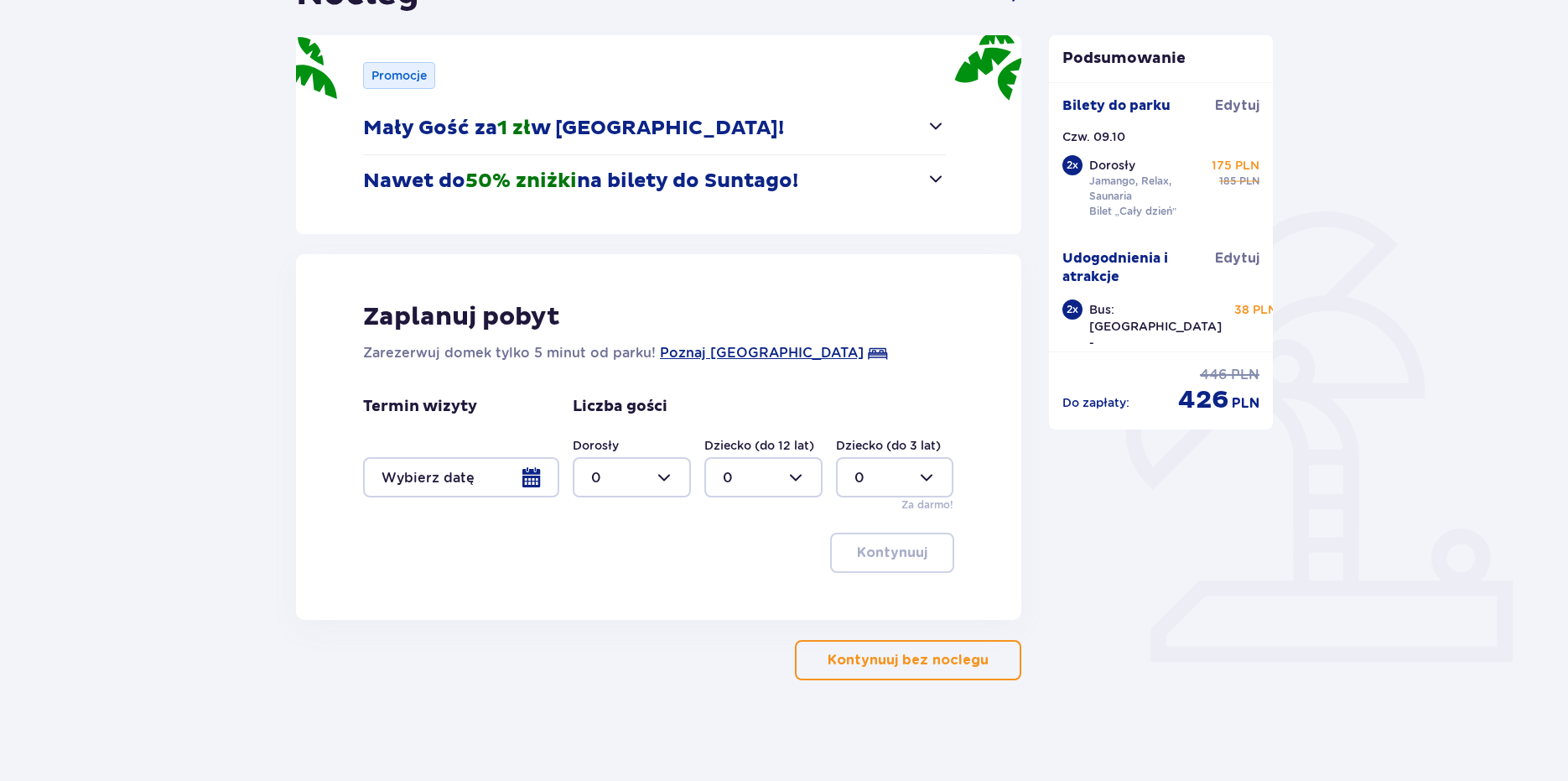
click at [889, 643] on button "Kontynuuj bez noclegu" at bounding box center [908, 659] width 226 height 40
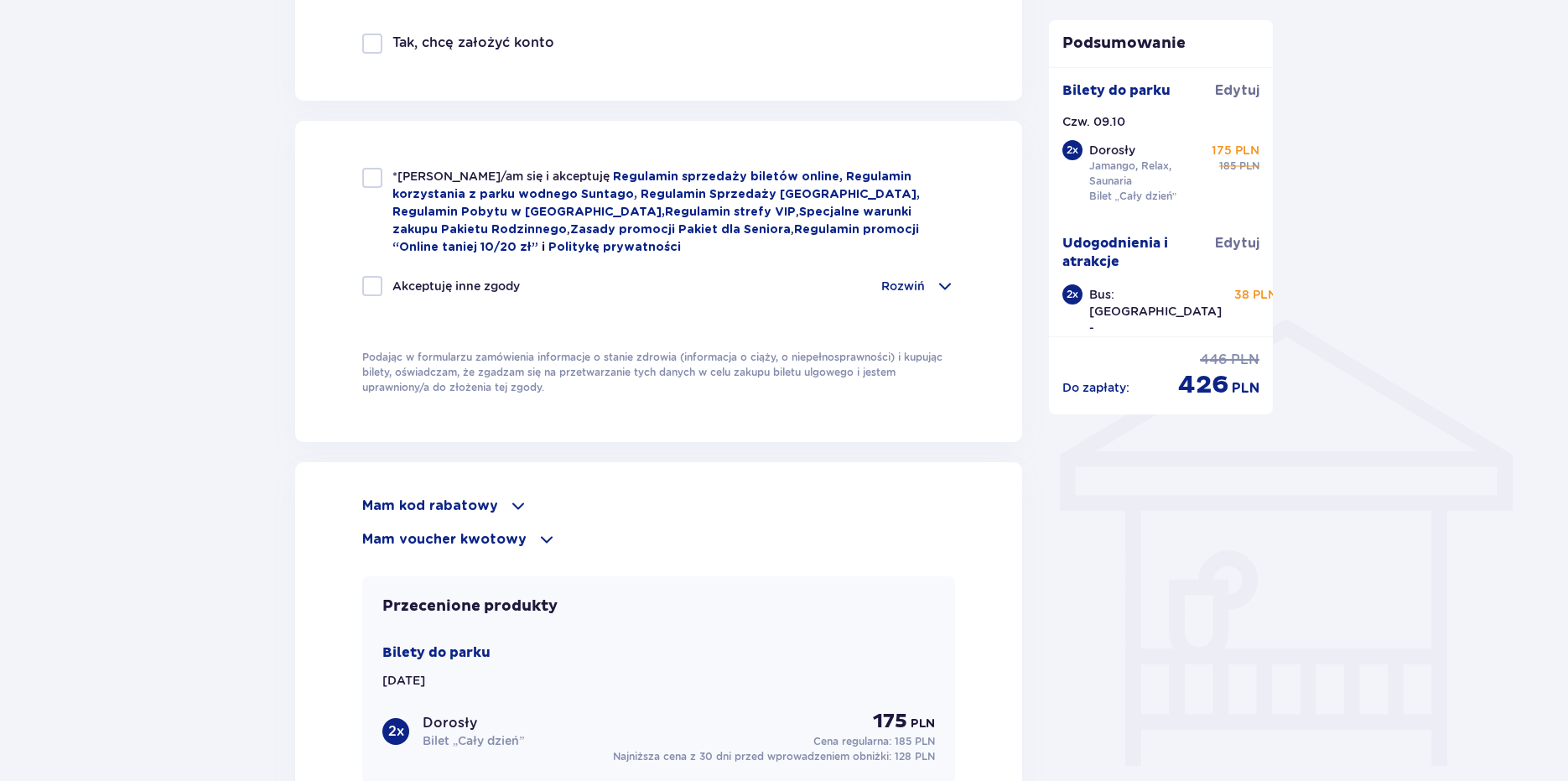
scroll to position [1258, 0]
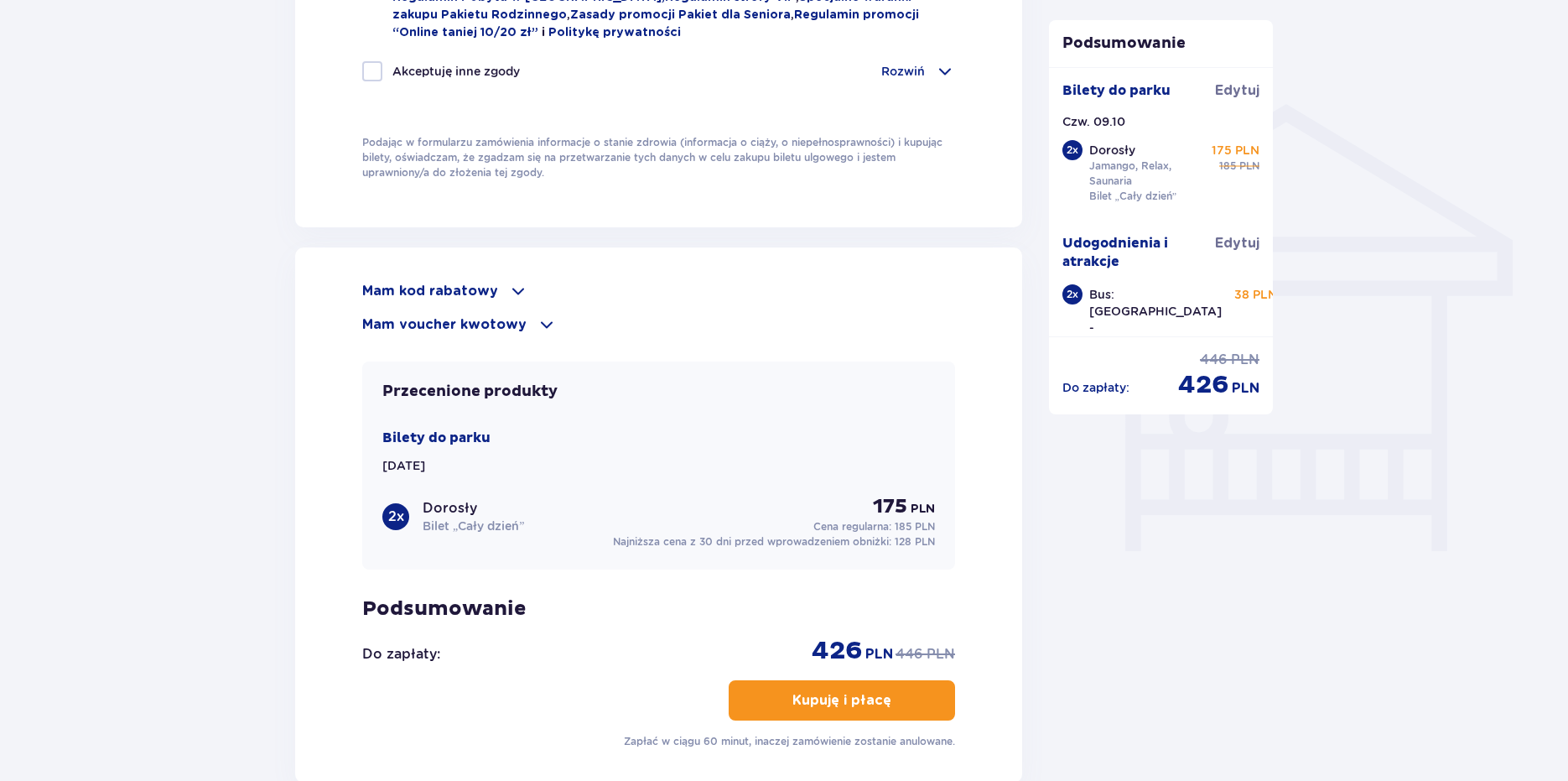
click at [456, 284] on p "Mam kod rabatowy" at bounding box center [430, 291] width 135 height 19
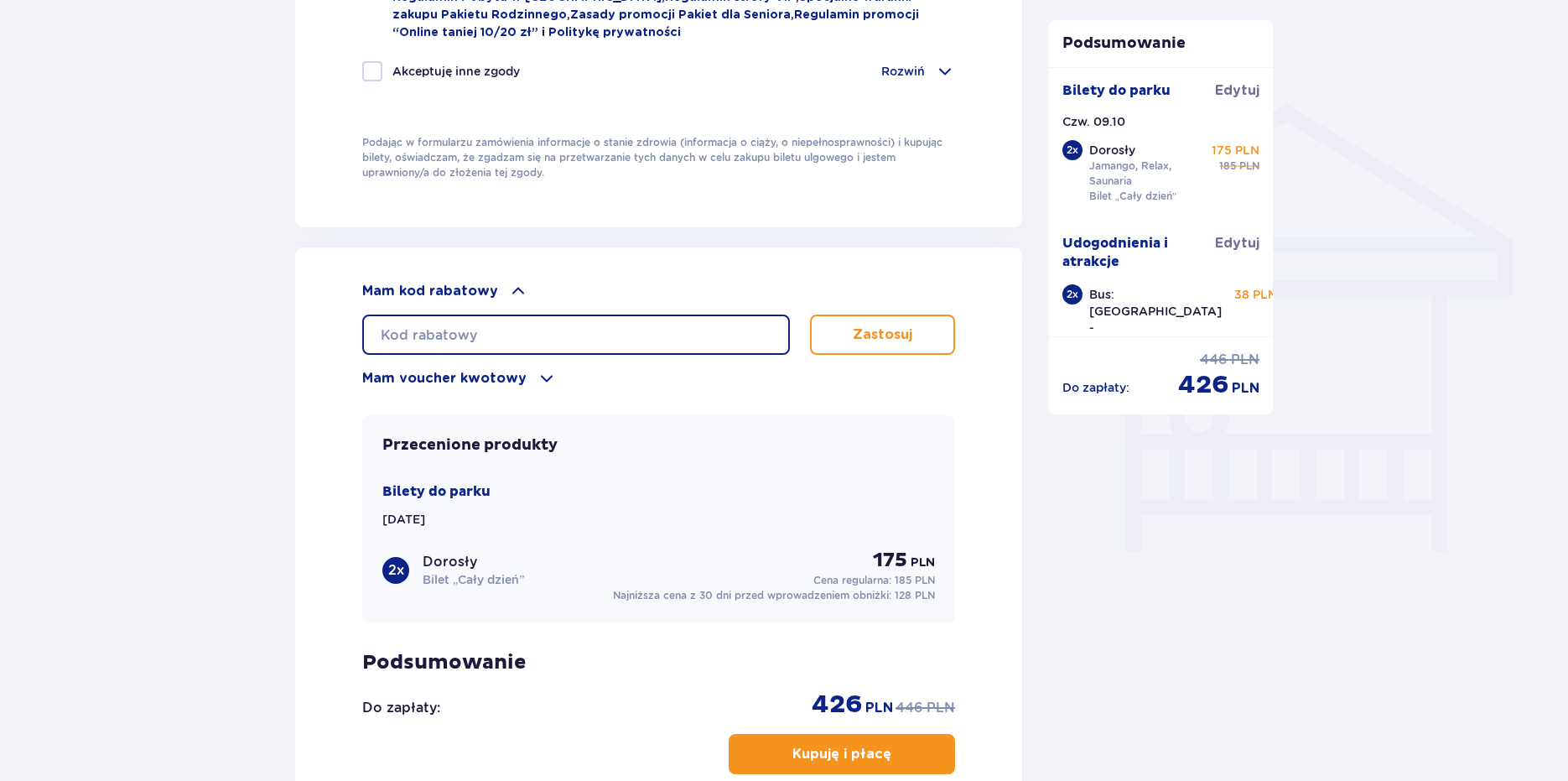
click at [547, 326] on input "text" at bounding box center [575, 334] width 428 height 40
type input "student30"
click at [860, 340] on button "Zastosuj" at bounding box center [882, 334] width 145 height 40
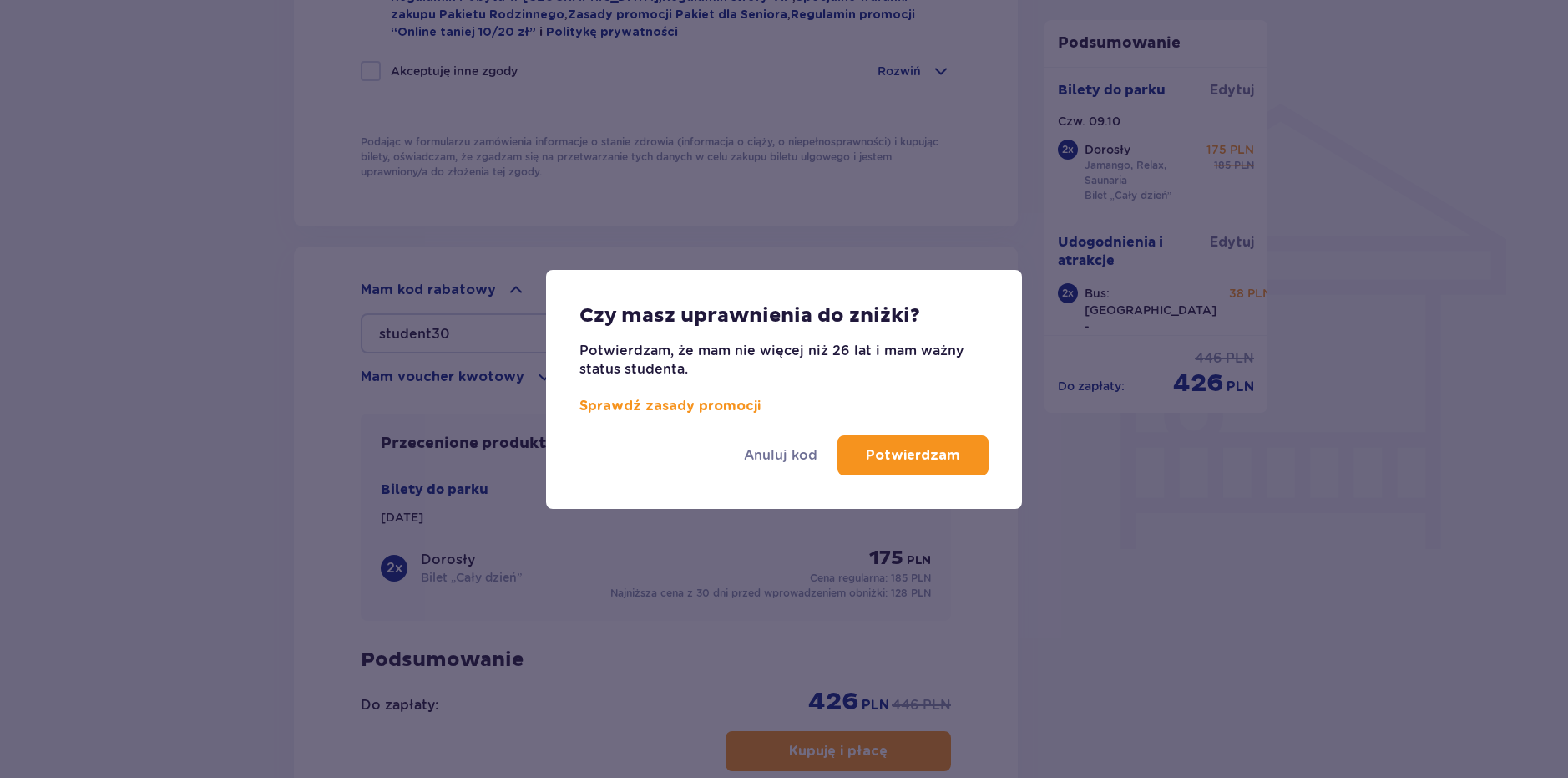
click at [935, 446] on p "Potwierdzam" at bounding box center [912, 456] width 94 height 18
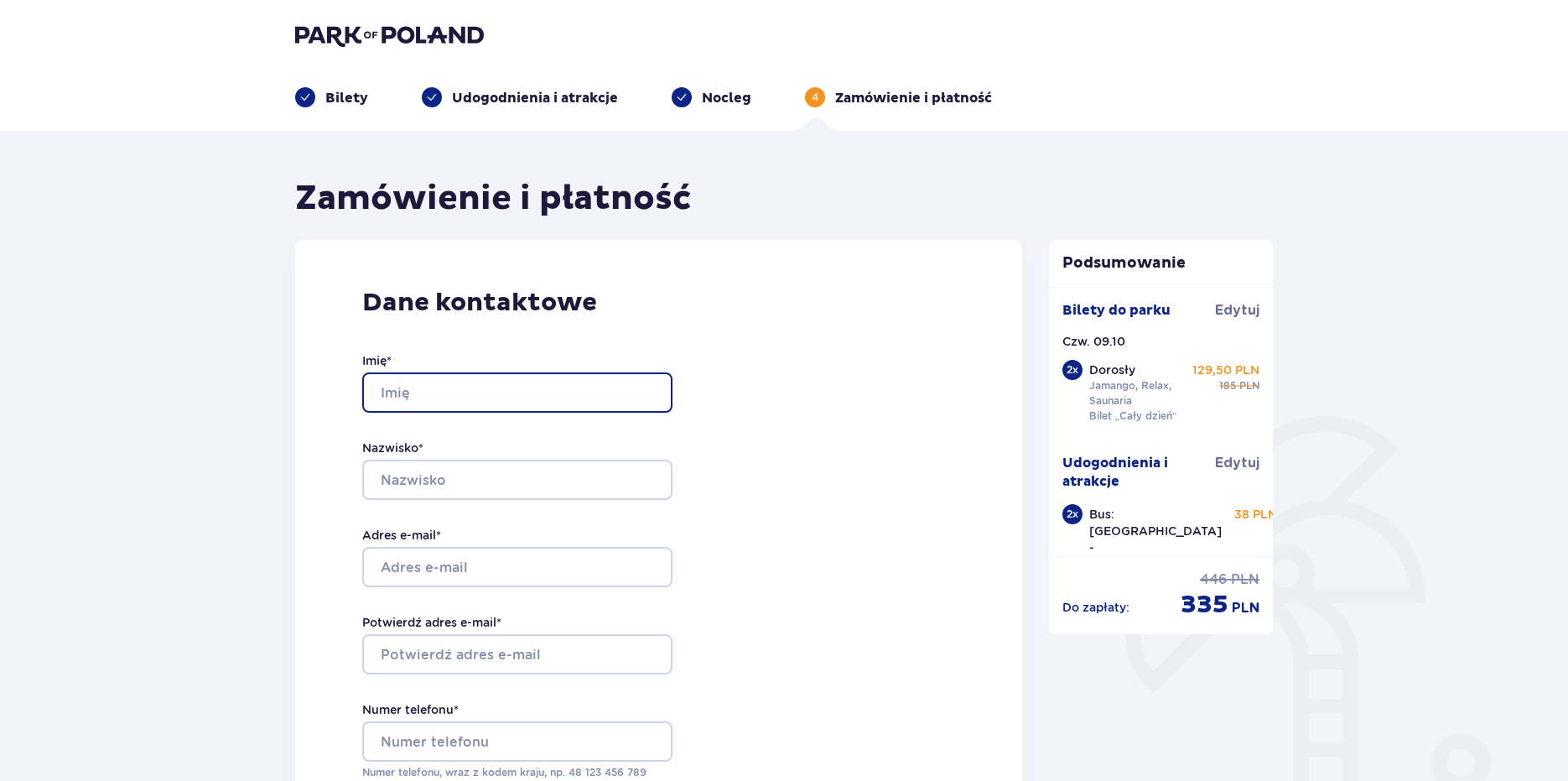
click at [514, 397] on input "Imię *" at bounding box center [517, 391] width 310 height 40
click at [474, 381] on input "Imię *" at bounding box center [517, 391] width 310 height 40
click at [560, 339] on div "Imię * Nazwisko * Adres e-mail * Potwierdź adres e-mail * Numer telefonu * Nume…" at bounding box center [517, 565] width 310 height 494
click at [558, 390] on input "Imię *" at bounding box center [517, 391] width 310 height 40
type input "[PERSON_NAME]"
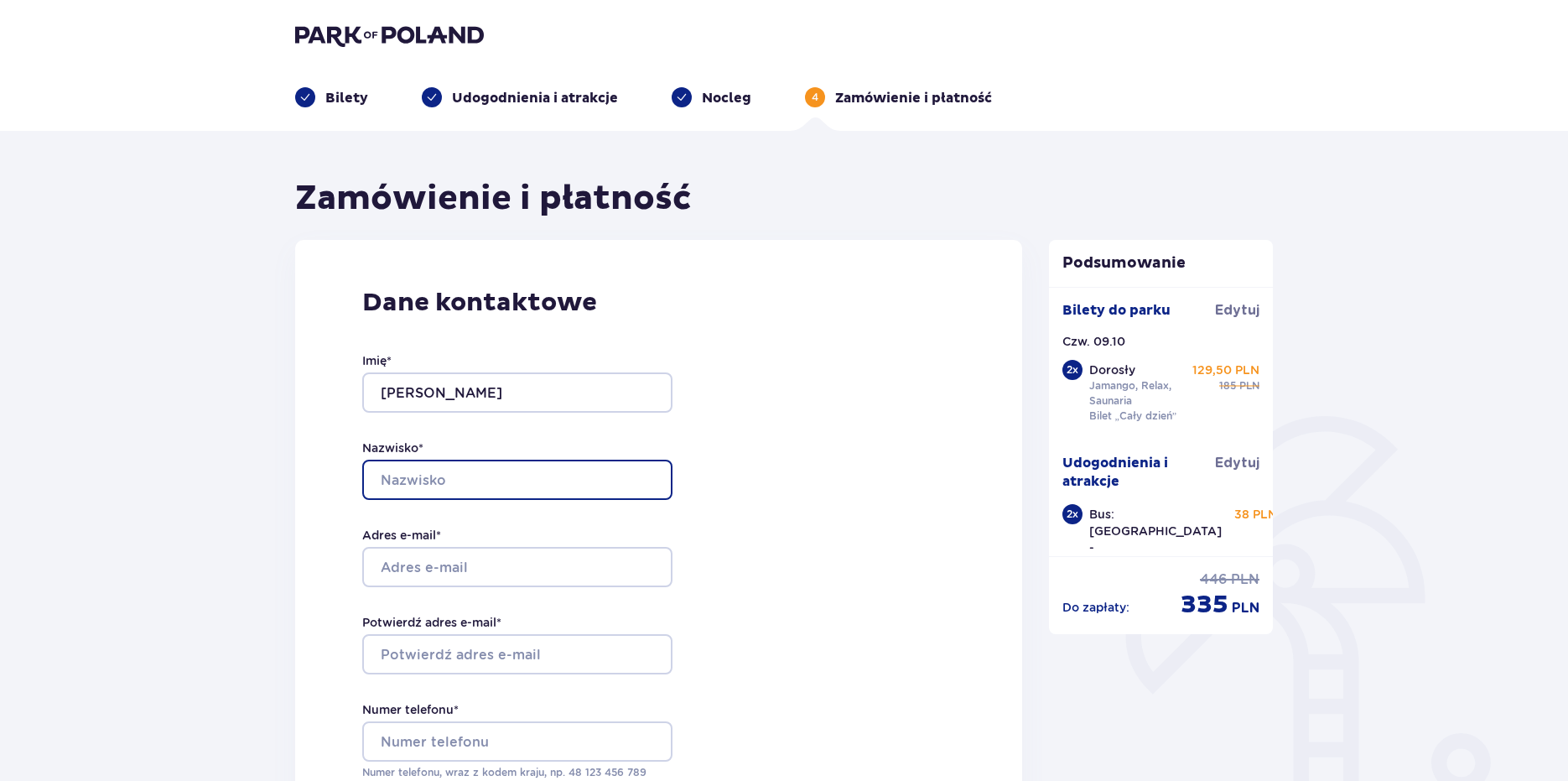
click at [515, 478] on input "Nazwisko *" at bounding box center [517, 479] width 310 height 40
type input "Meissner"
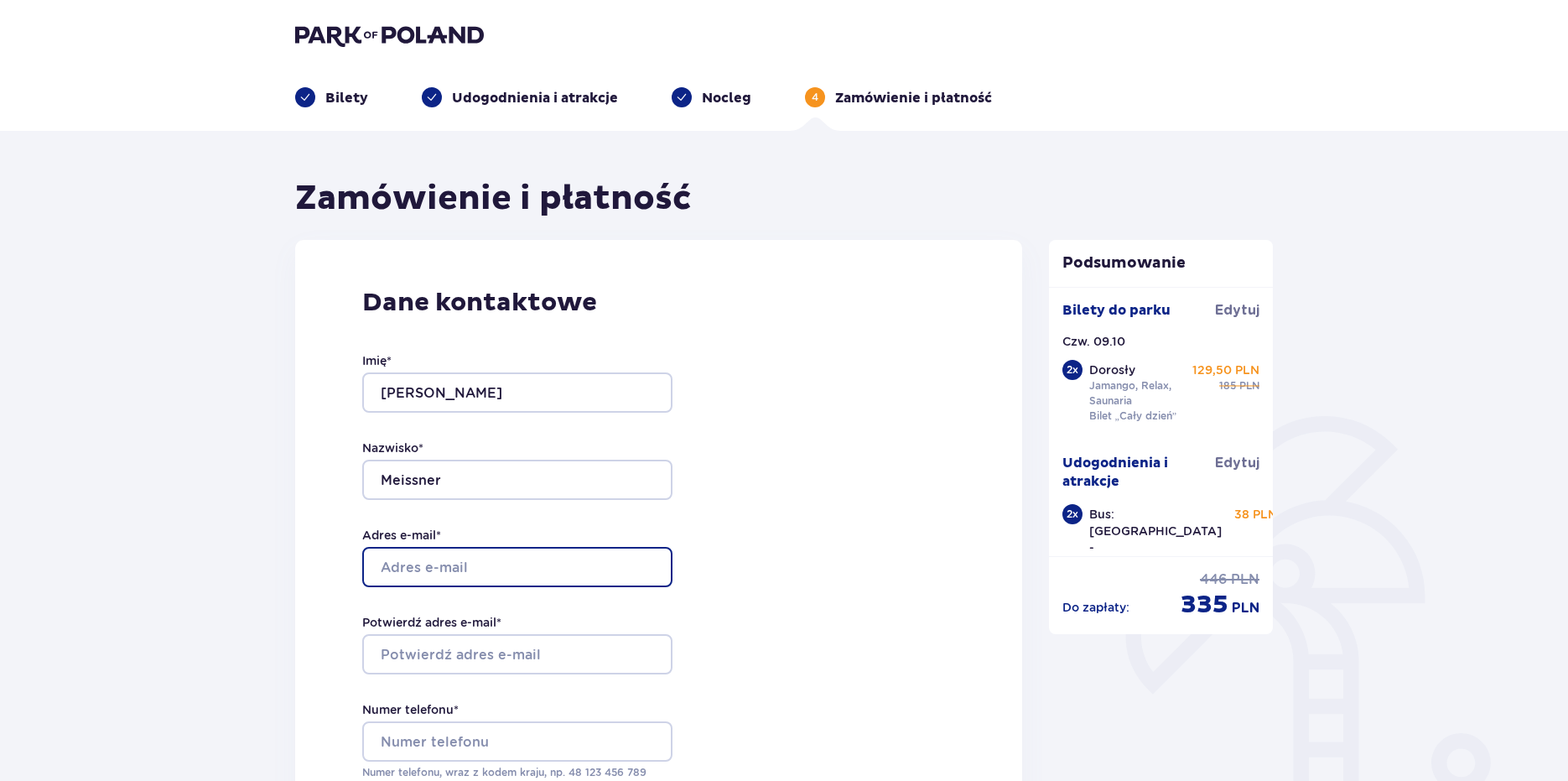
click at [555, 563] on input "Adres e-mail *" at bounding box center [517, 566] width 310 height 40
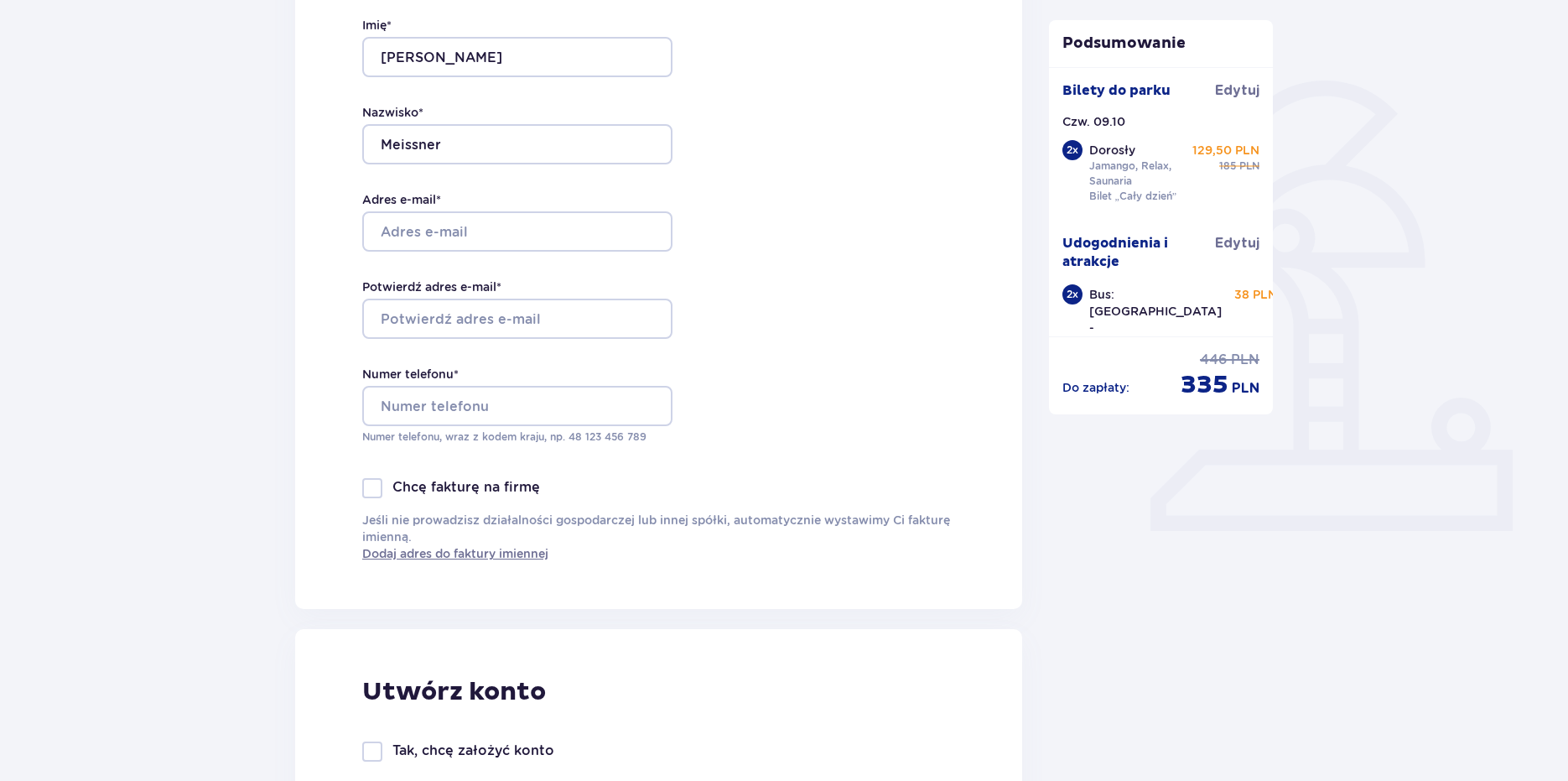
click at [799, 328] on div "Dane kontaktowe Imię * [PERSON_NAME] Nazwisko * Meissner Adres e-mail * Potwier…" at bounding box center [659, 256] width 727 height 704
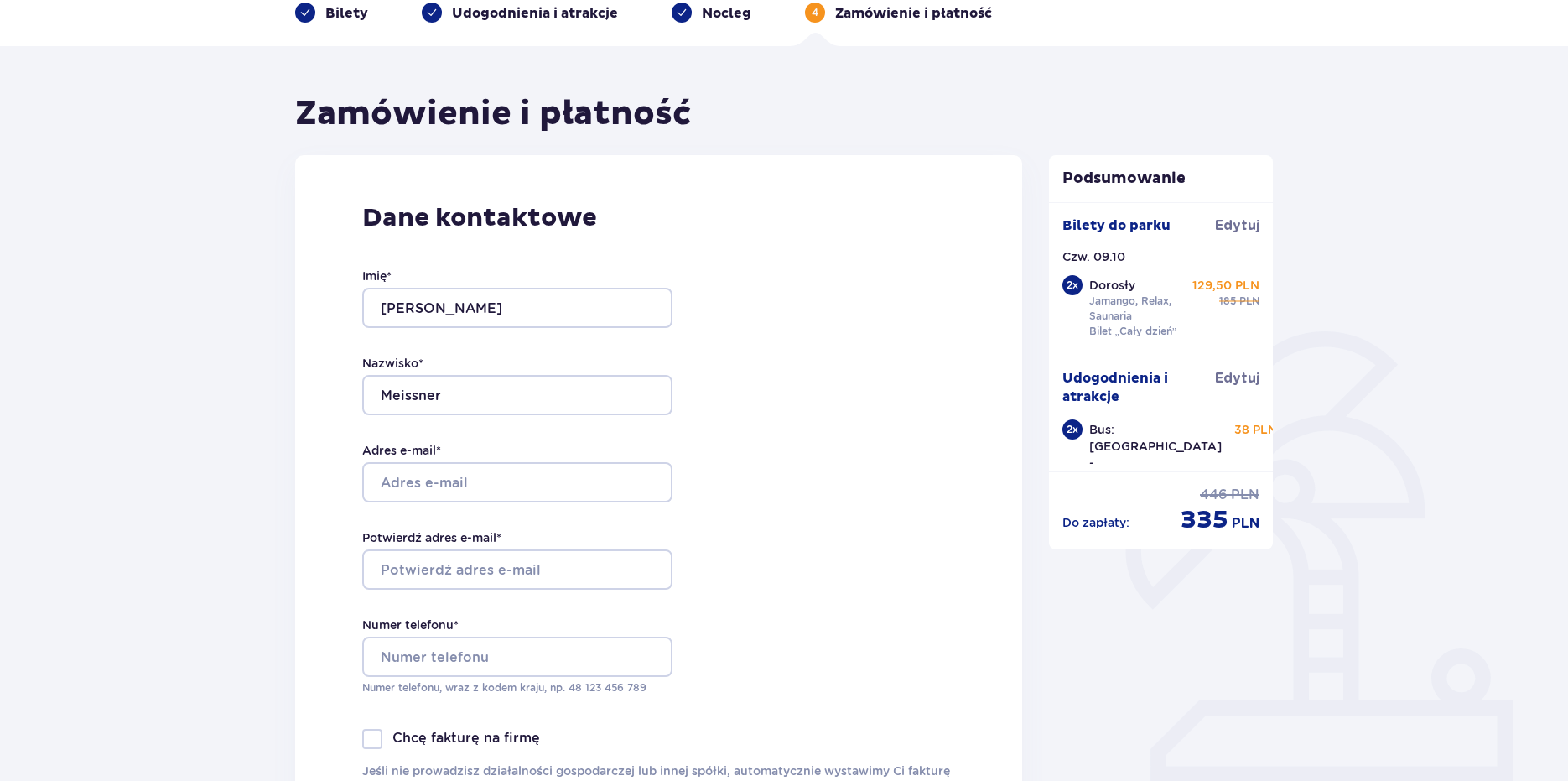
scroll to position [83, 0]
click at [623, 482] on input "Adres e-mail *" at bounding box center [517, 482] width 310 height 40
type input "[EMAIL_ADDRESS][DOMAIN_NAME]"
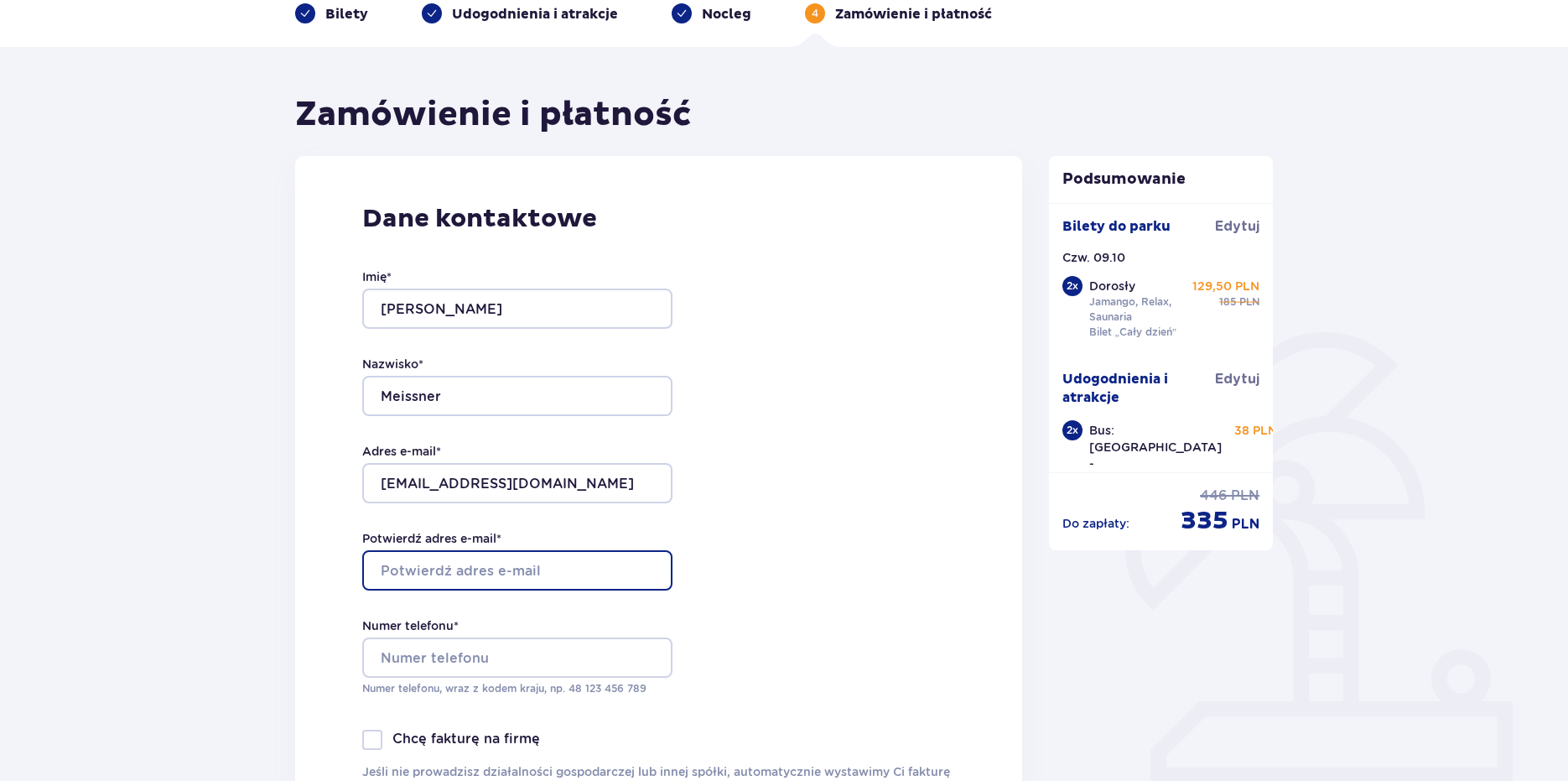
click at [574, 569] on input "Potwierdź adres e-mail *" at bounding box center [517, 570] width 310 height 40
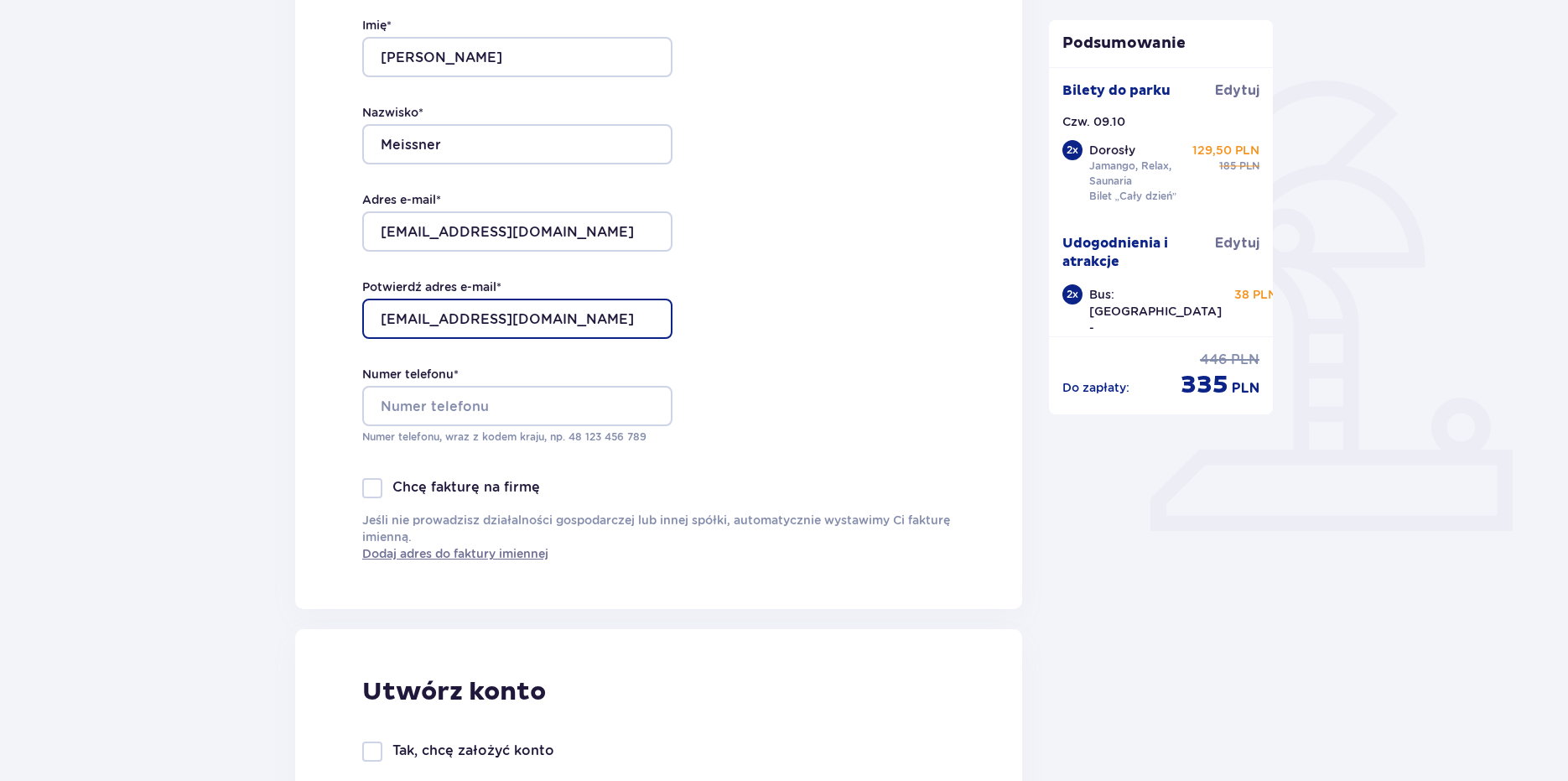
type input "[EMAIL_ADDRESS][DOMAIN_NAME]"
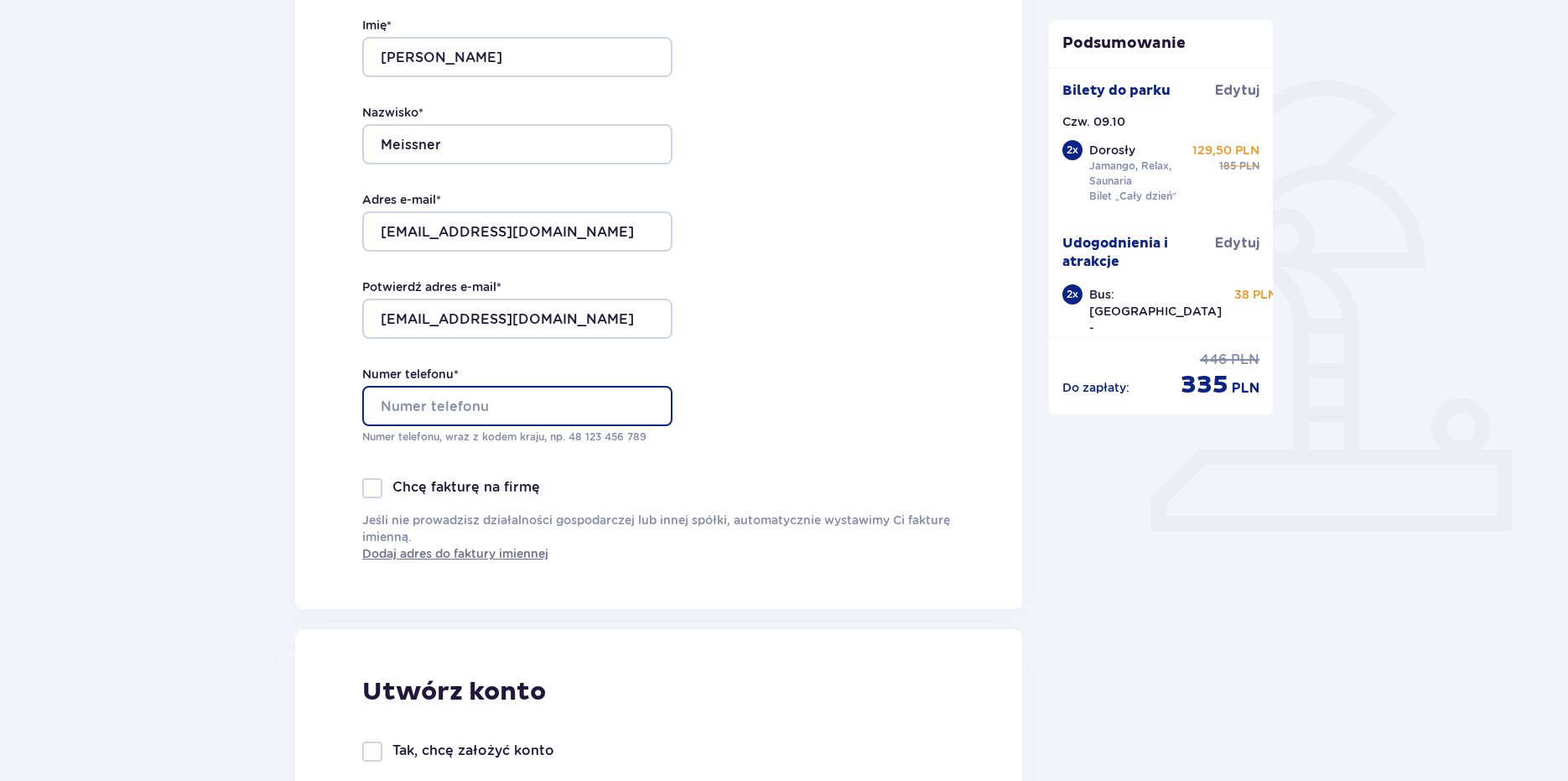
click at [481, 411] on input "Numer telefonu *" at bounding box center [517, 405] width 310 height 40
type input "506023193"
click at [773, 428] on div "Dane kontaktowe Imię * [PERSON_NAME] Nazwisko * Meissner Adres e-mail * [EMAIL_…" at bounding box center [659, 256] width 727 height 704
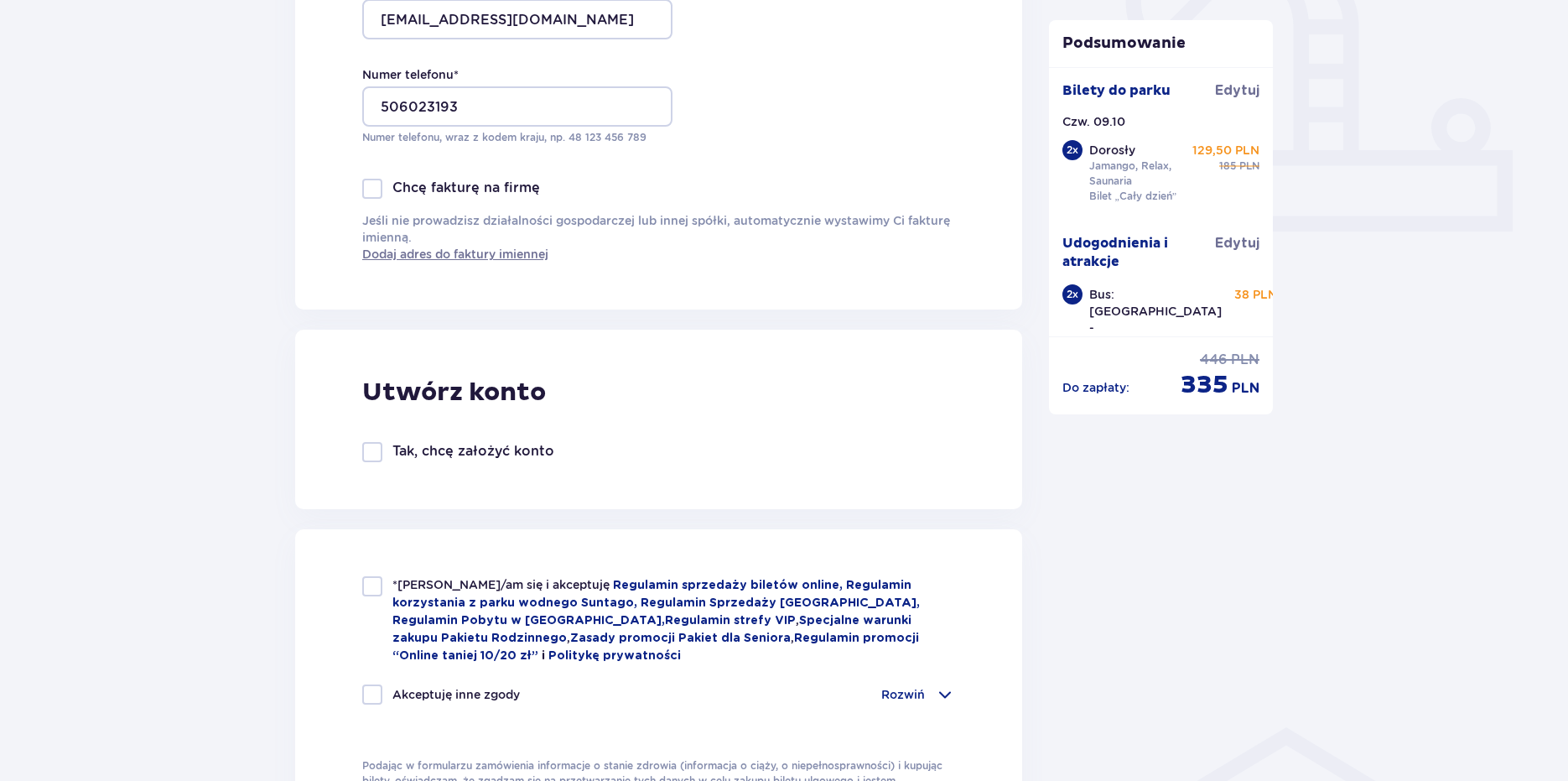
scroll to position [755, 0]
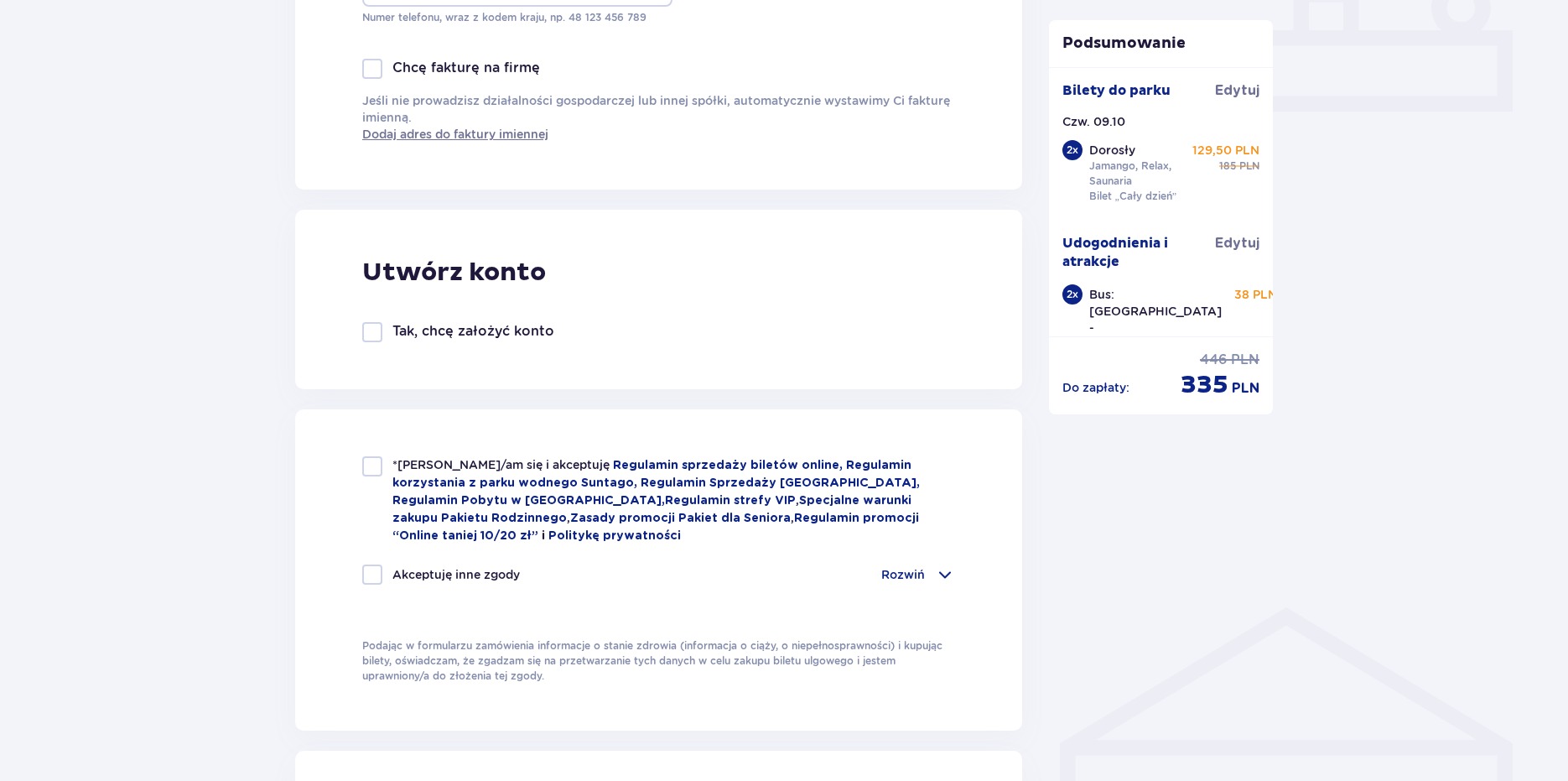
click at [379, 573] on div at bounding box center [372, 574] width 20 height 20
checkbox input "true"
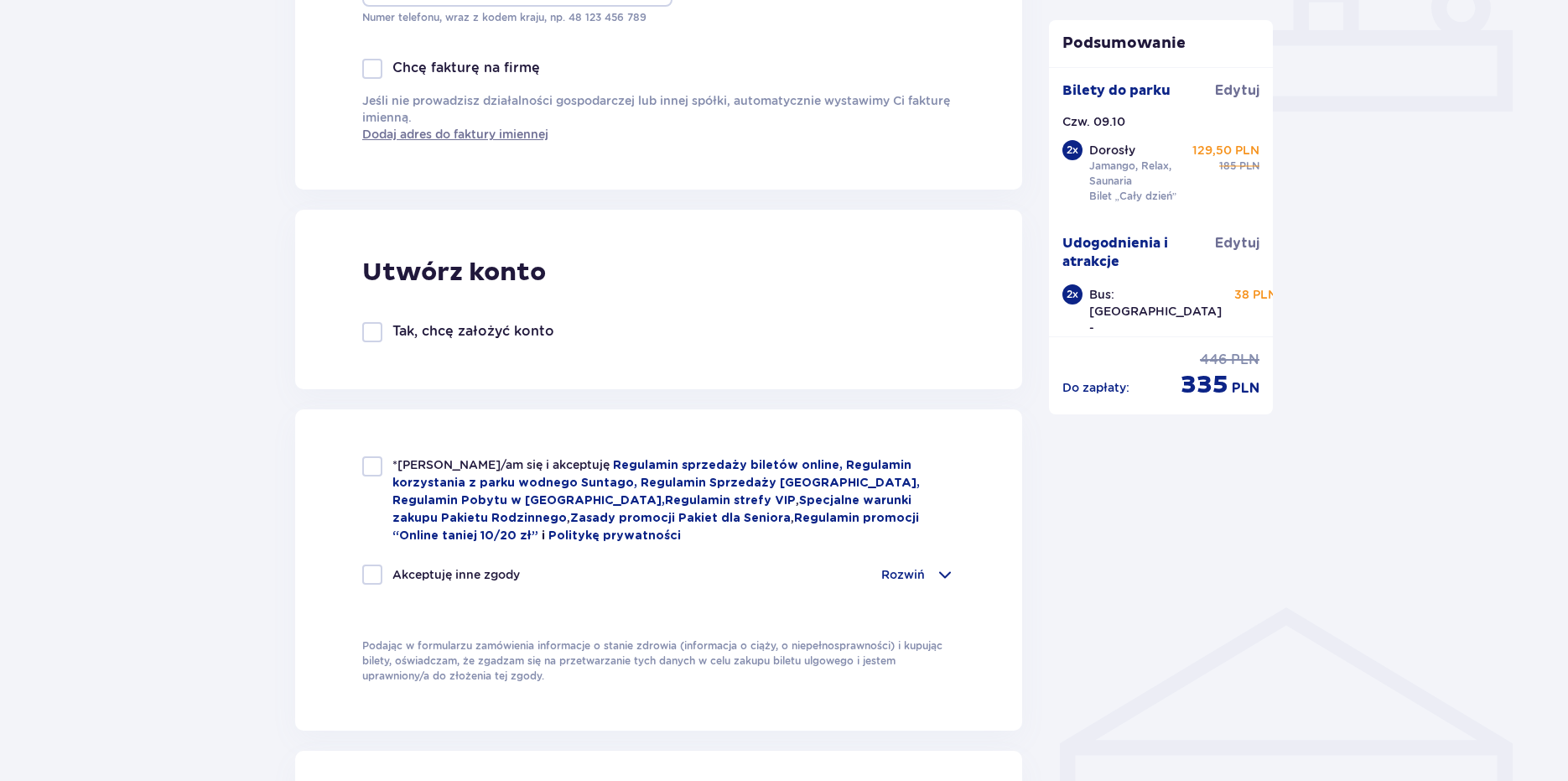
checkbox input "true"
click at [391, 590] on div "Akceptuję inne zgody Rozwiń Chcę otrzymywać od Global Parks Poland Sp. z o.o. z…" at bounding box center [658, 583] width 593 height 40
click at [368, 570] on span at bounding box center [372, 574] width 10 height 10
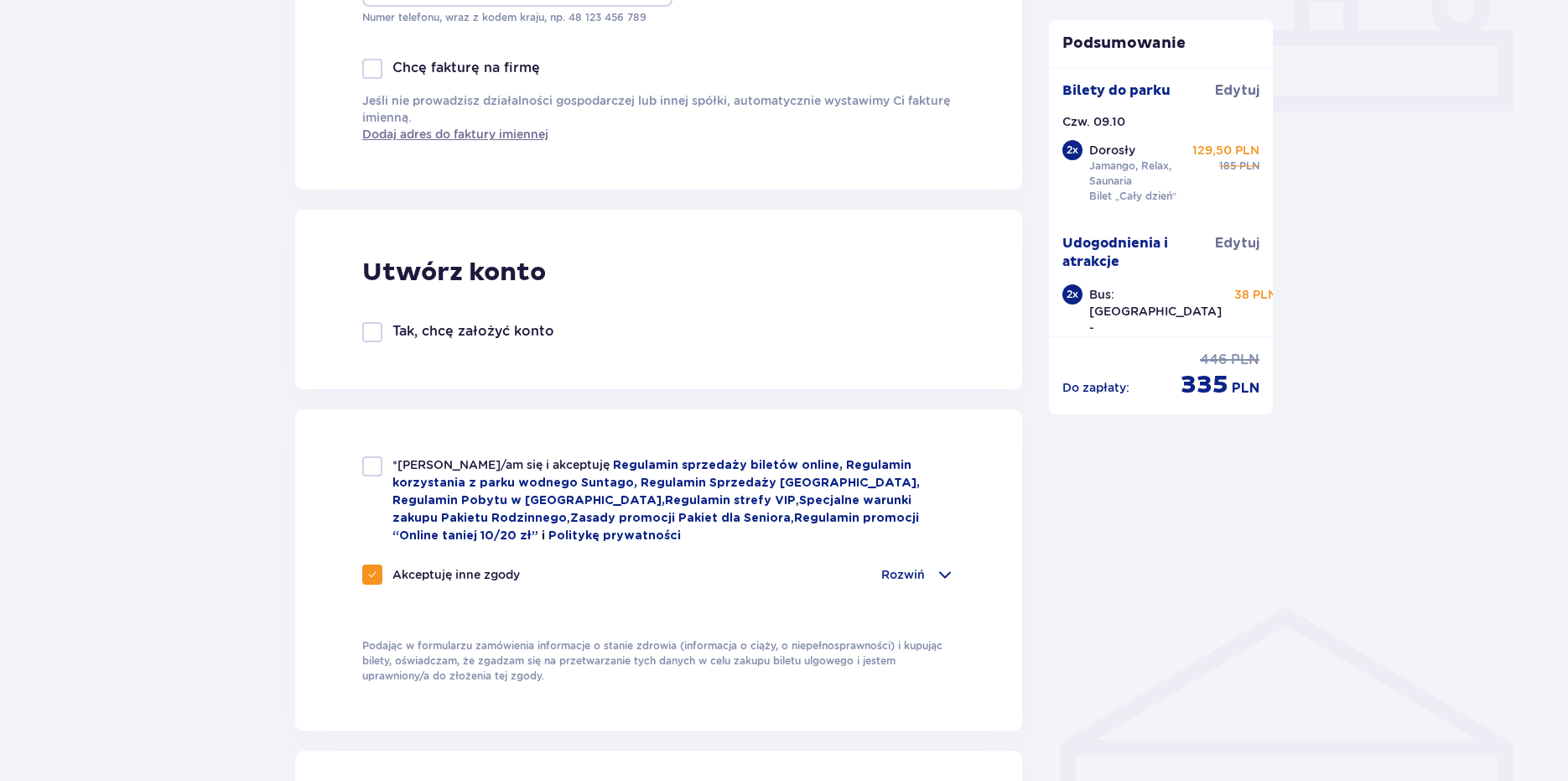
checkbox input "false"
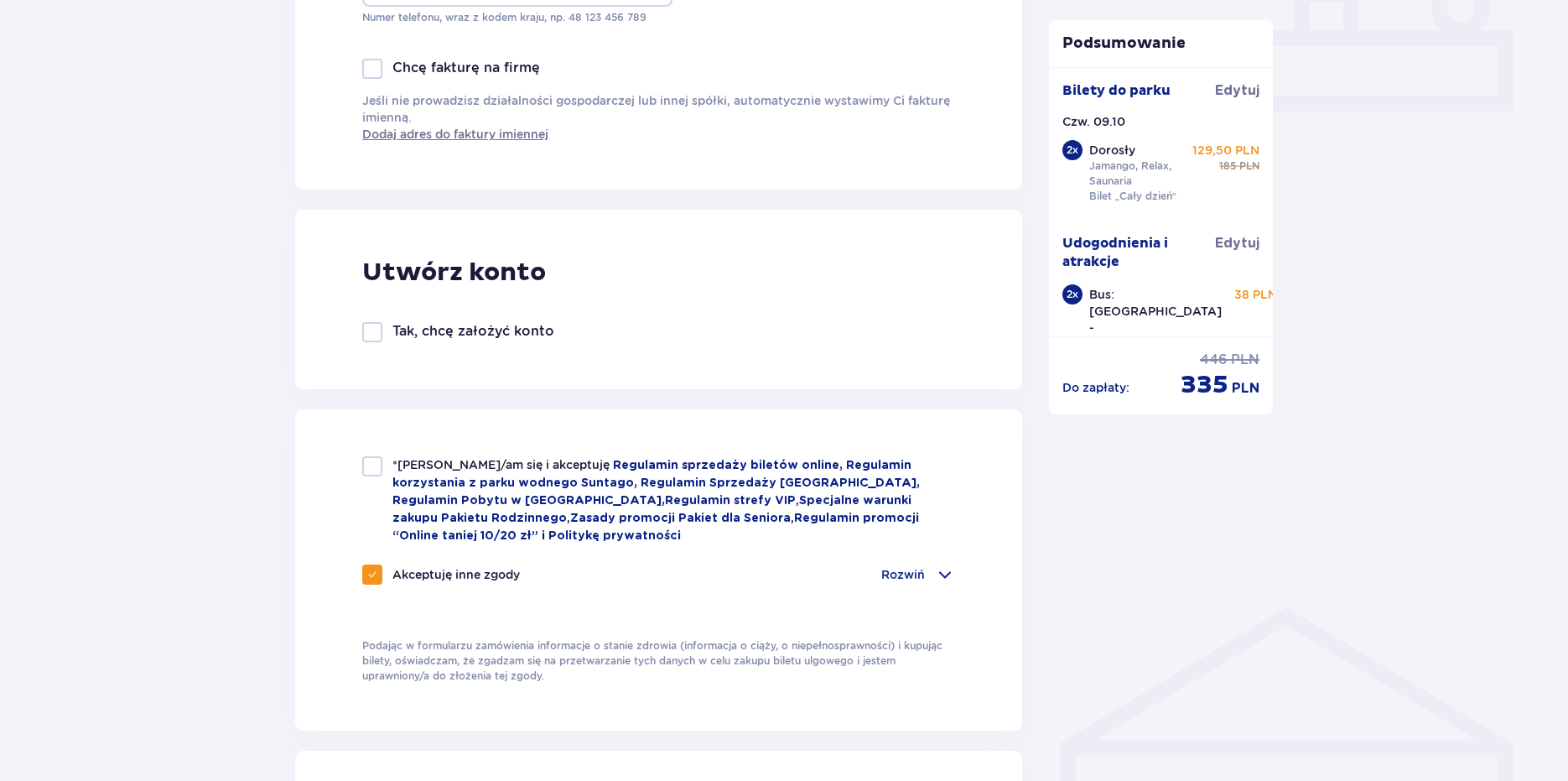
checkbox input "false"
click at [362, 469] on div at bounding box center [372, 467] width 20 height 20
checkbox input "true"
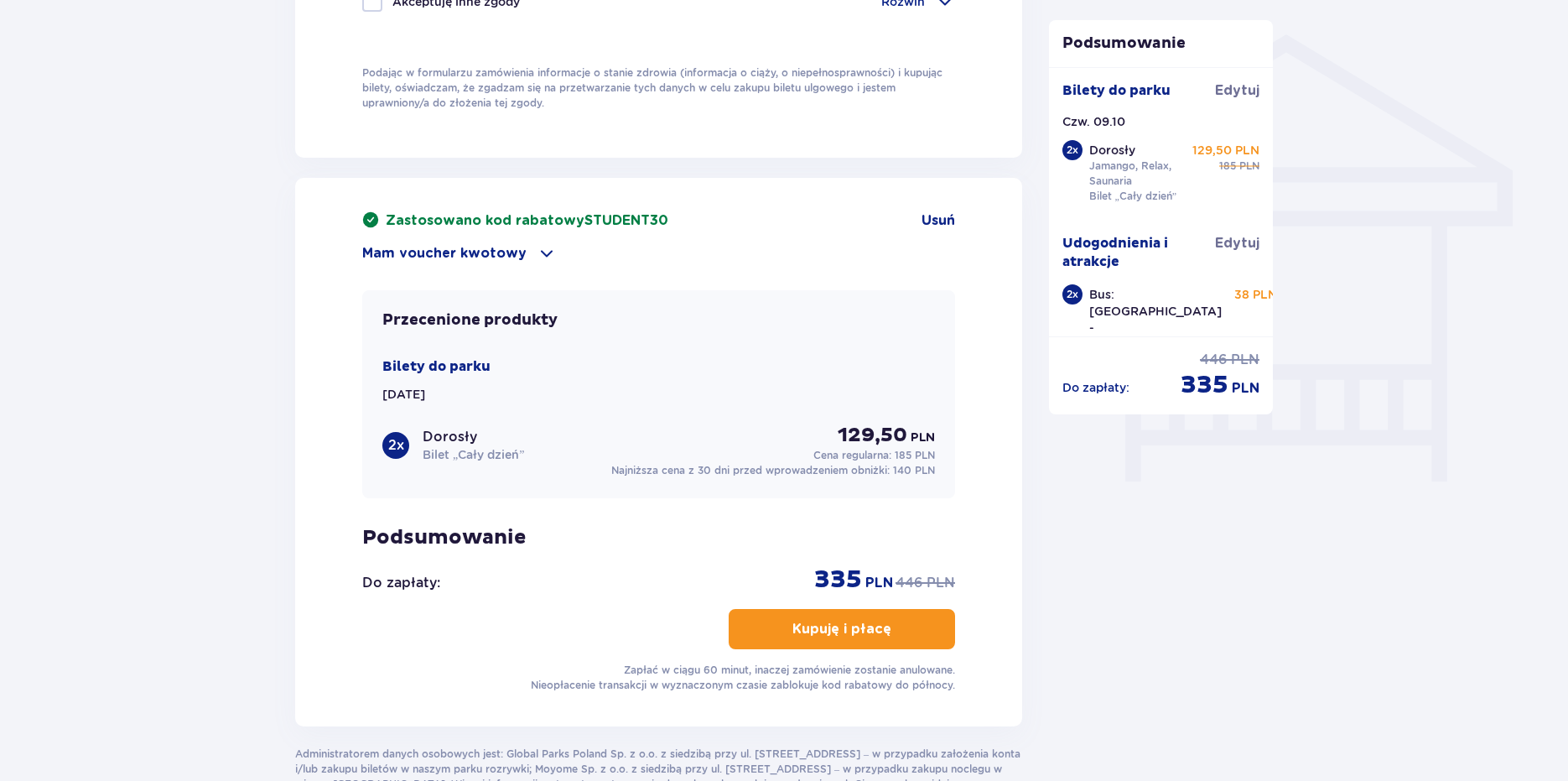
scroll to position [1453, 0]
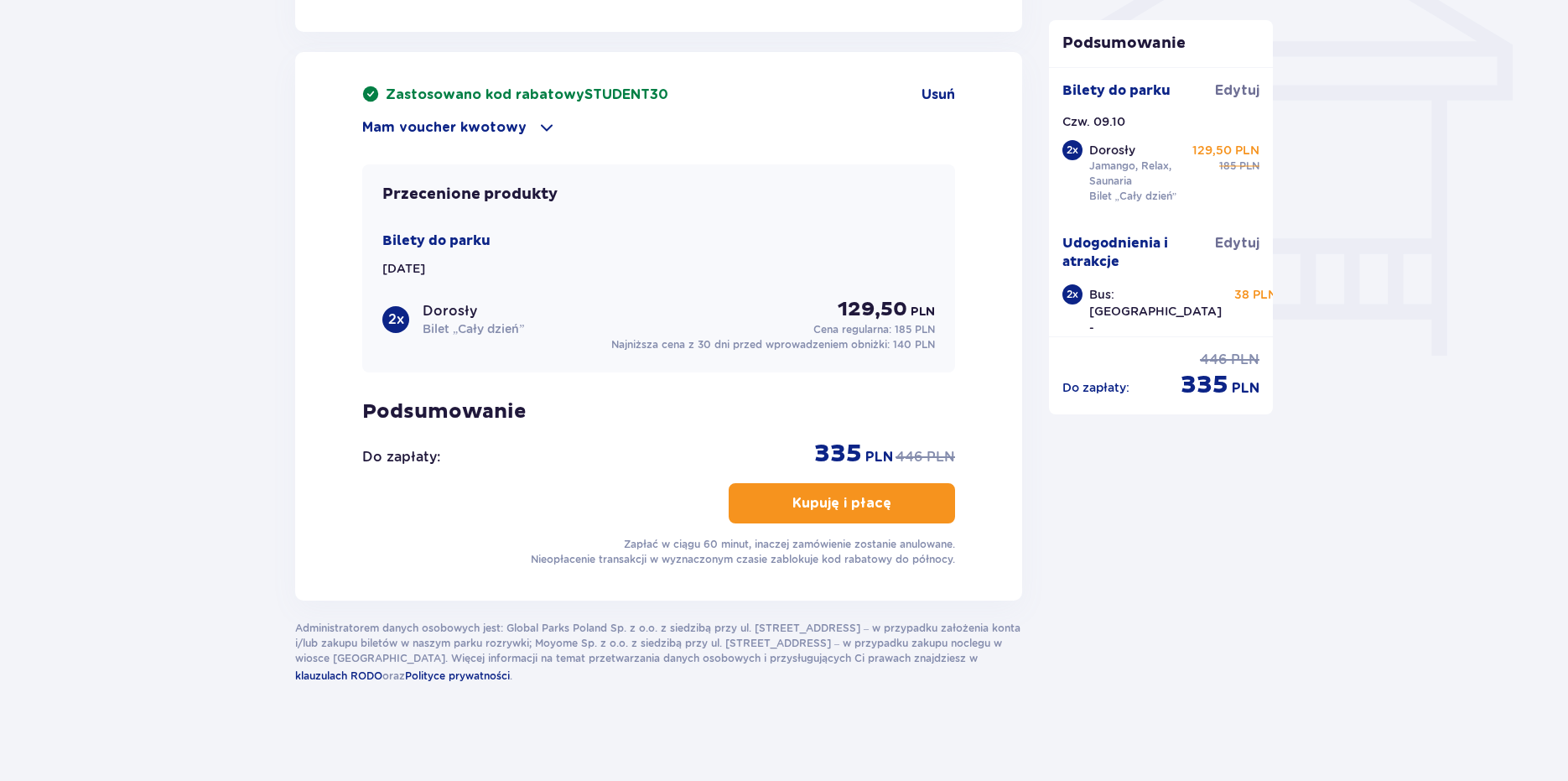
click at [838, 509] on button "Kupuję i płacę" at bounding box center [842, 503] width 226 height 40
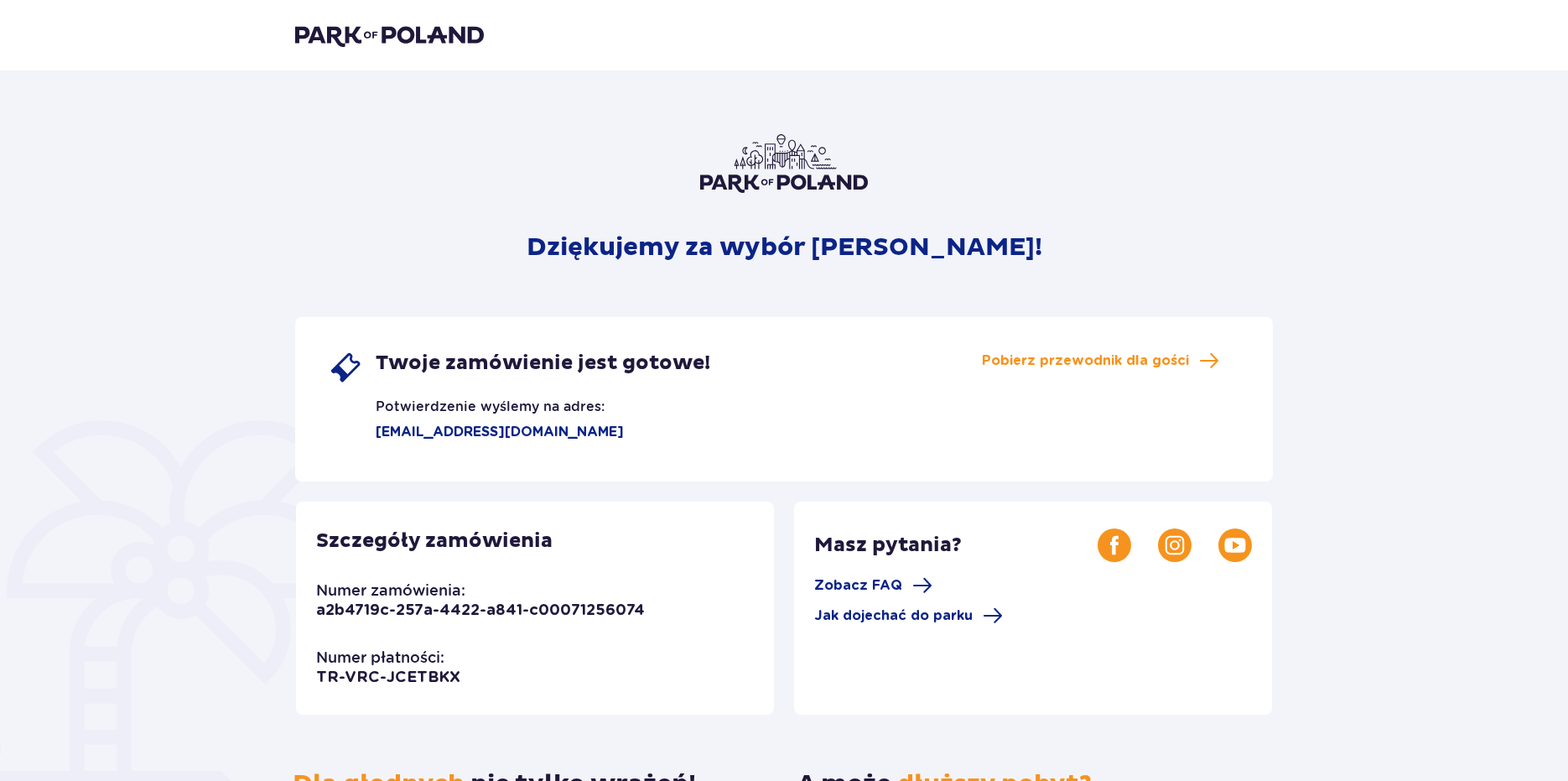
click at [1066, 120] on div "Dziękujemy za wybór [PERSON_NAME]! Twoje zamówienie jest gotowe! Potwierdzenie …" at bounding box center [784, 560] width 1005 height 886
